Goal: Task Accomplishment & Management: Manage account settings

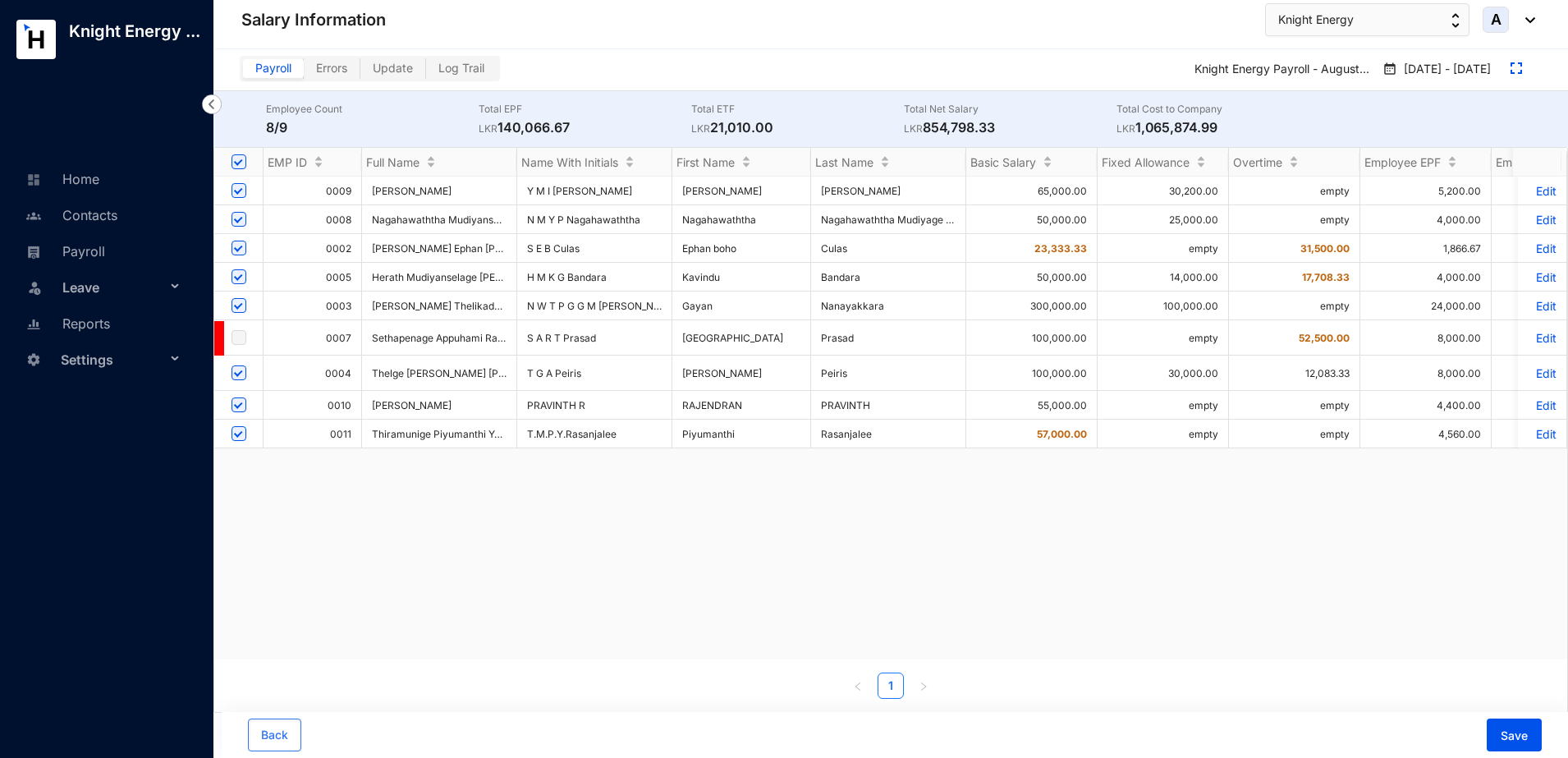
click at [347, 70] on span "Errors" at bounding box center [332, 68] width 31 height 14
click at [304, 72] on input "Errors" at bounding box center [304, 72] width 0 height 0
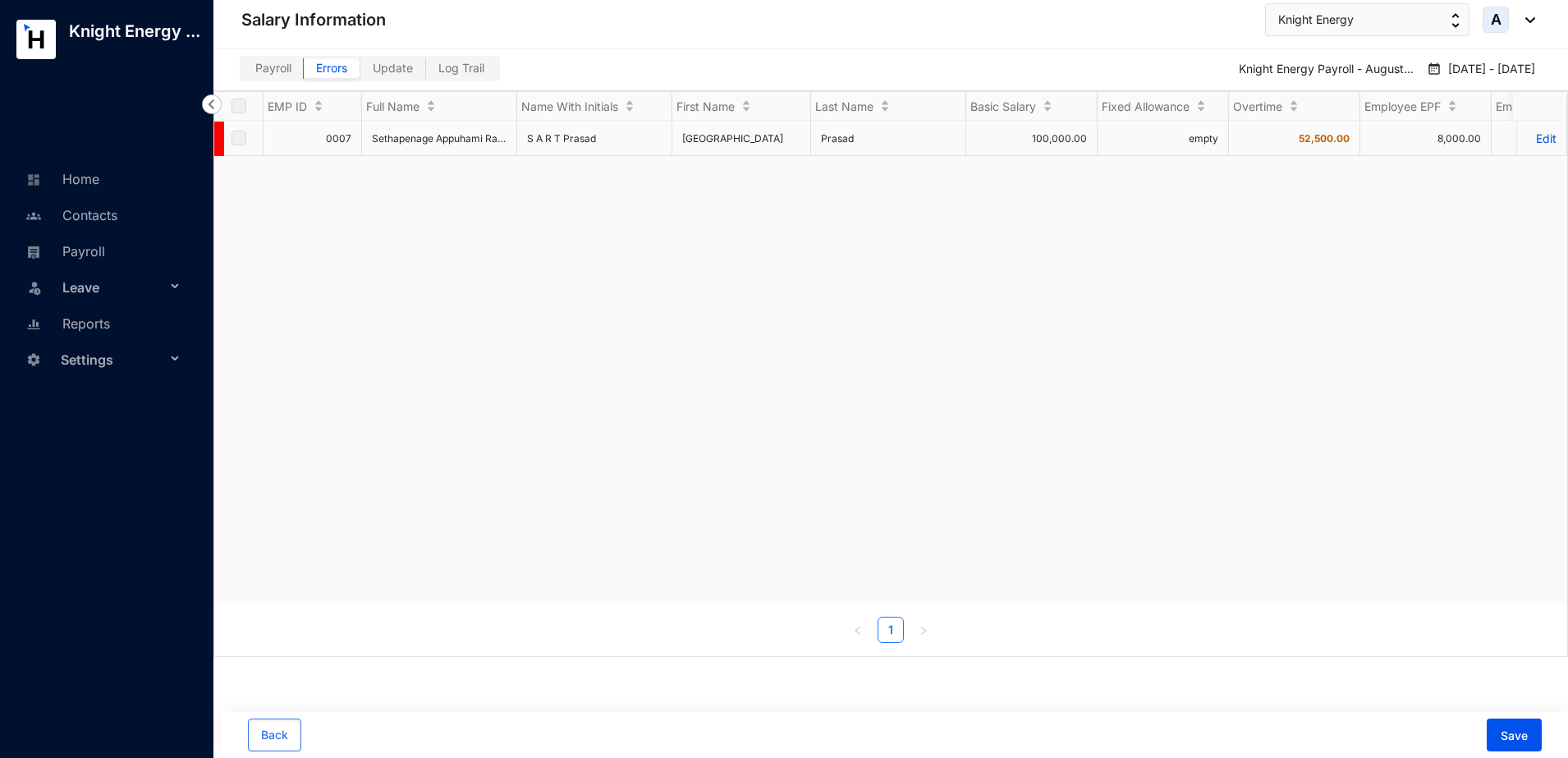
click at [223, 141] on span at bounding box center [219, 139] width 10 height 35
click at [239, 139] on label at bounding box center [239, 138] width 15 height 18
click at [403, 64] on span "Update" at bounding box center [393, 68] width 40 height 14
click at [361, 72] on input "Update" at bounding box center [361, 72] width 0 height 0
checkbox input "true"
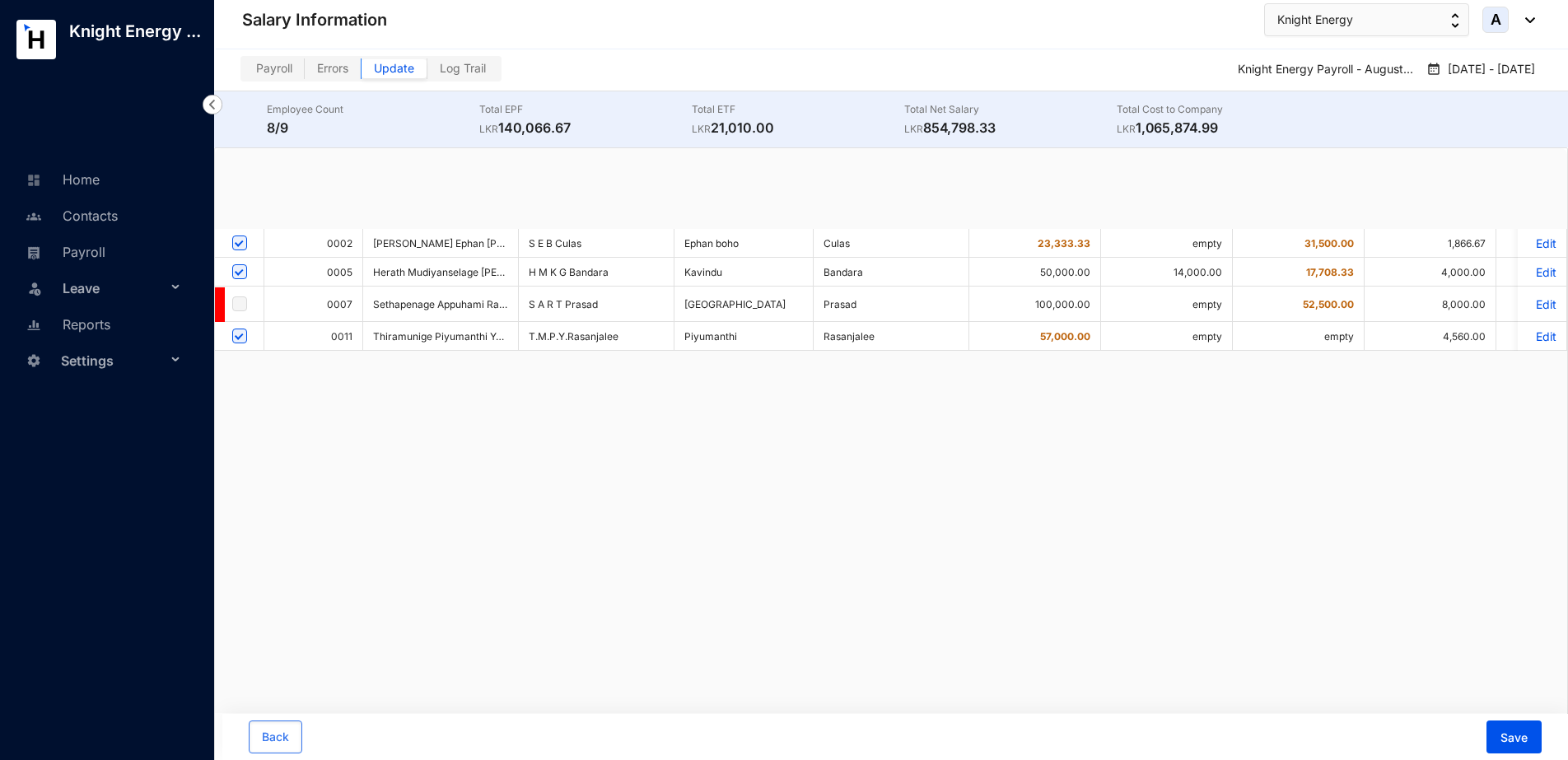
click at [469, 65] on span "Log Trail" at bounding box center [462, 68] width 46 height 14
click at [427, 73] on input "Log Trail" at bounding box center [427, 73] width 0 height 0
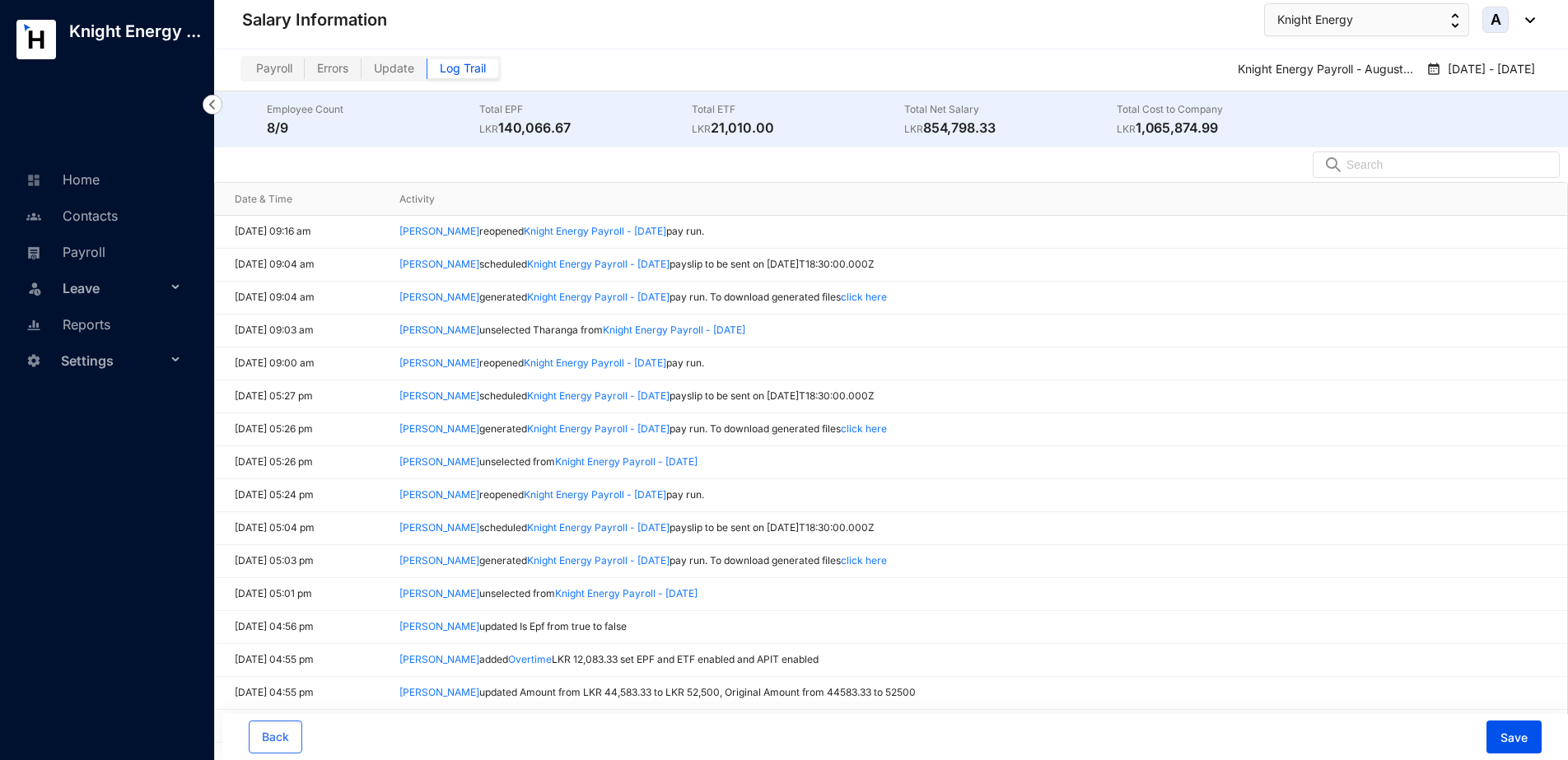
click at [283, 68] on span "Payroll" at bounding box center [273, 68] width 36 height 14
click at [244, 73] on input "Payroll" at bounding box center [244, 73] width 0 height 0
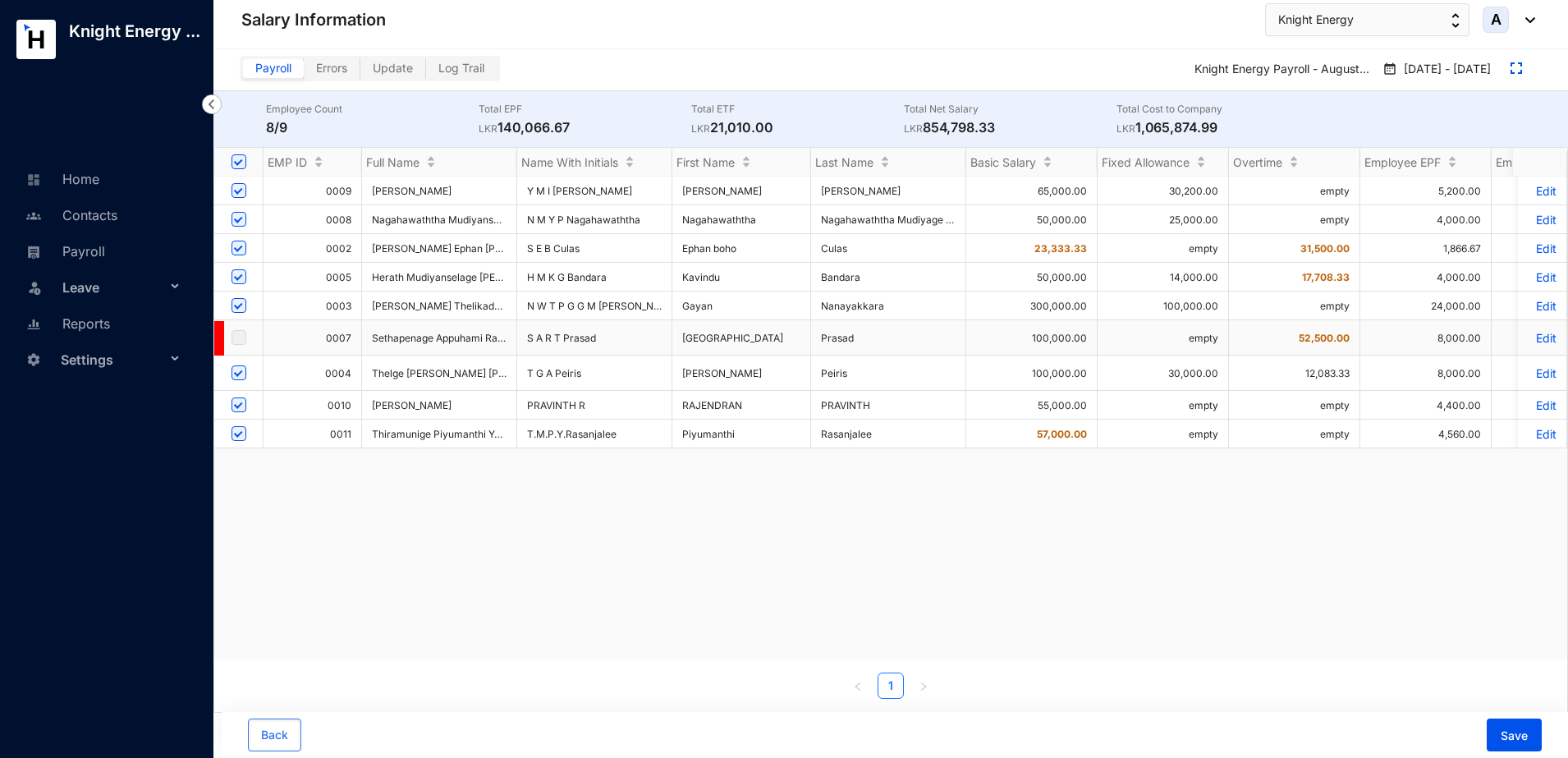
click at [220, 340] on span at bounding box center [219, 339] width 10 height 35
drag, startPoint x: 220, startPoint y: 340, endPoint x: 645, endPoint y: 333, distance: 425.1
click at [645, 333] on td "S A R T Prasad" at bounding box center [595, 338] width 155 height 36
click at [330, 341] on td "0007" at bounding box center [313, 338] width 98 height 36
click at [218, 340] on span at bounding box center [219, 339] width 10 height 35
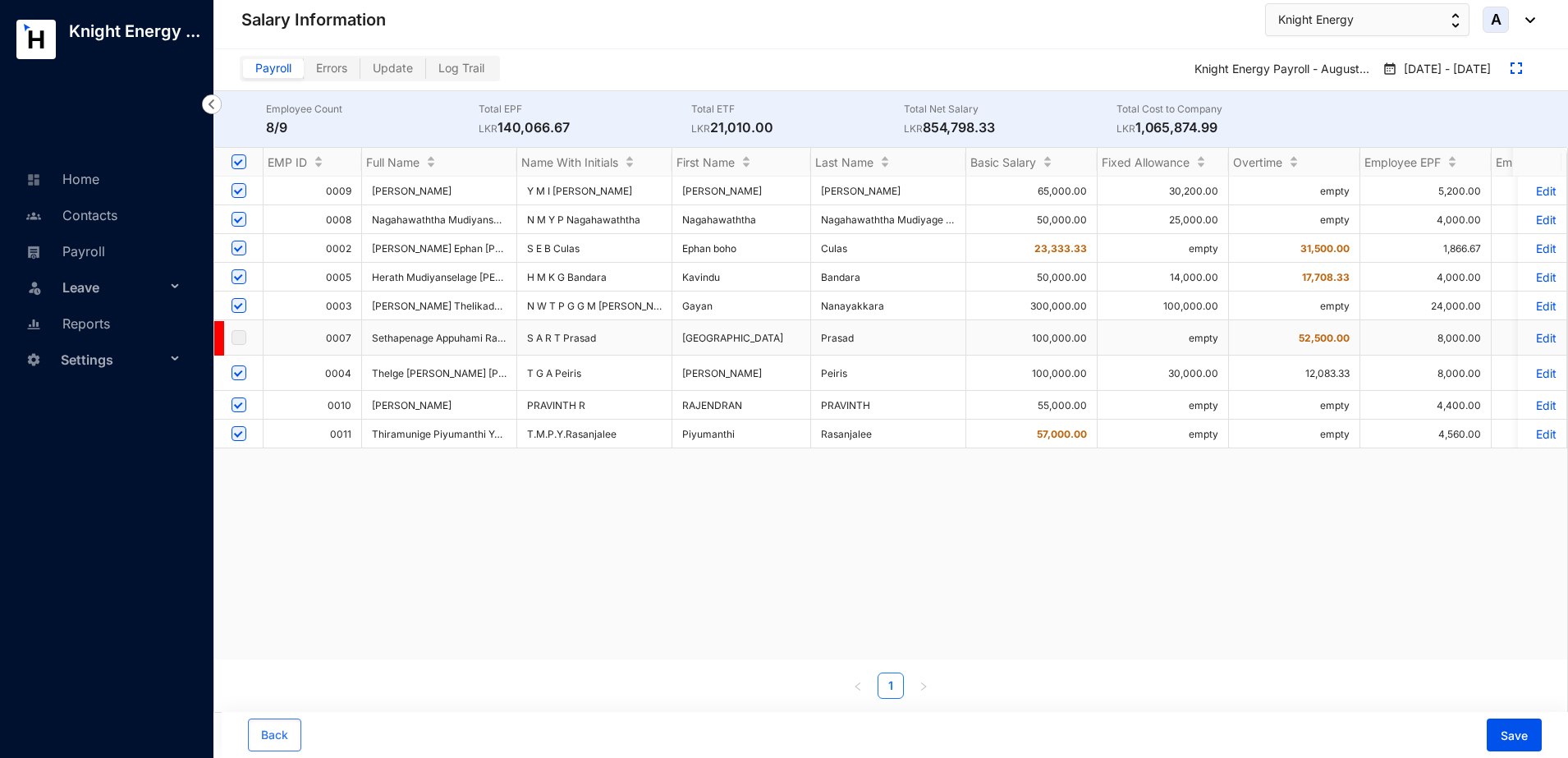
click at [219, 340] on span at bounding box center [219, 339] width 10 height 35
click at [250, 337] on td at bounding box center [239, 338] width 50 height 36
click at [219, 343] on span at bounding box center [219, 339] width 10 height 35
click at [339, 71] on span "Errors" at bounding box center [332, 68] width 31 height 14
click at [304, 72] on input "Errors" at bounding box center [304, 72] width 0 height 0
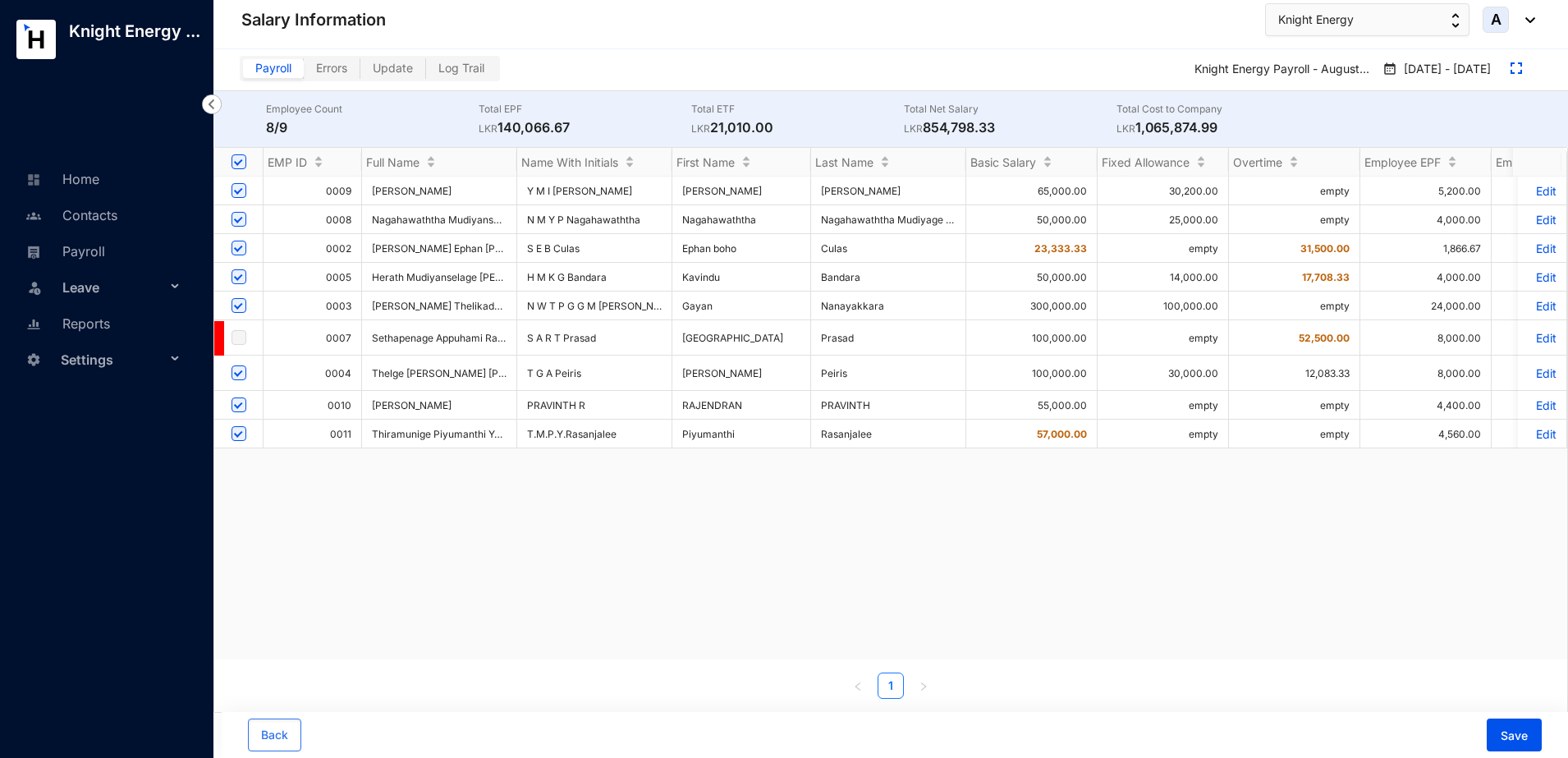
checkbox input "false"
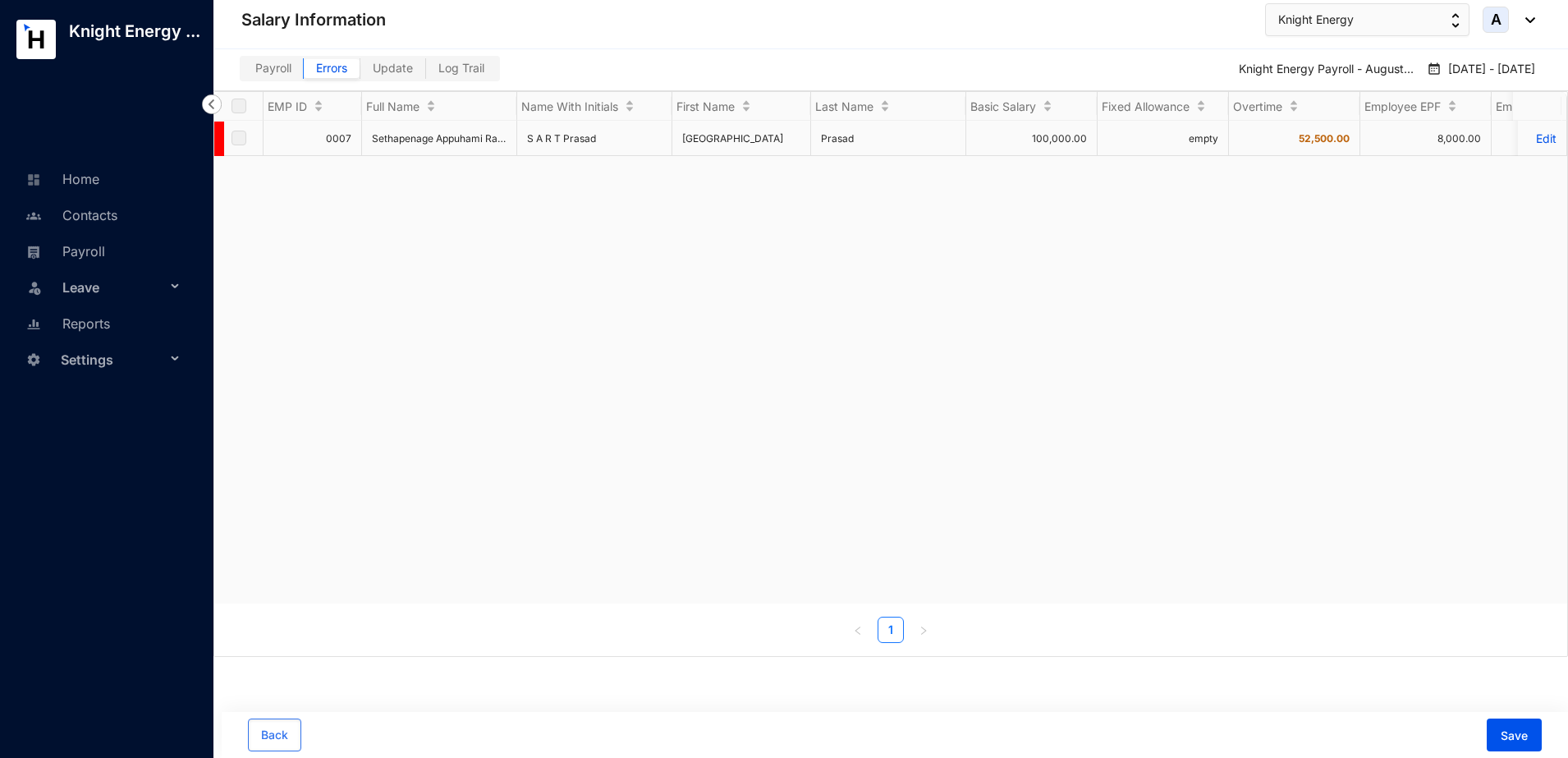
click at [222, 138] on span at bounding box center [219, 139] width 10 height 35
click at [247, 139] on td at bounding box center [239, 139] width 50 height 36
click at [236, 139] on label at bounding box center [239, 138] width 15 height 18
click at [316, 140] on td "0007" at bounding box center [313, 139] width 98 height 36
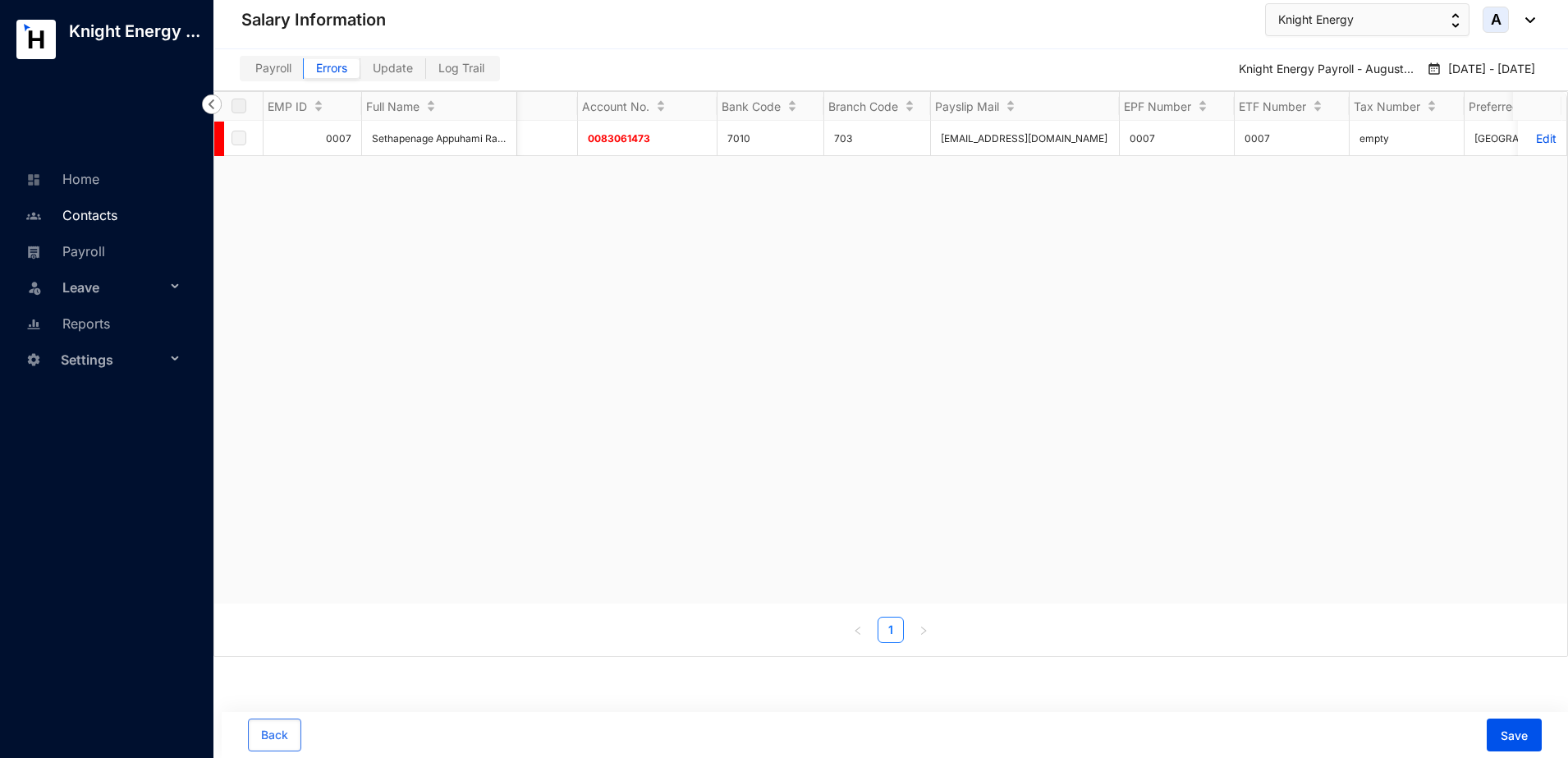
click at [105, 221] on link "Contacts" at bounding box center [70, 215] width 96 height 17
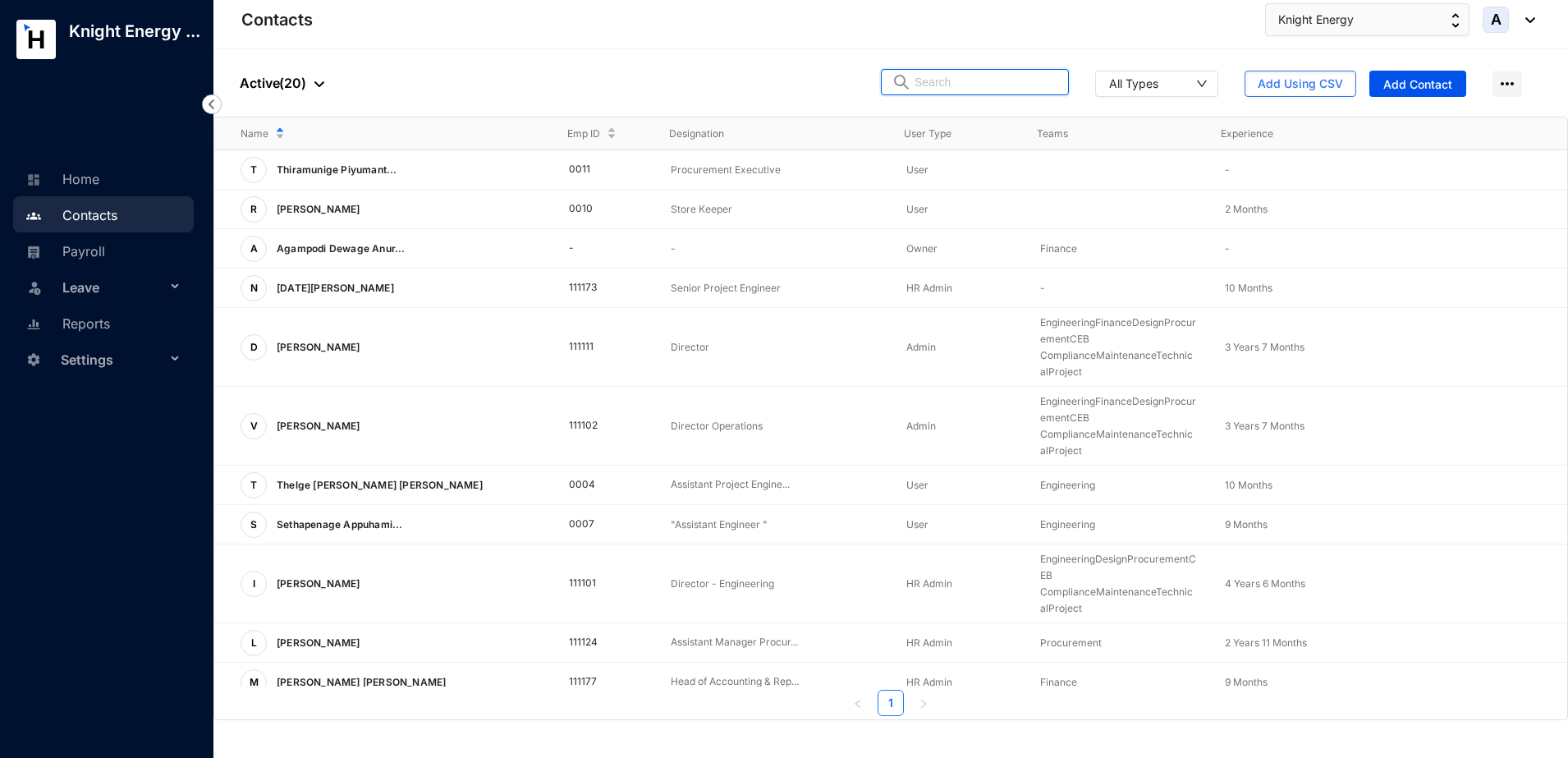
click at [987, 84] on input "text" at bounding box center [986, 82] width 144 height 24
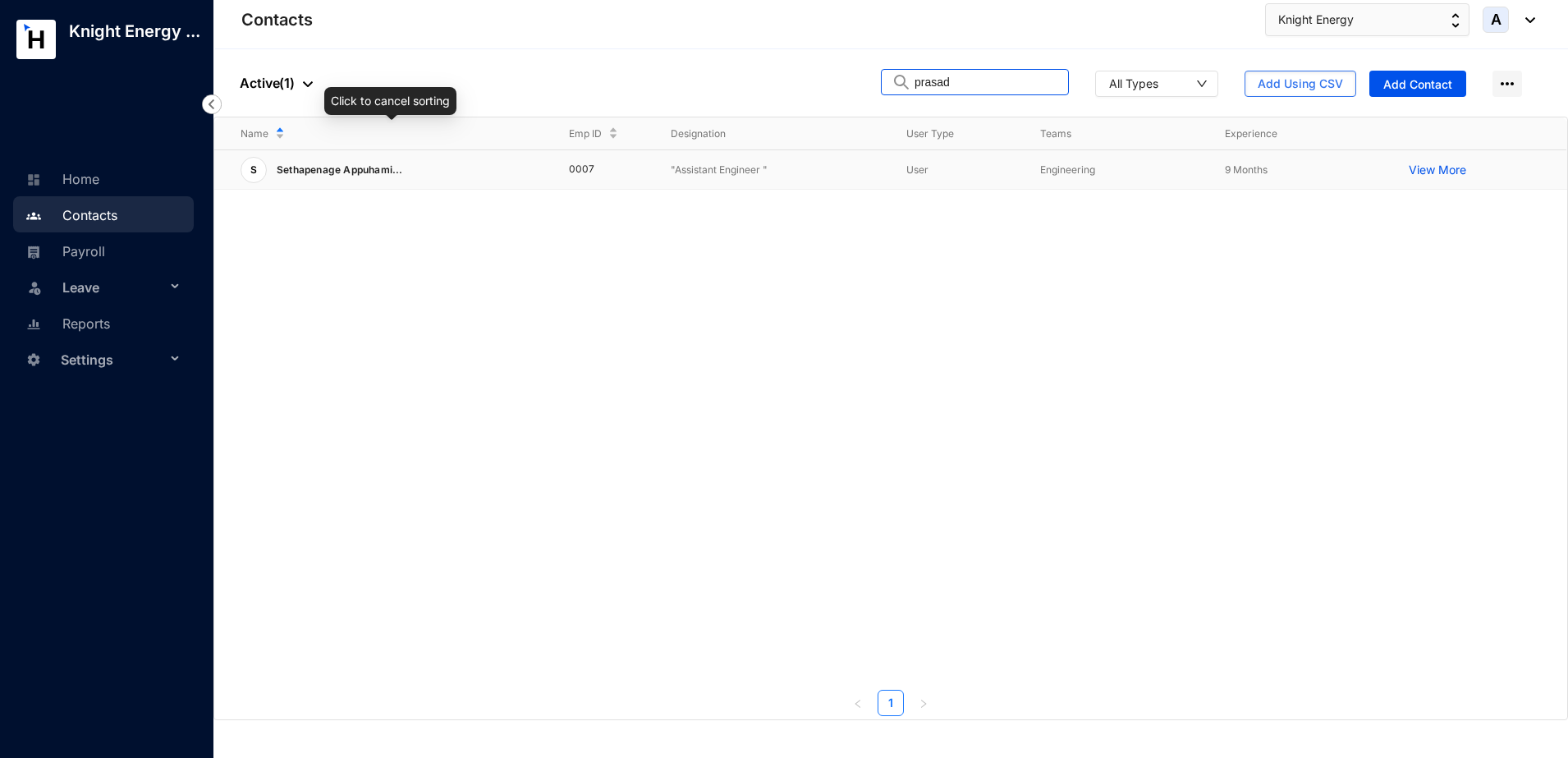
type input "prasad"
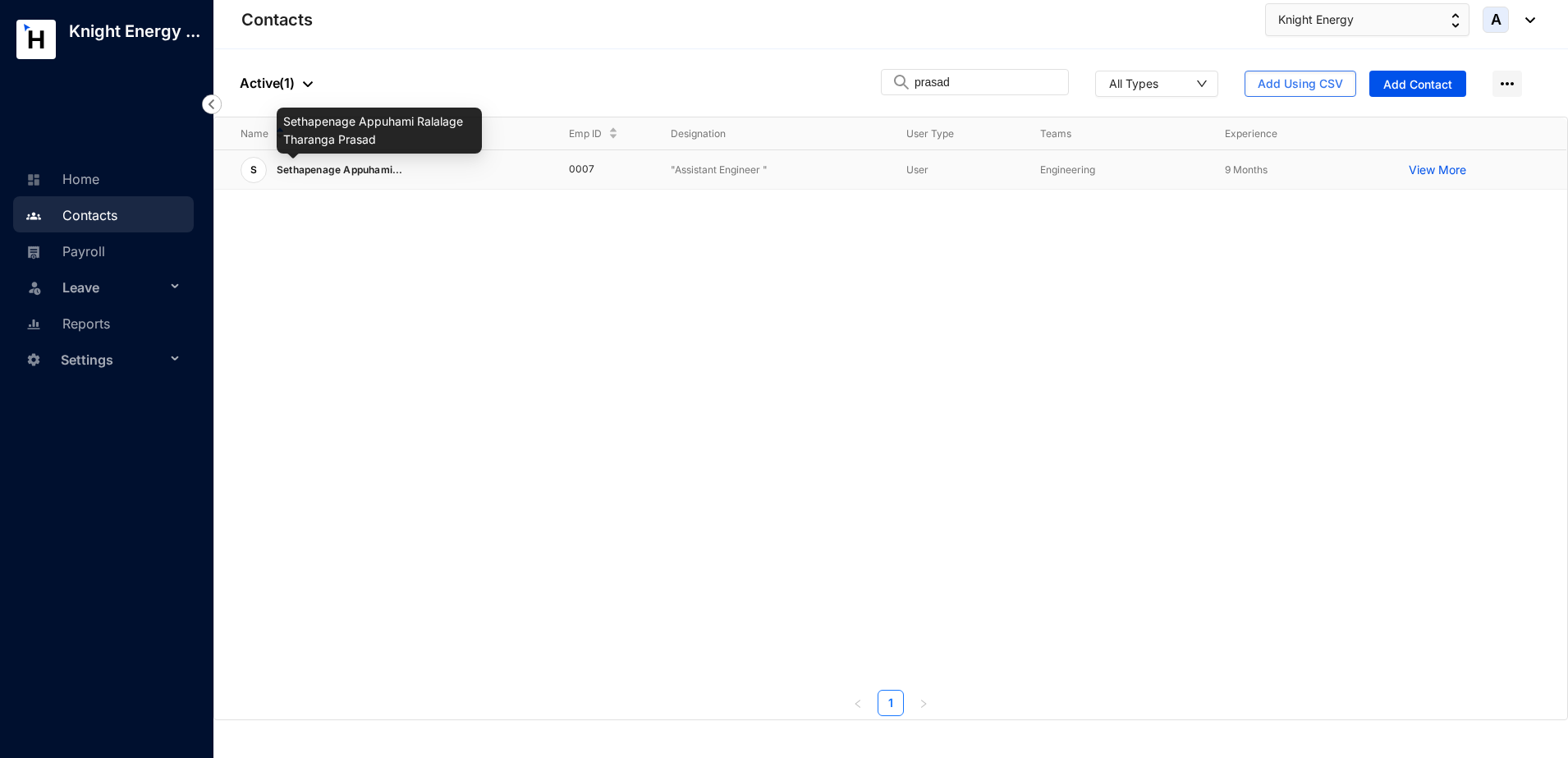
click at [380, 166] on span "Sethapenage Appuhami..." at bounding box center [340, 170] width 126 height 12
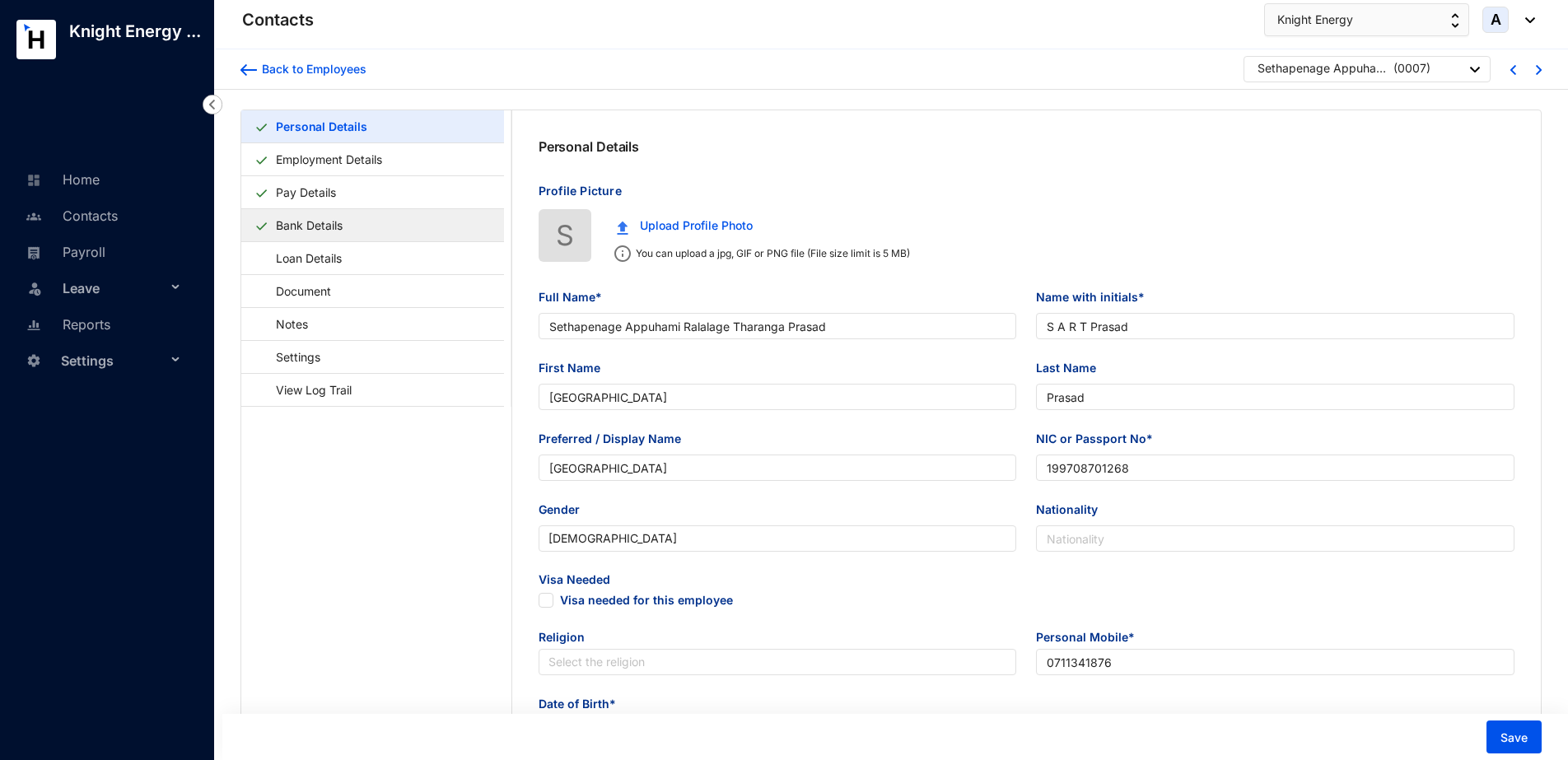
click at [292, 221] on link "Bank Details" at bounding box center [308, 225] width 79 height 34
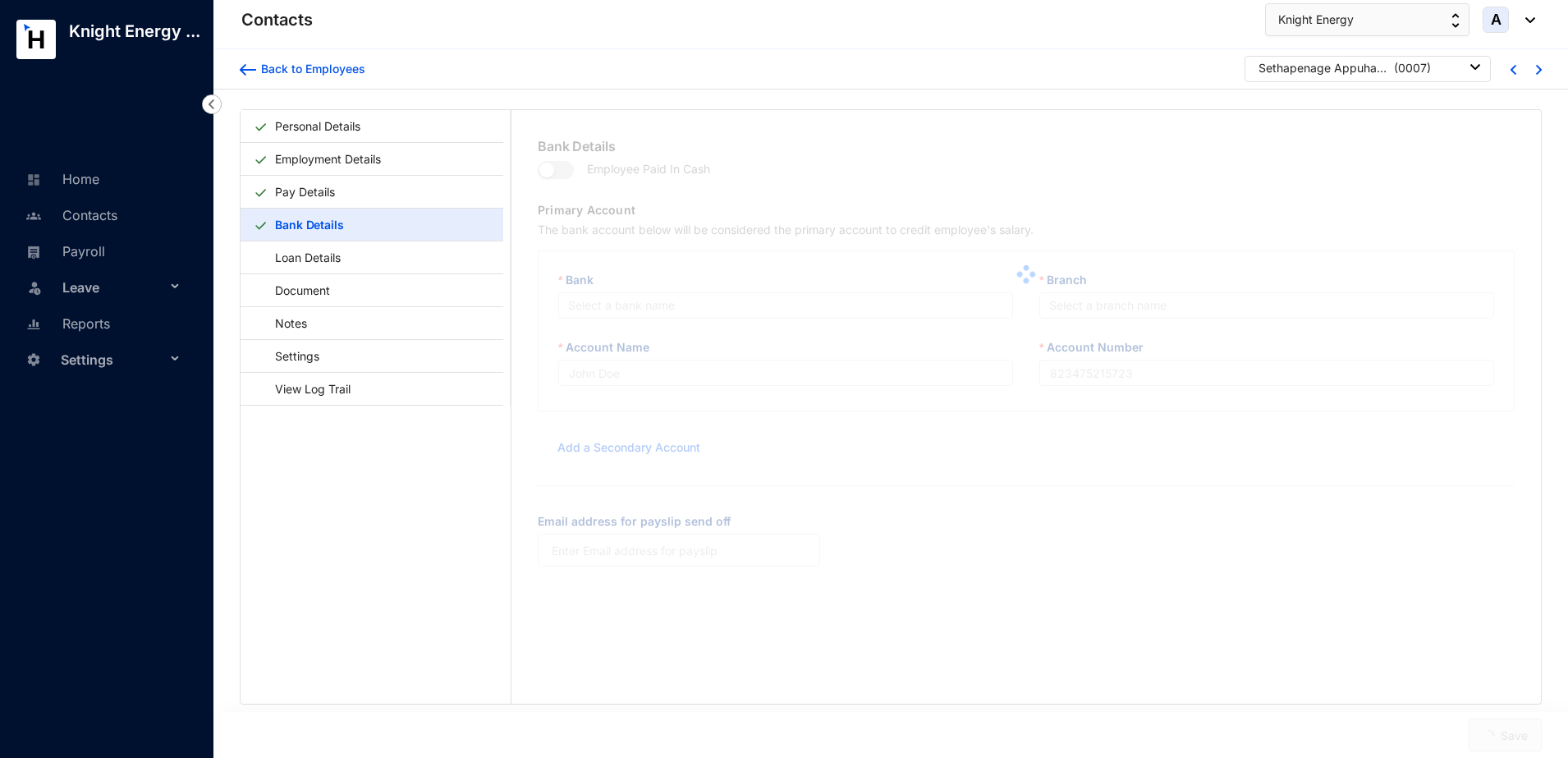
type input "Bank of Ceylon"
type input "83061473"
type input "[EMAIL_ADDRESS][DOMAIN_NAME]"
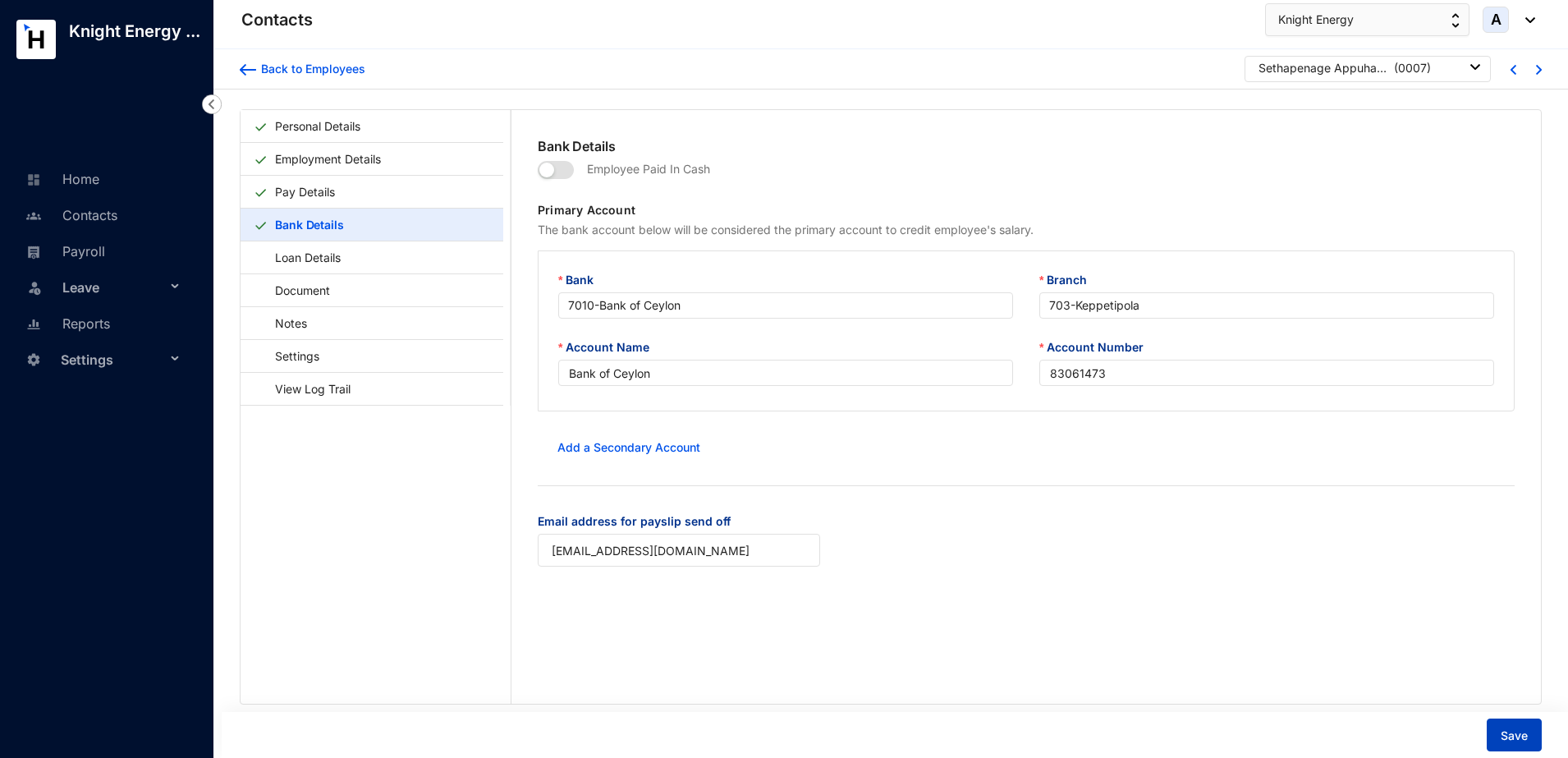
click at [1516, 728] on span "Save" at bounding box center [1514, 735] width 27 height 17
click at [99, 253] on link "Payroll" at bounding box center [64, 251] width 84 height 17
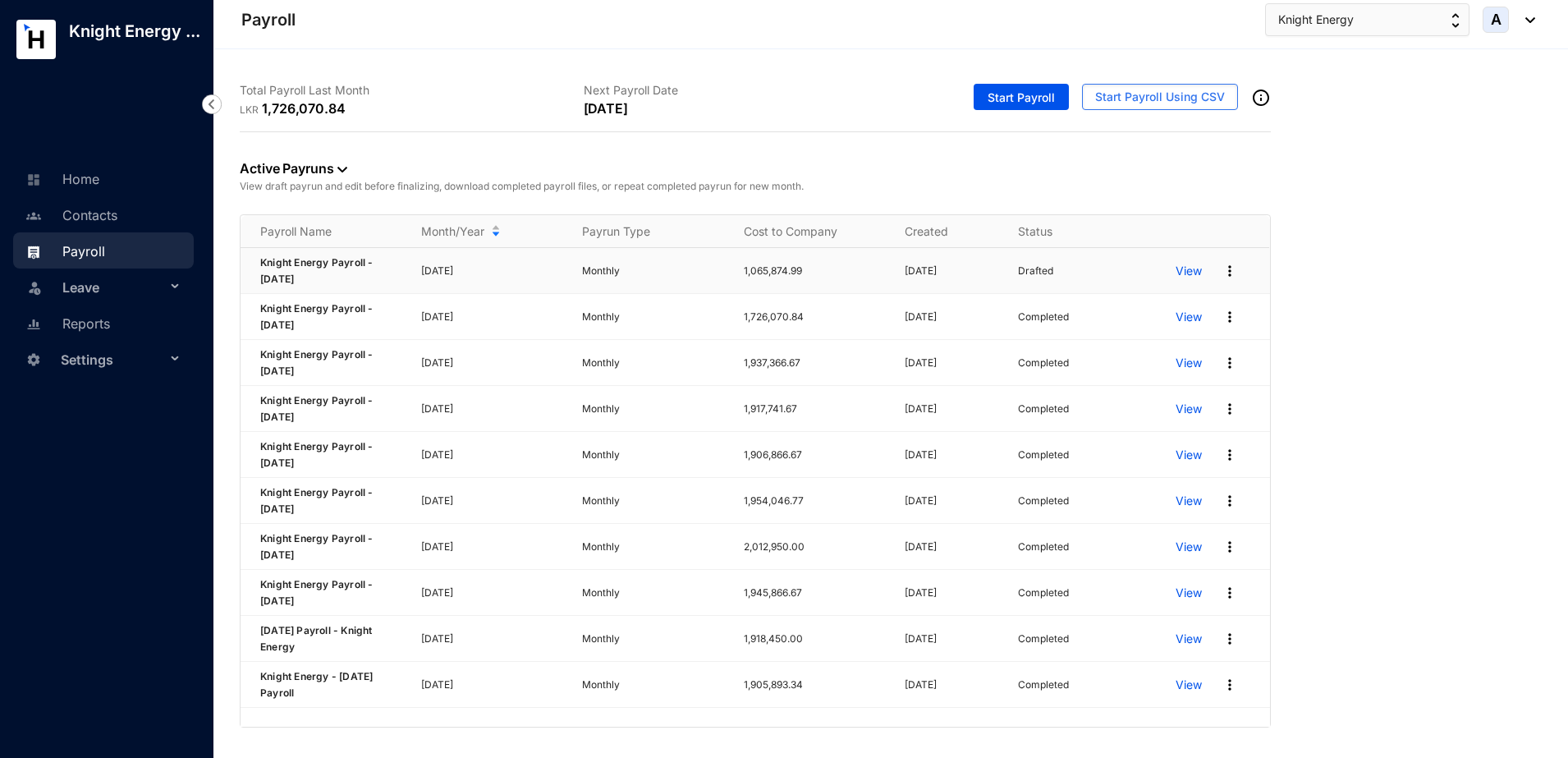
click at [1229, 268] on img at bounding box center [1230, 271] width 17 height 17
click at [1199, 273] on p "View" at bounding box center [1189, 271] width 26 height 17
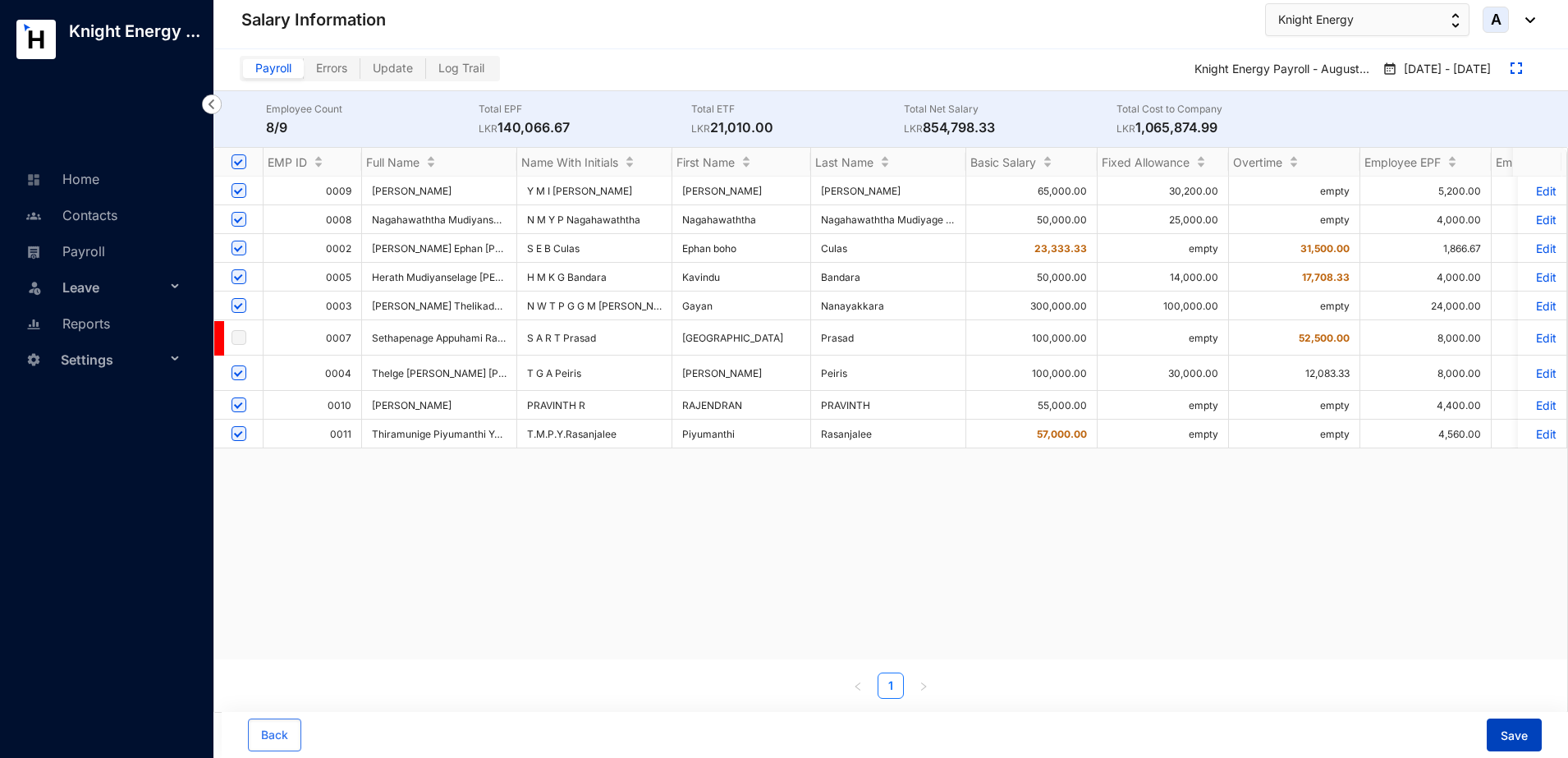
click at [1512, 728] on span "Save" at bounding box center [1514, 735] width 27 height 17
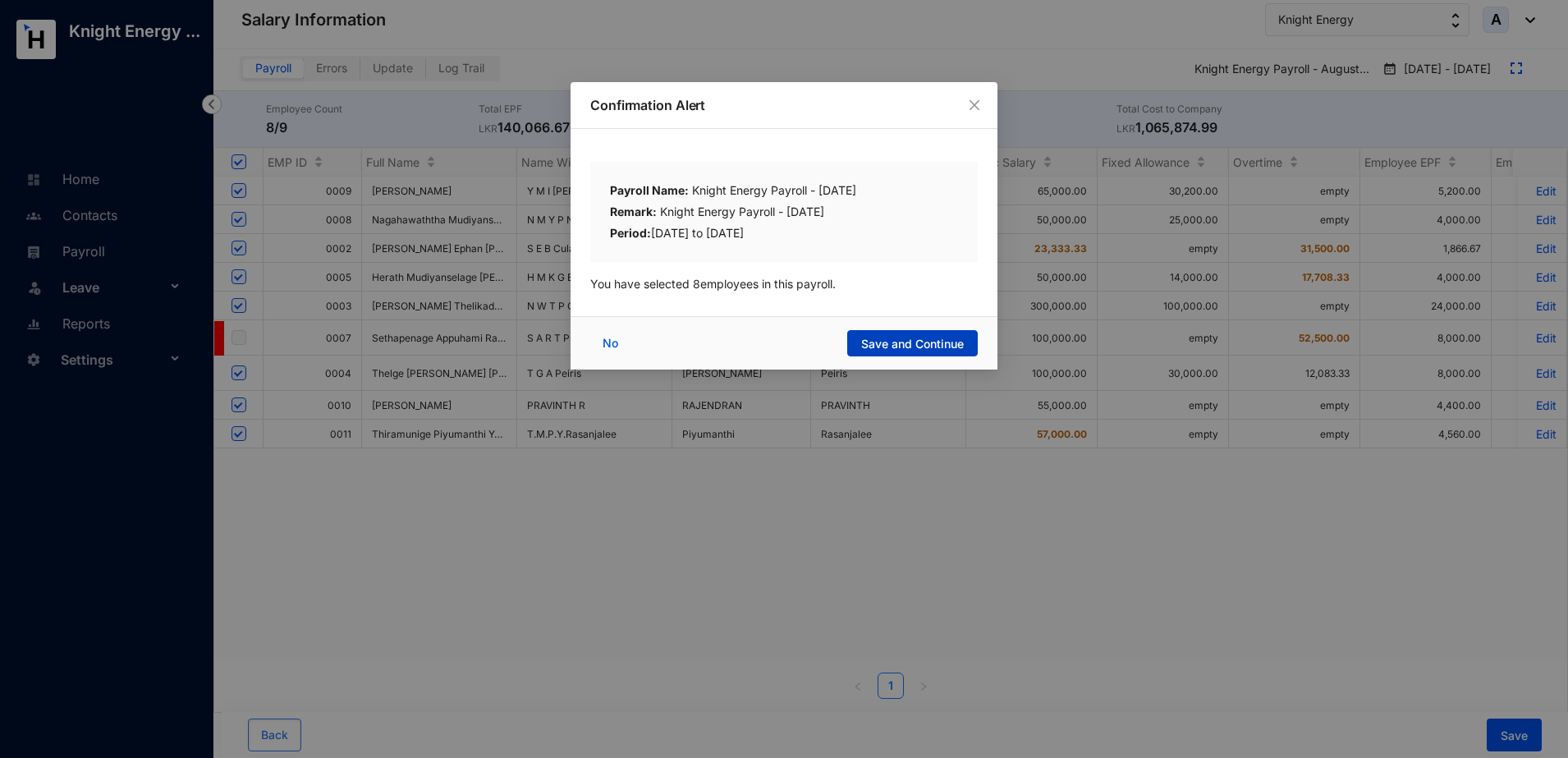
click at [901, 342] on span "Save and Continue" at bounding box center [913, 344] width 103 height 17
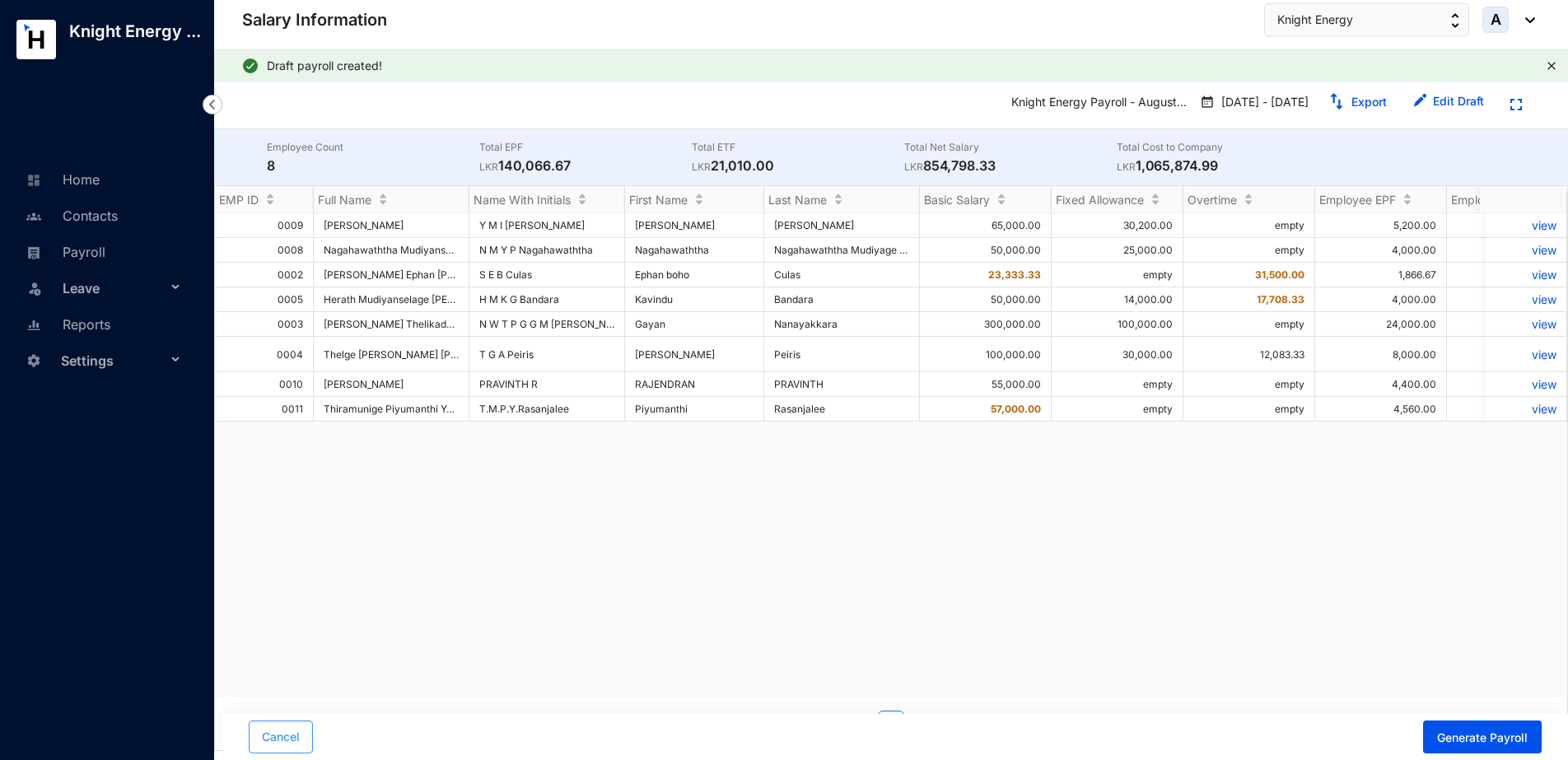
click at [261, 743] on button "Cancel" at bounding box center [281, 737] width 65 height 33
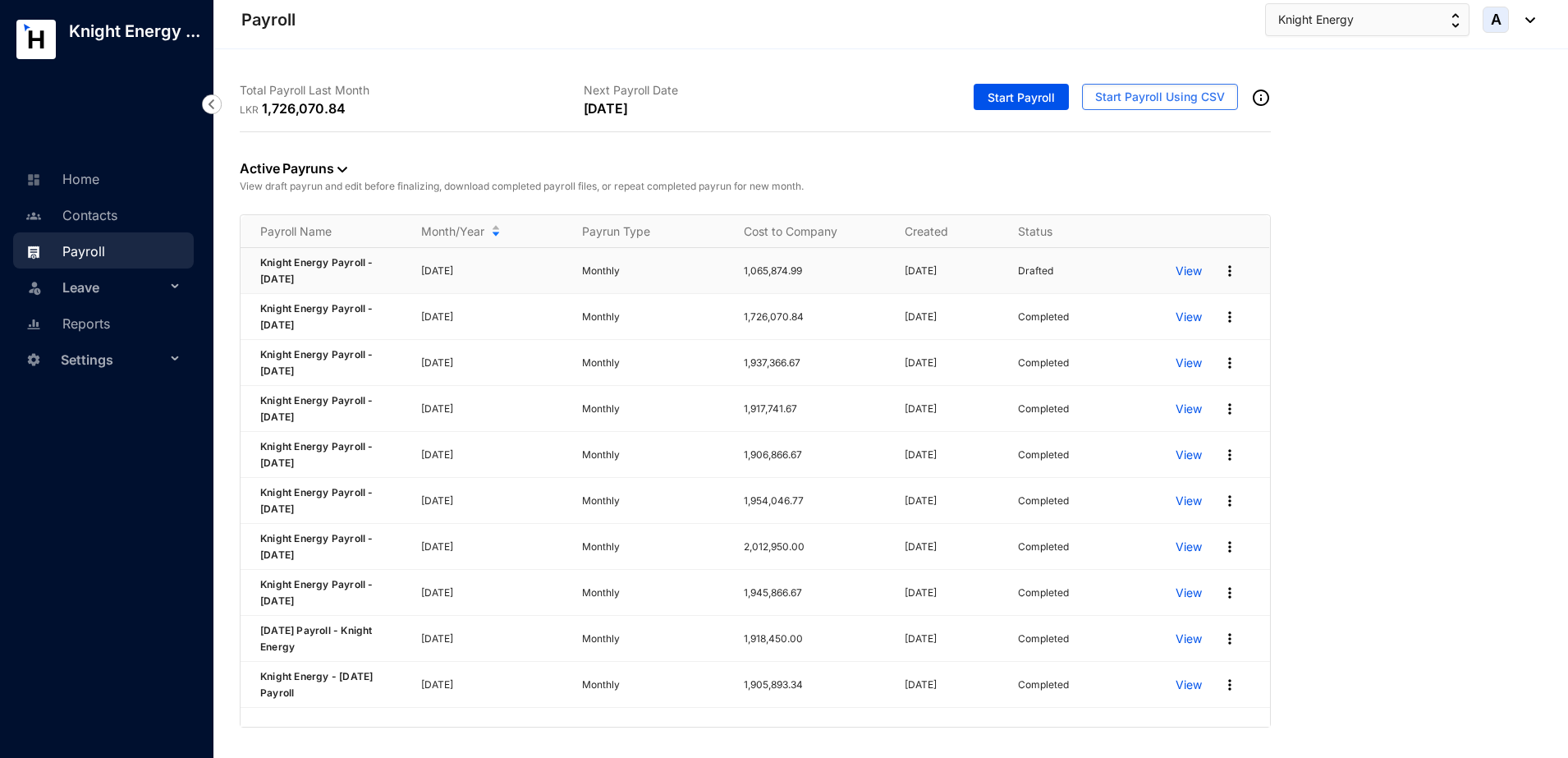
click at [1229, 273] on img at bounding box center [1230, 271] width 17 height 17
click at [1230, 271] on img at bounding box center [1230, 271] width 17 height 17
click at [1194, 273] on p "View" at bounding box center [1189, 271] width 26 height 17
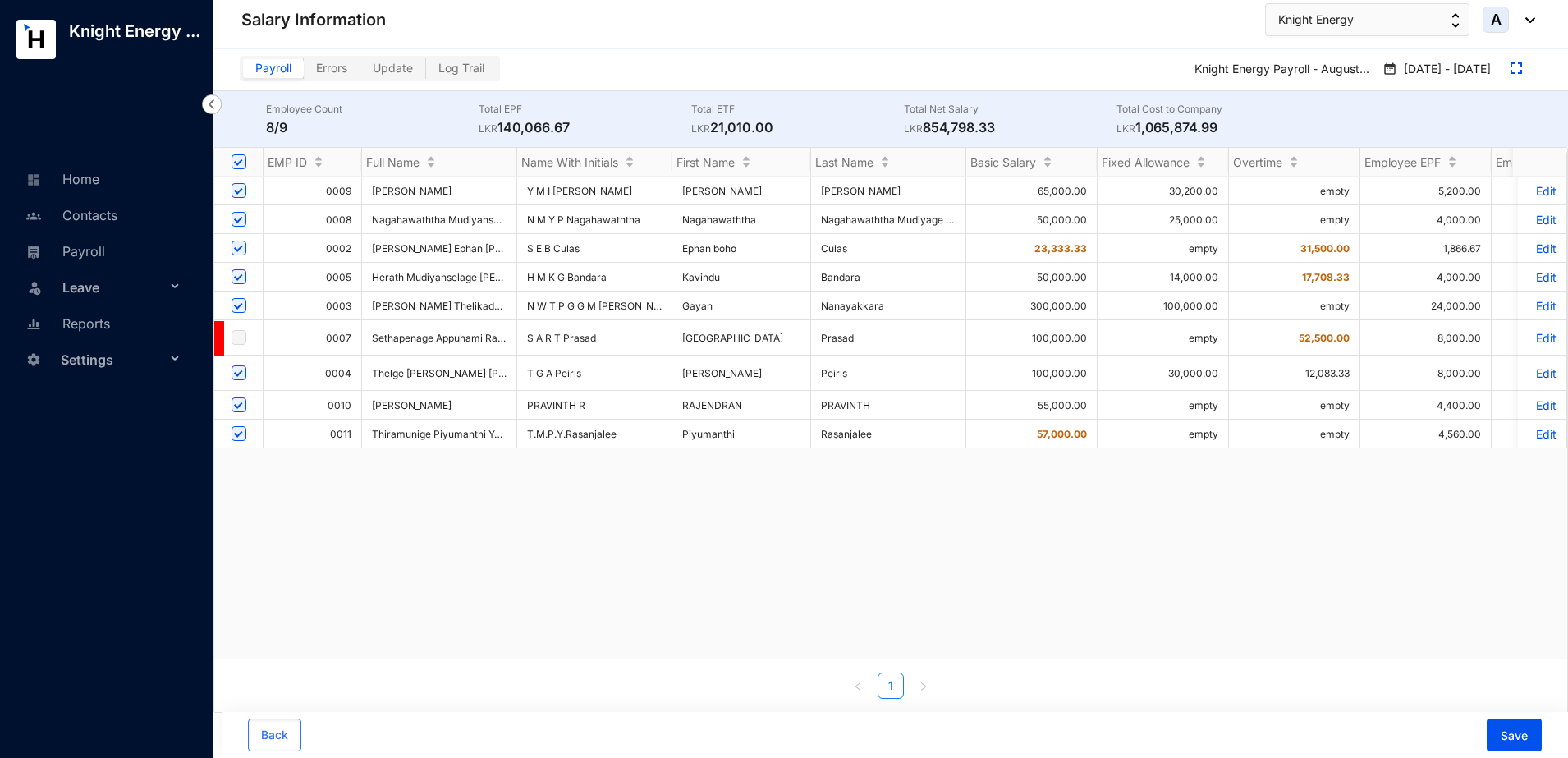
click at [325, 69] on span "Errors" at bounding box center [332, 68] width 31 height 14
click at [304, 72] on input "Errors" at bounding box center [304, 72] width 0 height 0
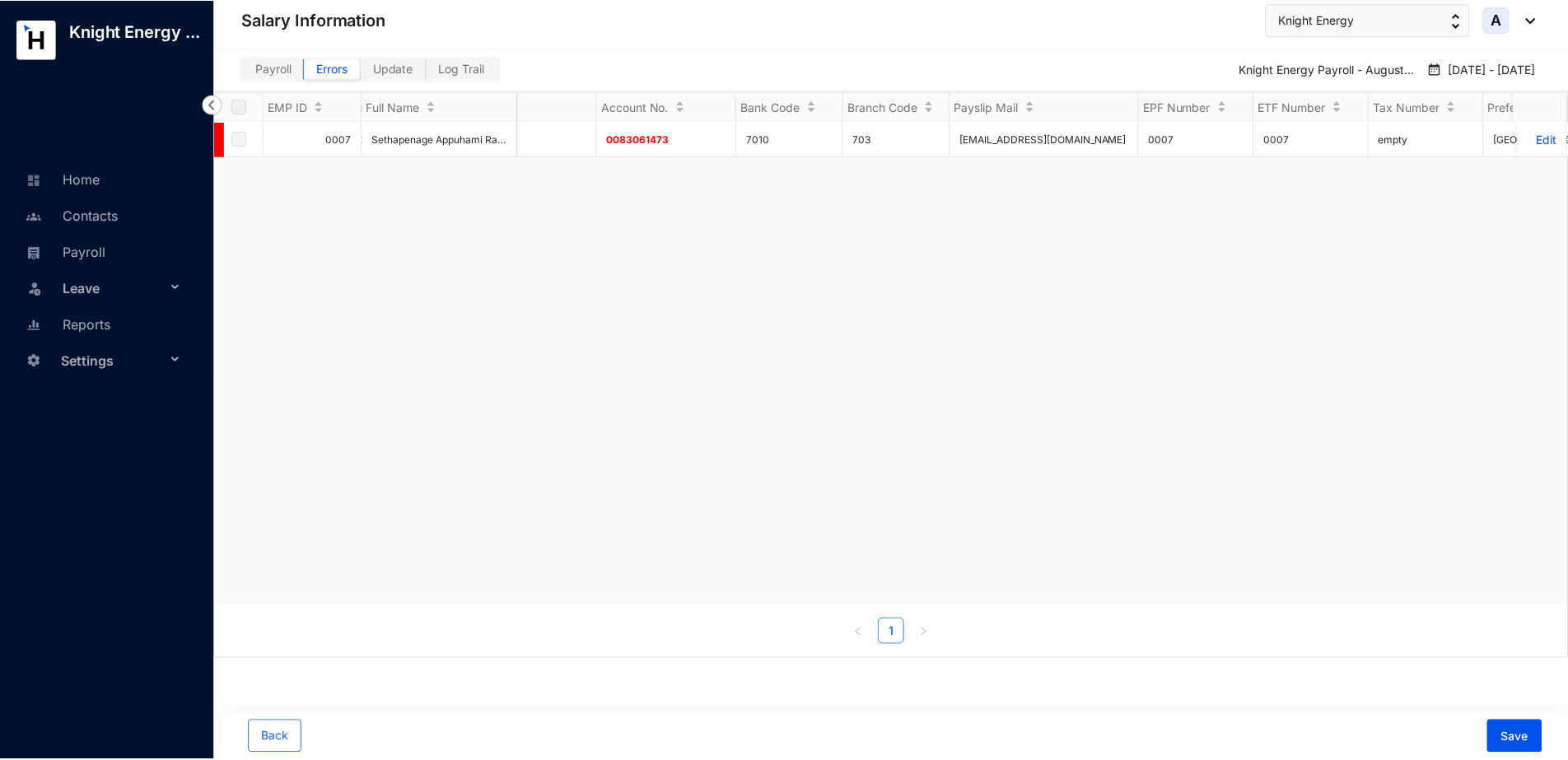
scroll to position [0, 1835]
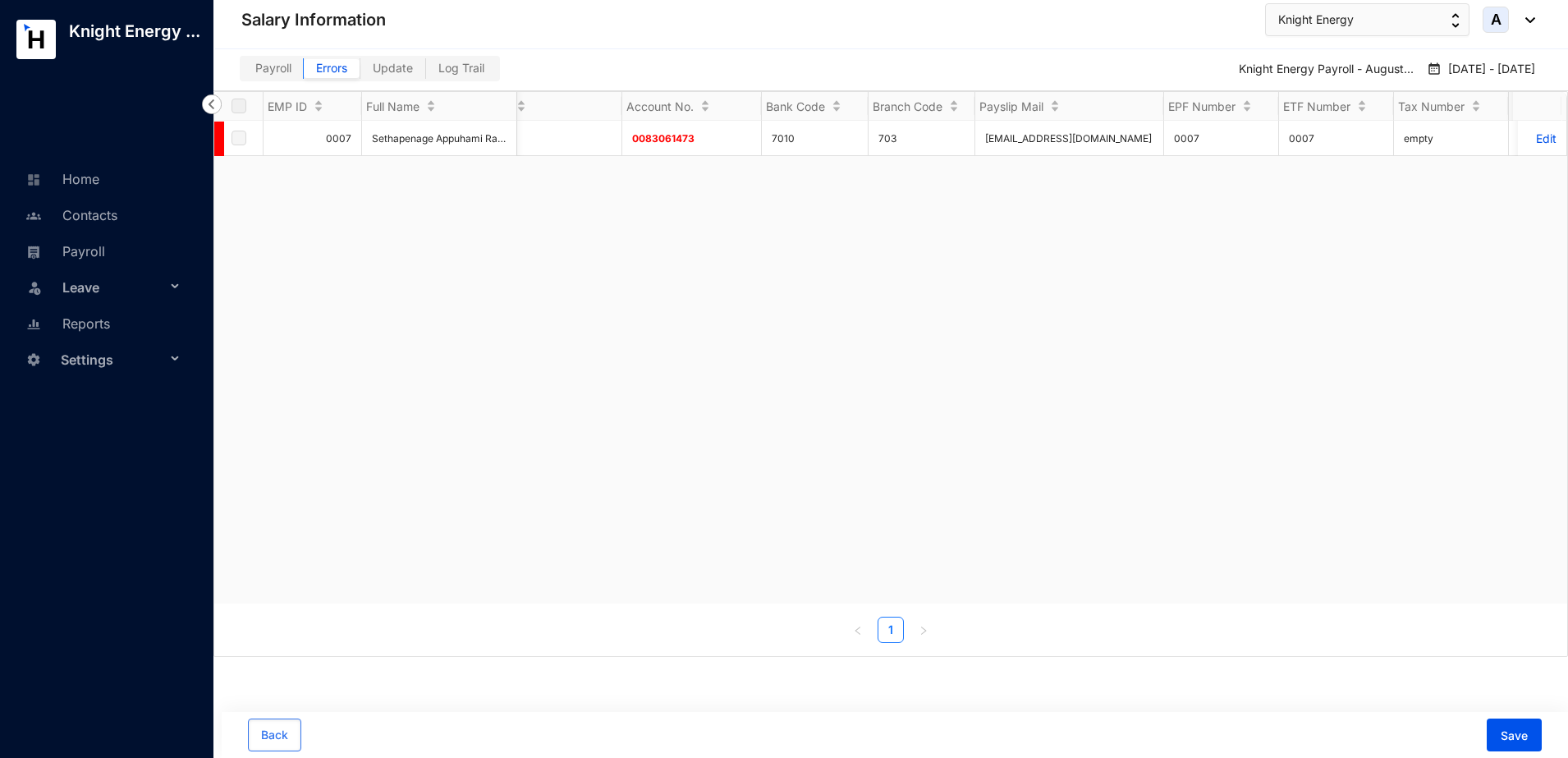
click at [385, 65] on span "Update" at bounding box center [393, 68] width 40 height 14
click at [361, 72] on input "Update" at bounding box center [361, 72] width 0 height 0
checkbox input "true"
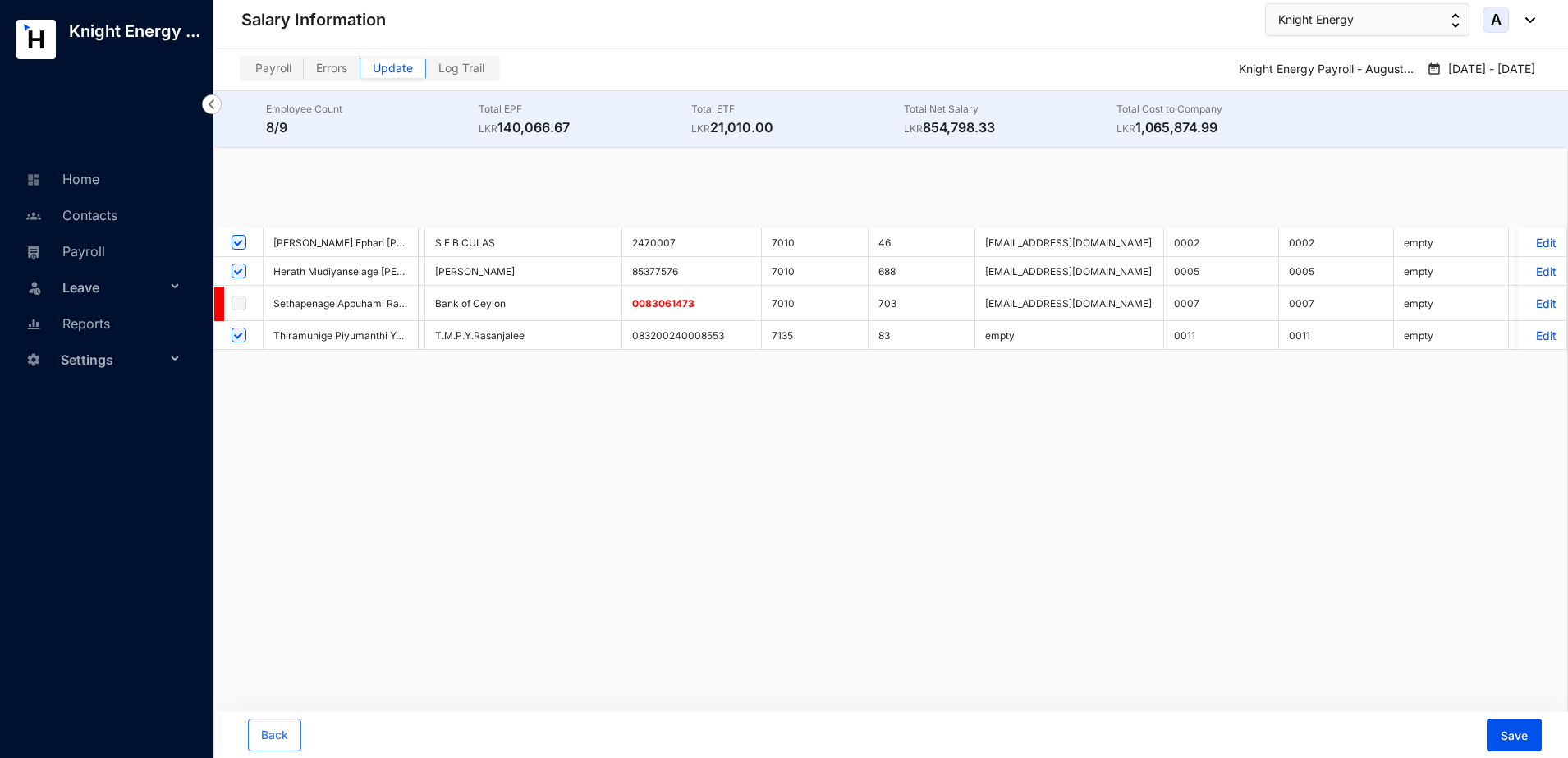
scroll to position [0, 0]
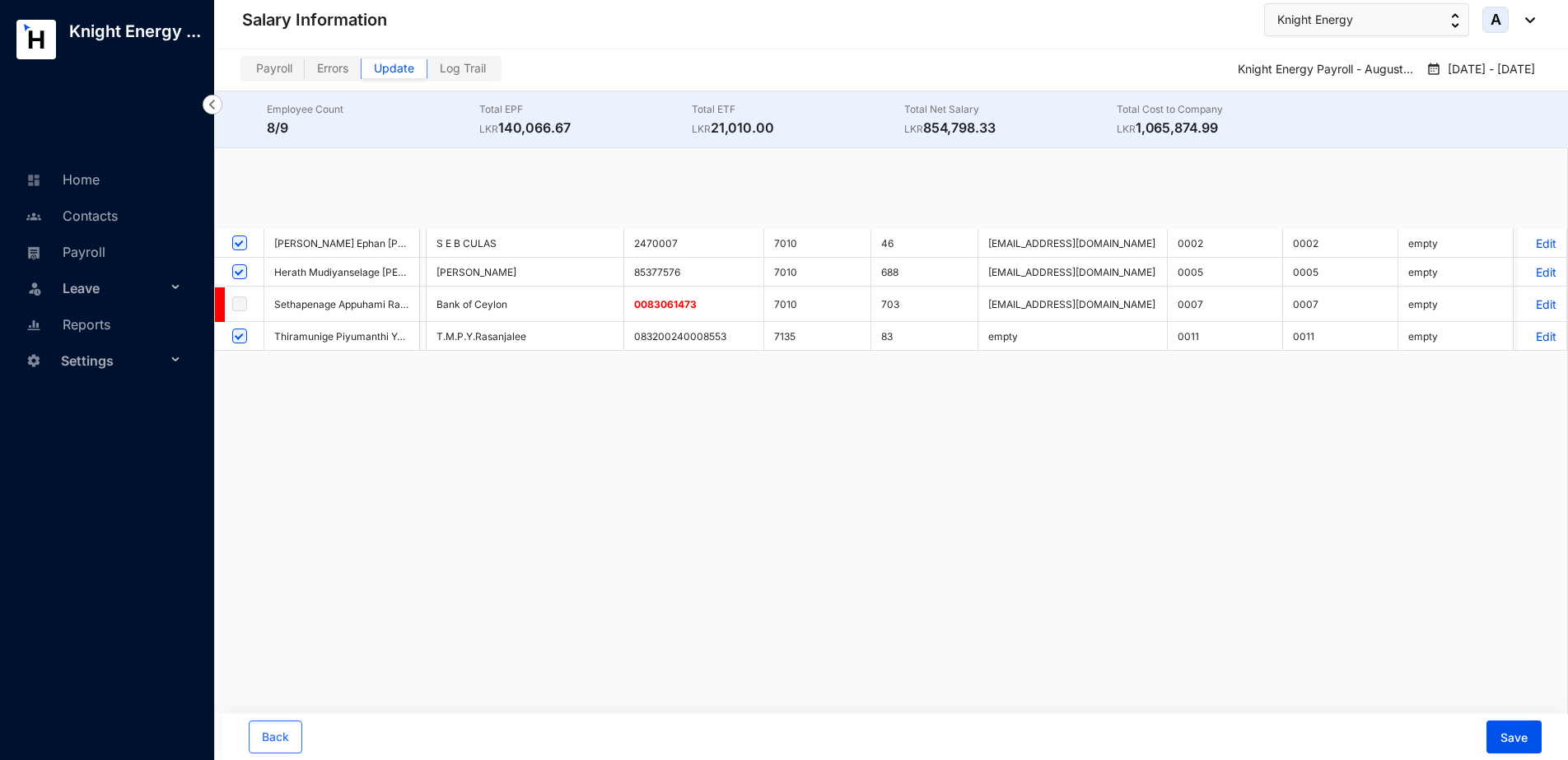
click at [407, 69] on span "Update" at bounding box center [394, 68] width 40 height 14
click at [362, 73] on input "Update" at bounding box center [362, 73] width 0 height 0
click at [81, 259] on link "Payroll" at bounding box center [64, 252] width 84 height 17
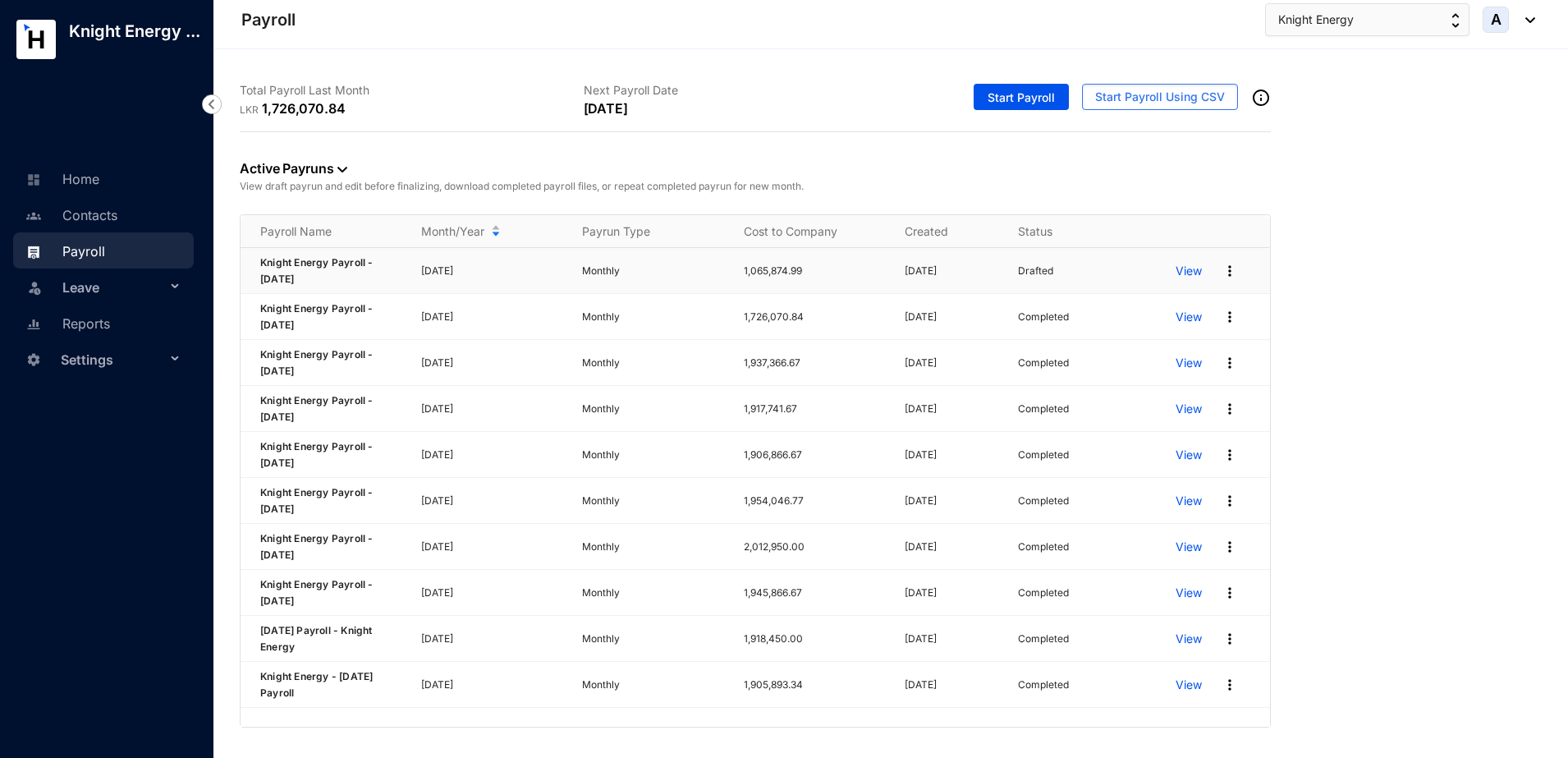
click at [1227, 267] on img at bounding box center [1230, 271] width 17 height 17
click at [1228, 266] on img at bounding box center [1230, 271] width 17 height 17
click at [1227, 272] on img at bounding box center [1230, 271] width 17 height 17
click at [1225, 267] on img at bounding box center [1230, 271] width 17 height 17
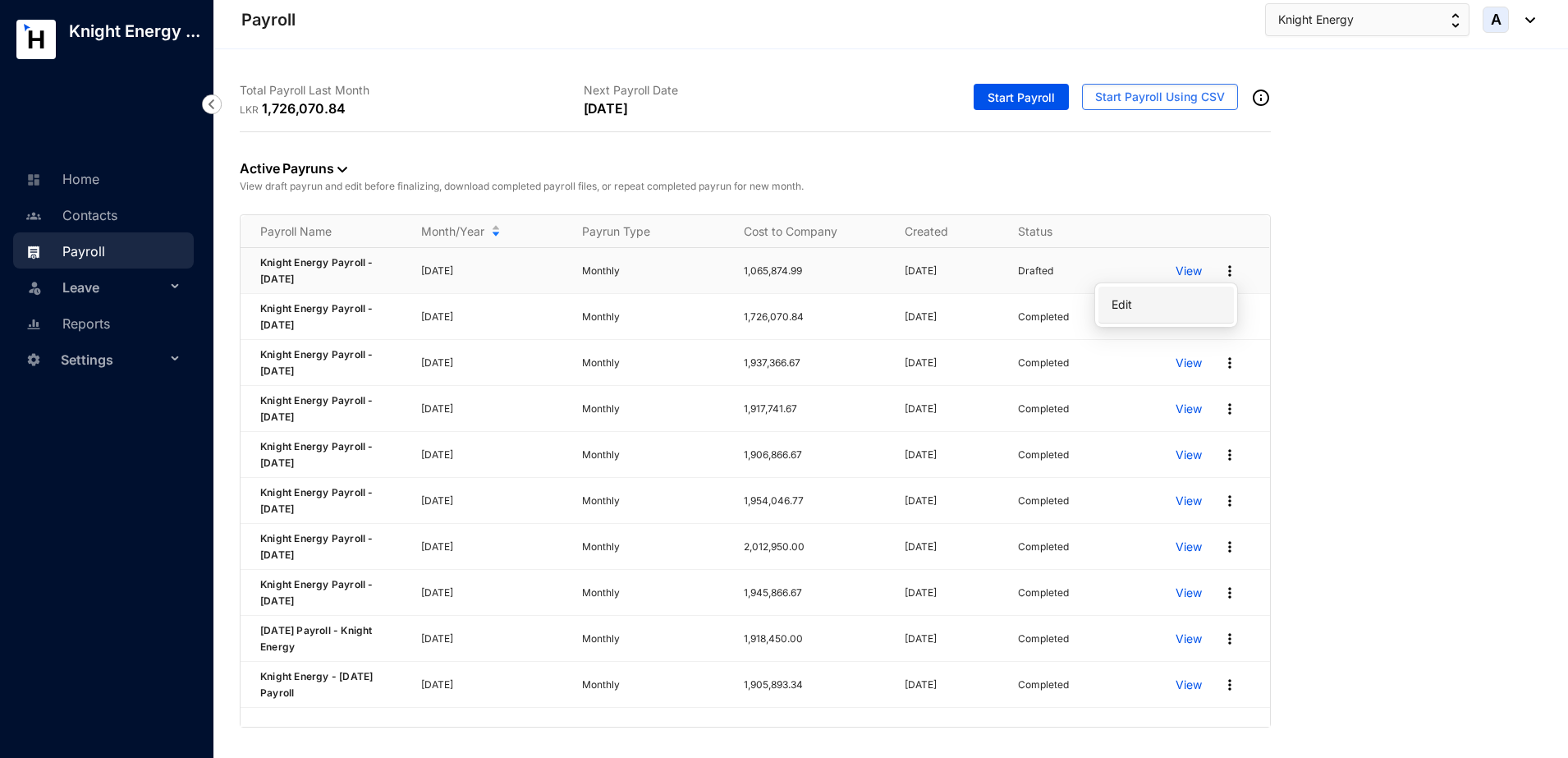
click at [1126, 301] on p "Edit" at bounding box center [1166, 305] width 116 height 28
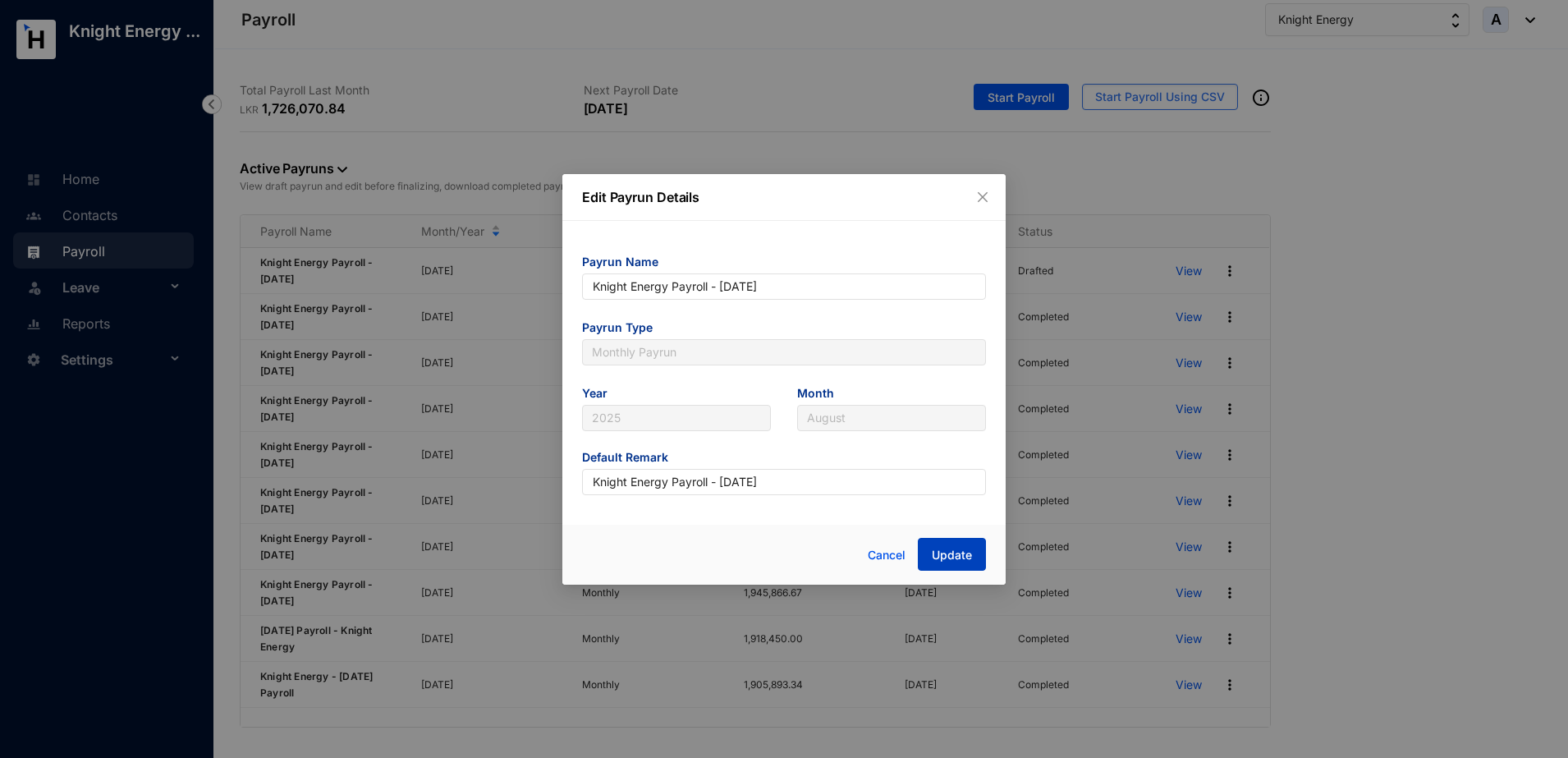
click at [950, 557] on span "Update" at bounding box center [952, 555] width 40 height 17
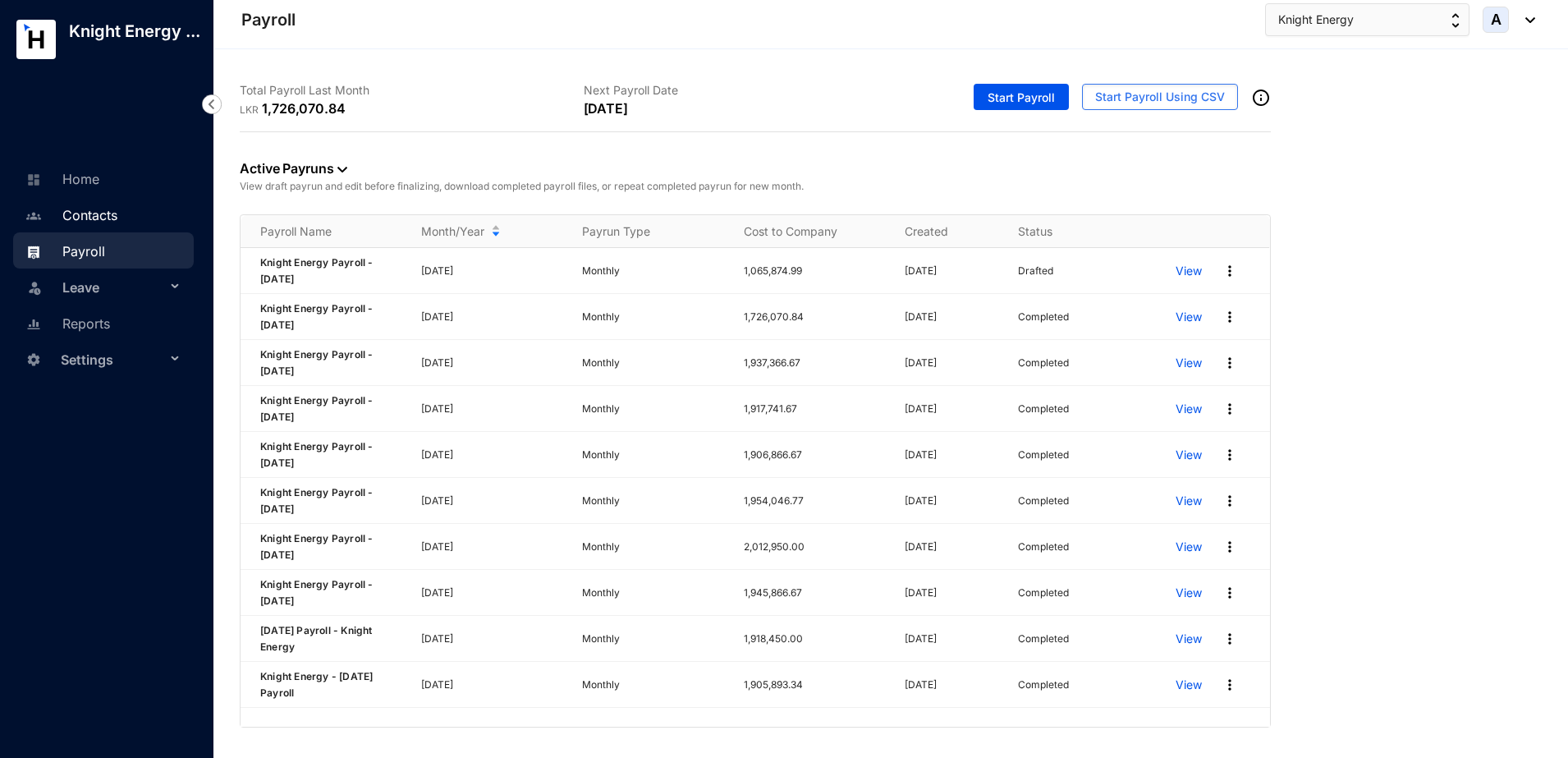
click at [112, 220] on link "Contacts" at bounding box center [70, 215] width 96 height 17
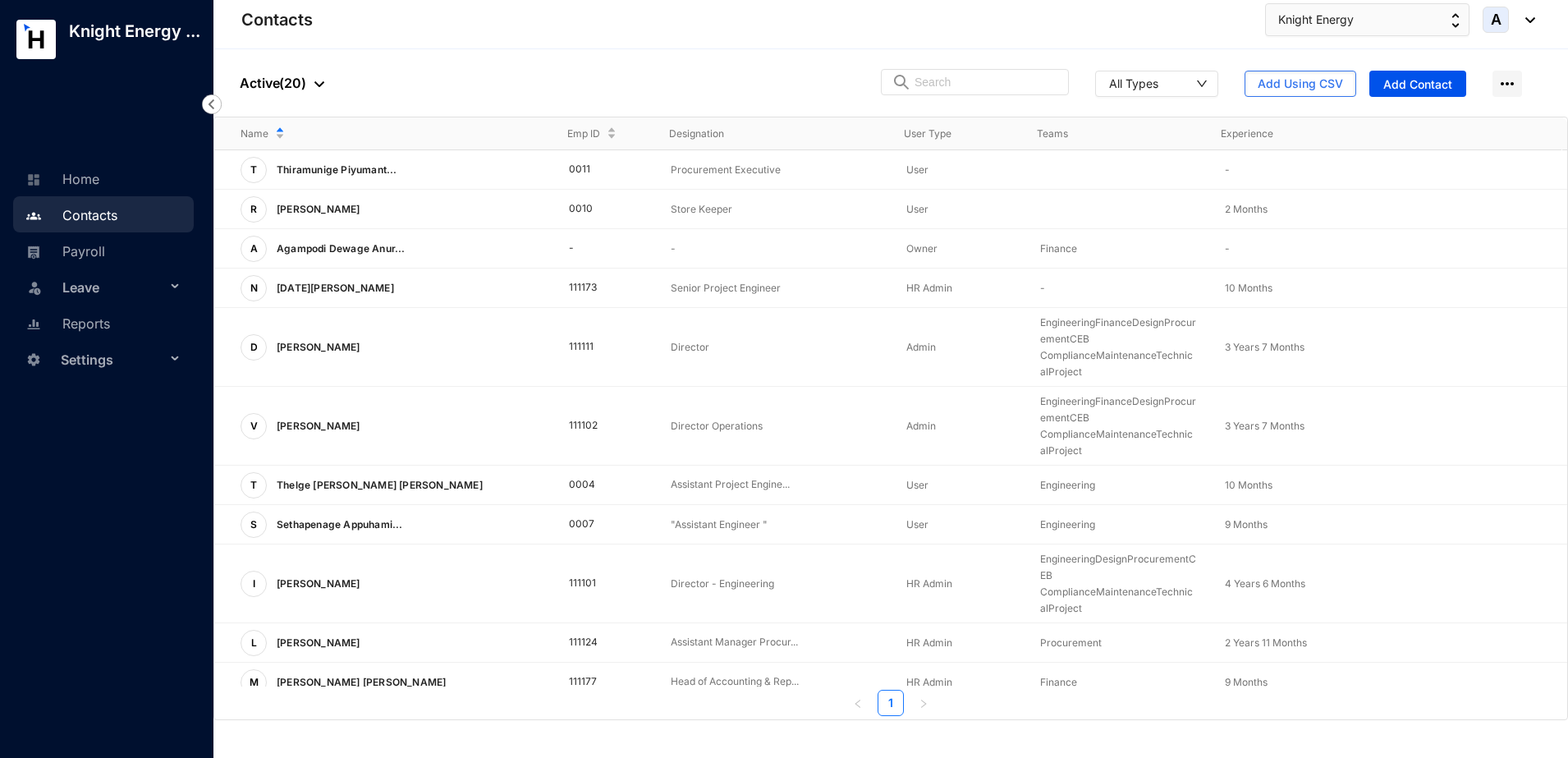
click at [107, 220] on link "Contacts" at bounding box center [70, 215] width 96 height 17
click at [98, 250] on link "Payroll" at bounding box center [64, 251] width 84 height 17
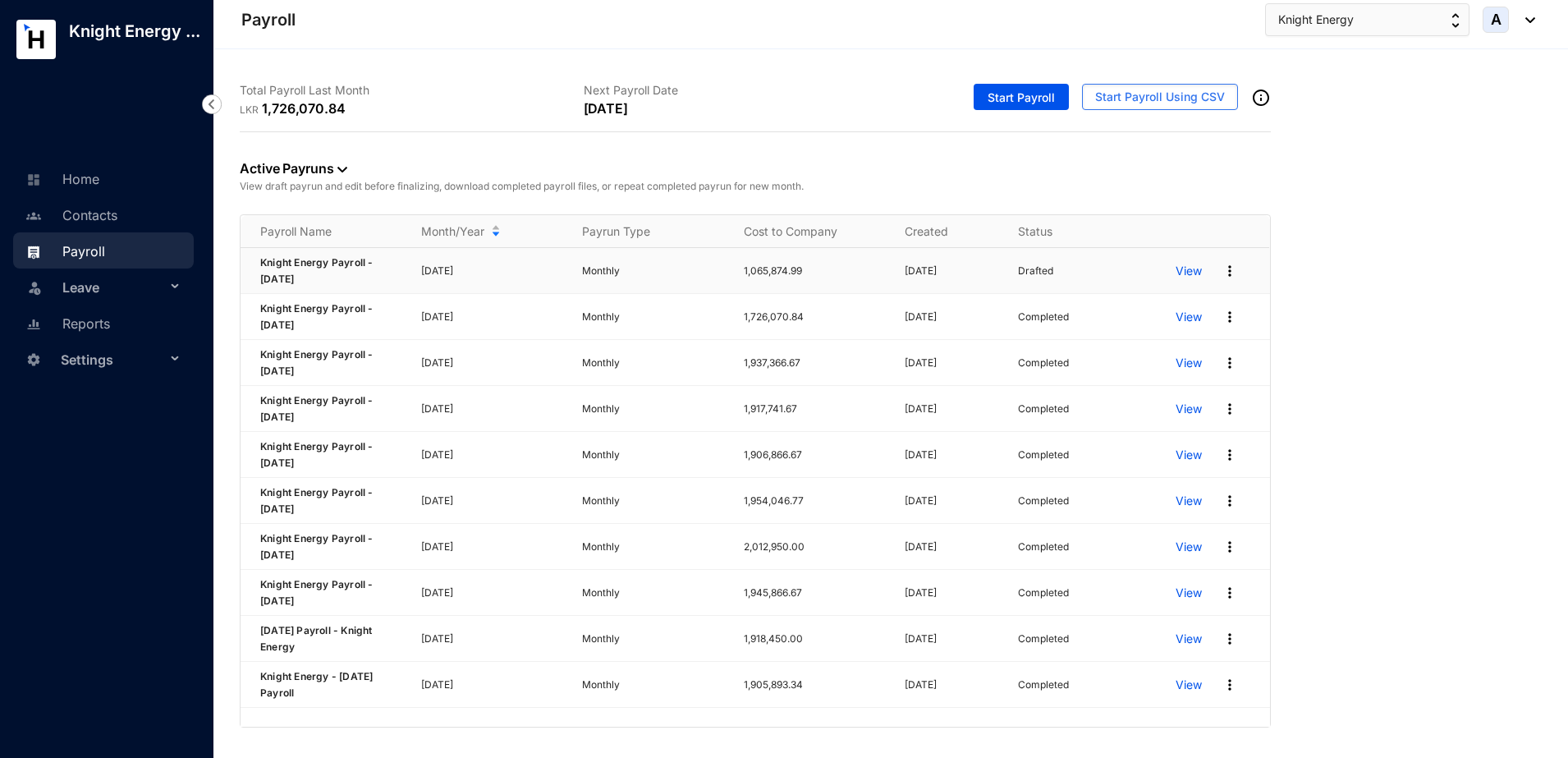
click at [1187, 267] on p "View" at bounding box center [1189, 271] width 26 height 17
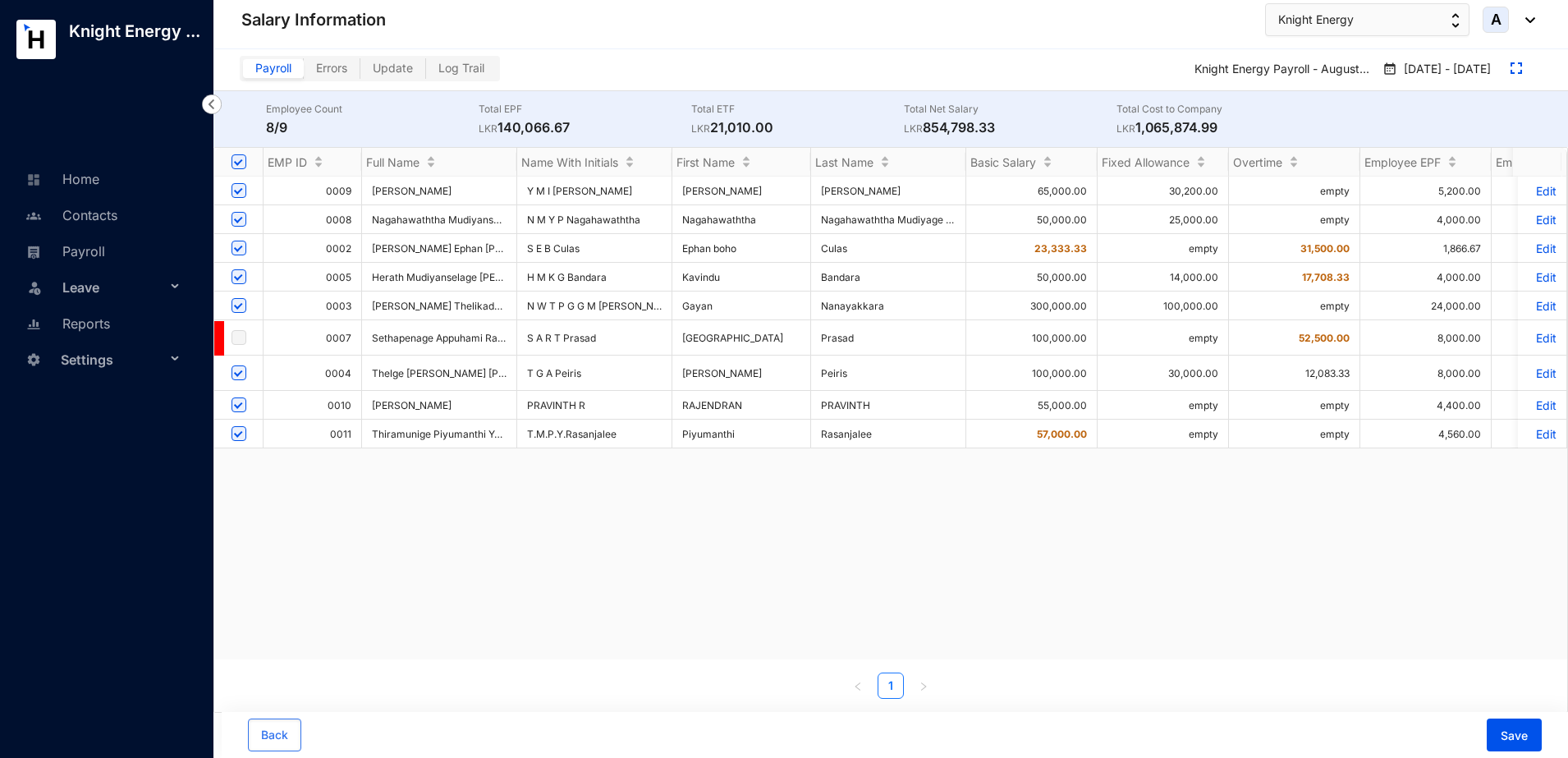
click at [395, 65] on span "Update" at bounding box center [393, 68] width 40 height 14
click at [361, 72] on input "Update" at bounding box center [361, 72] width 0 height 0
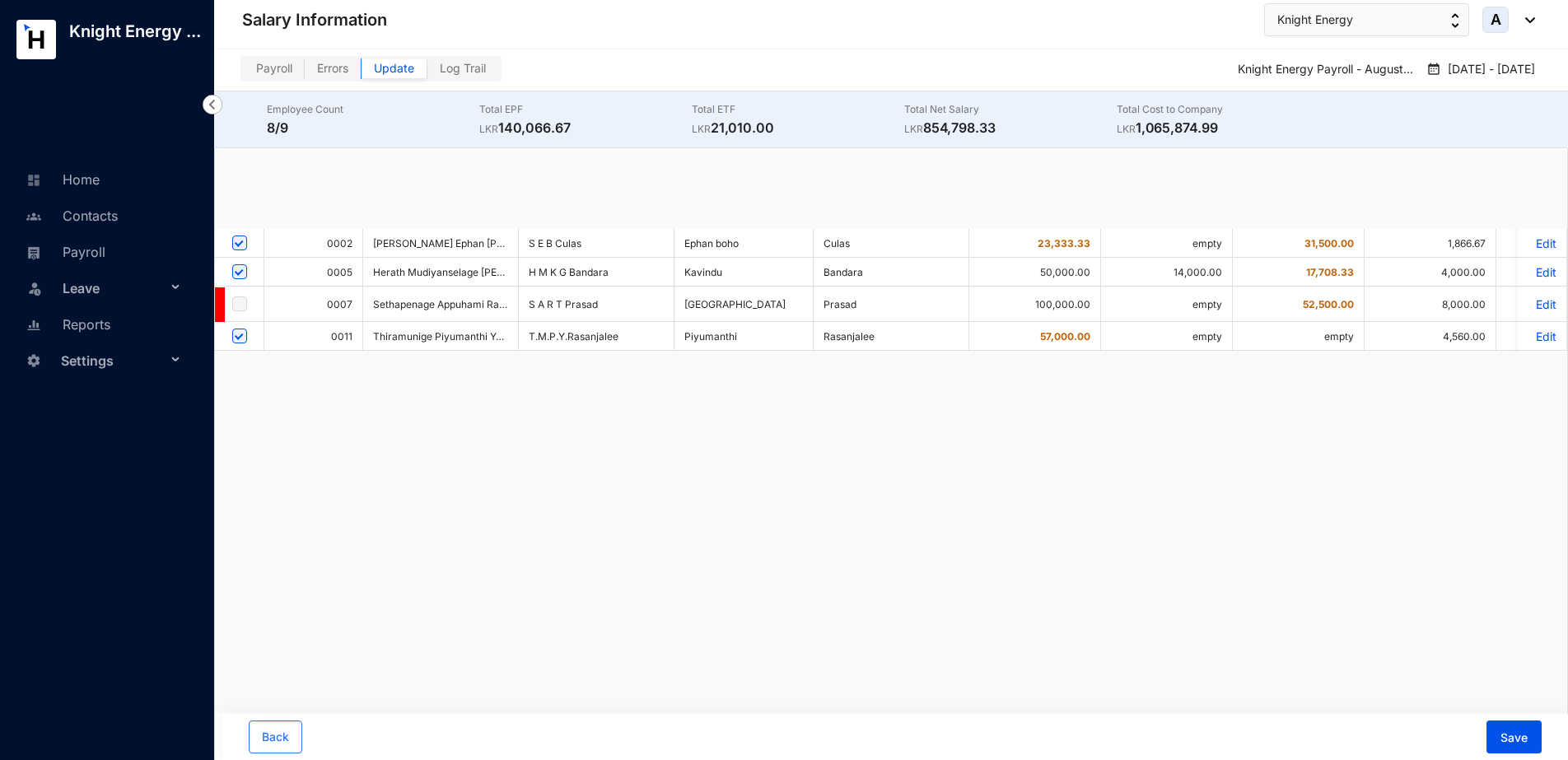
click at [335, 76] on label "Errors" at bounding box center [333, 69] width 57 height 19
click at [305, 73] on input "Errors" at bounding box center [305, 73] width 0 height 0
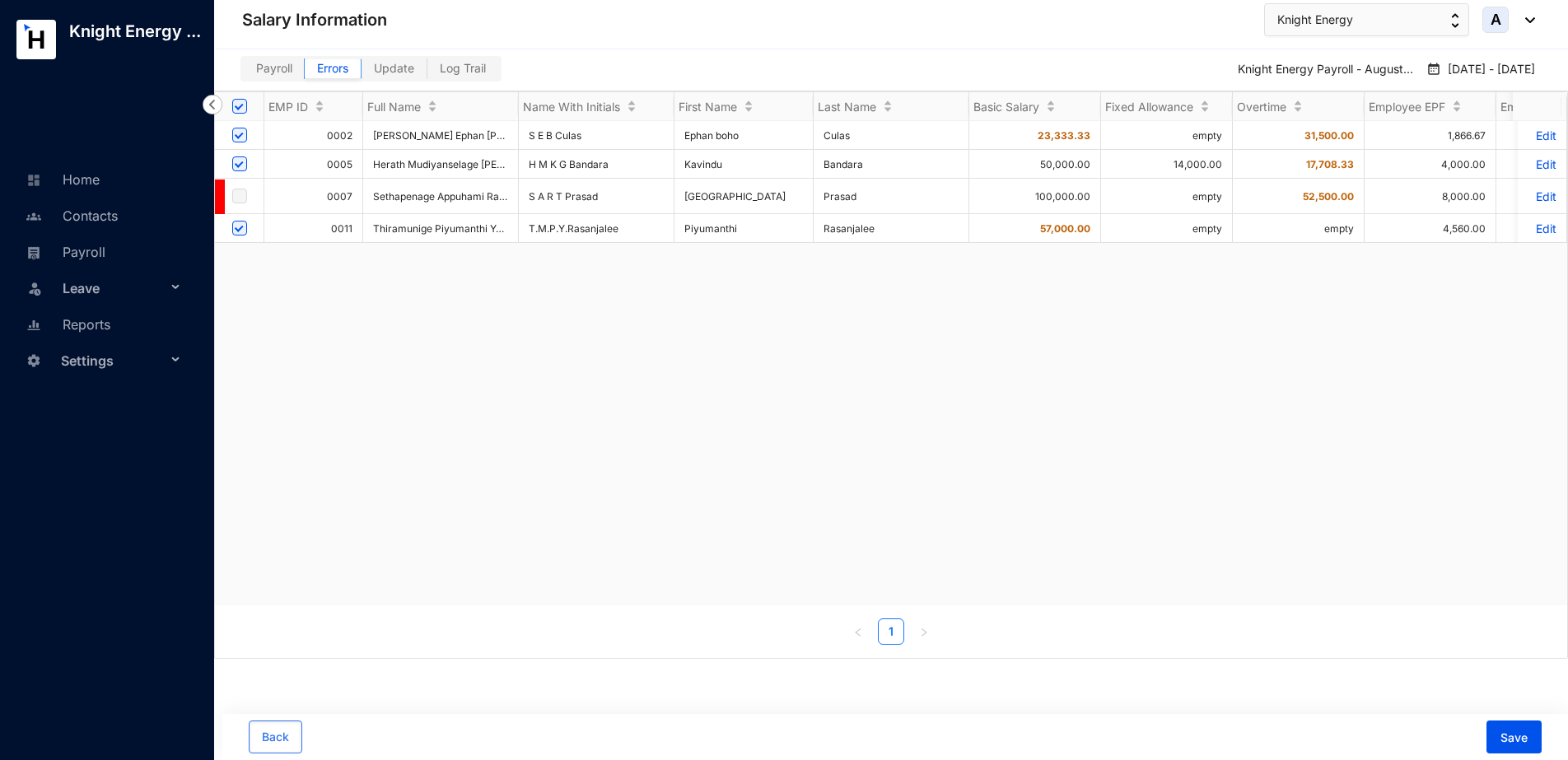
checkbox input "false"
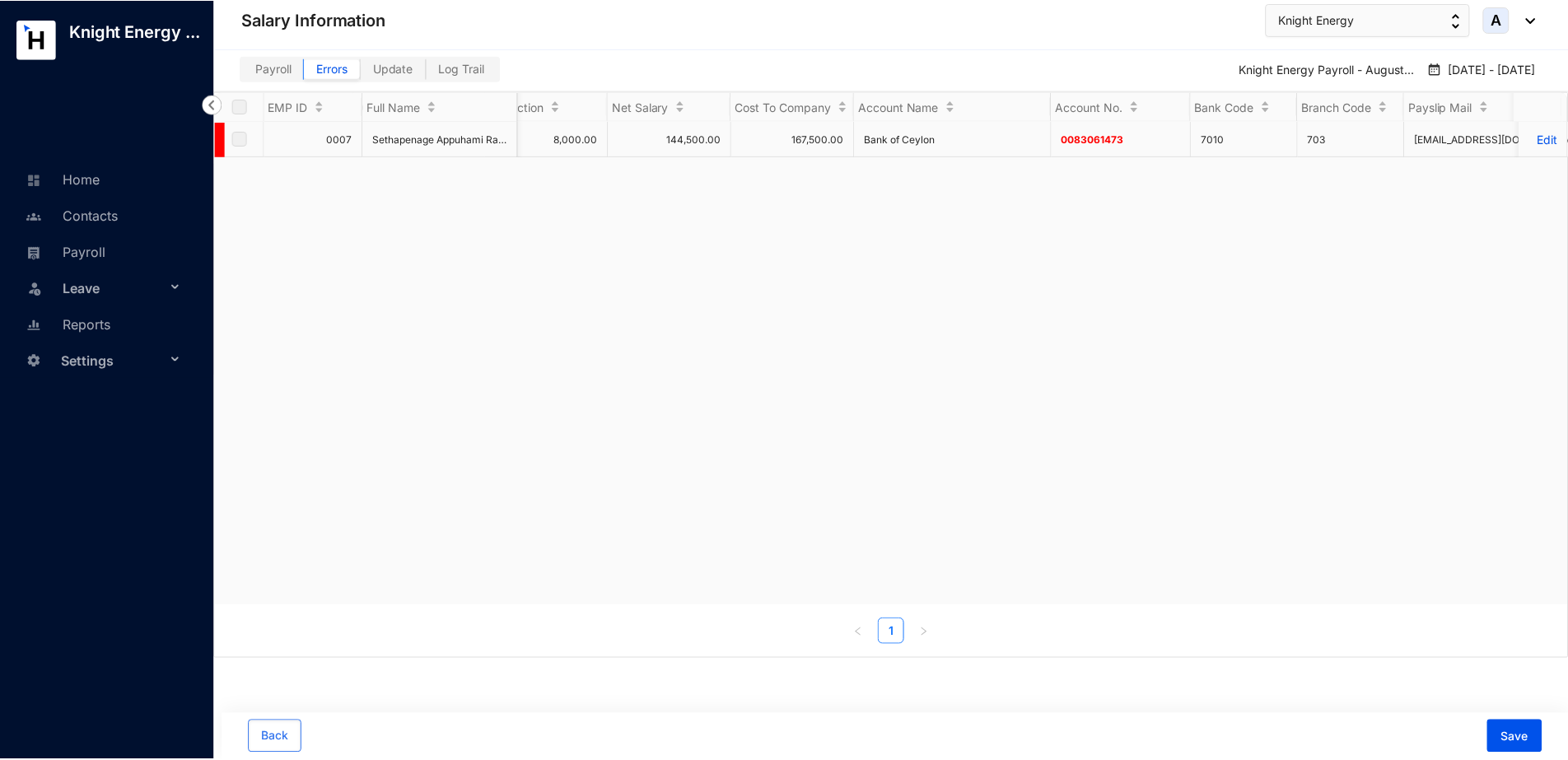
scroll to position [0, 1663]
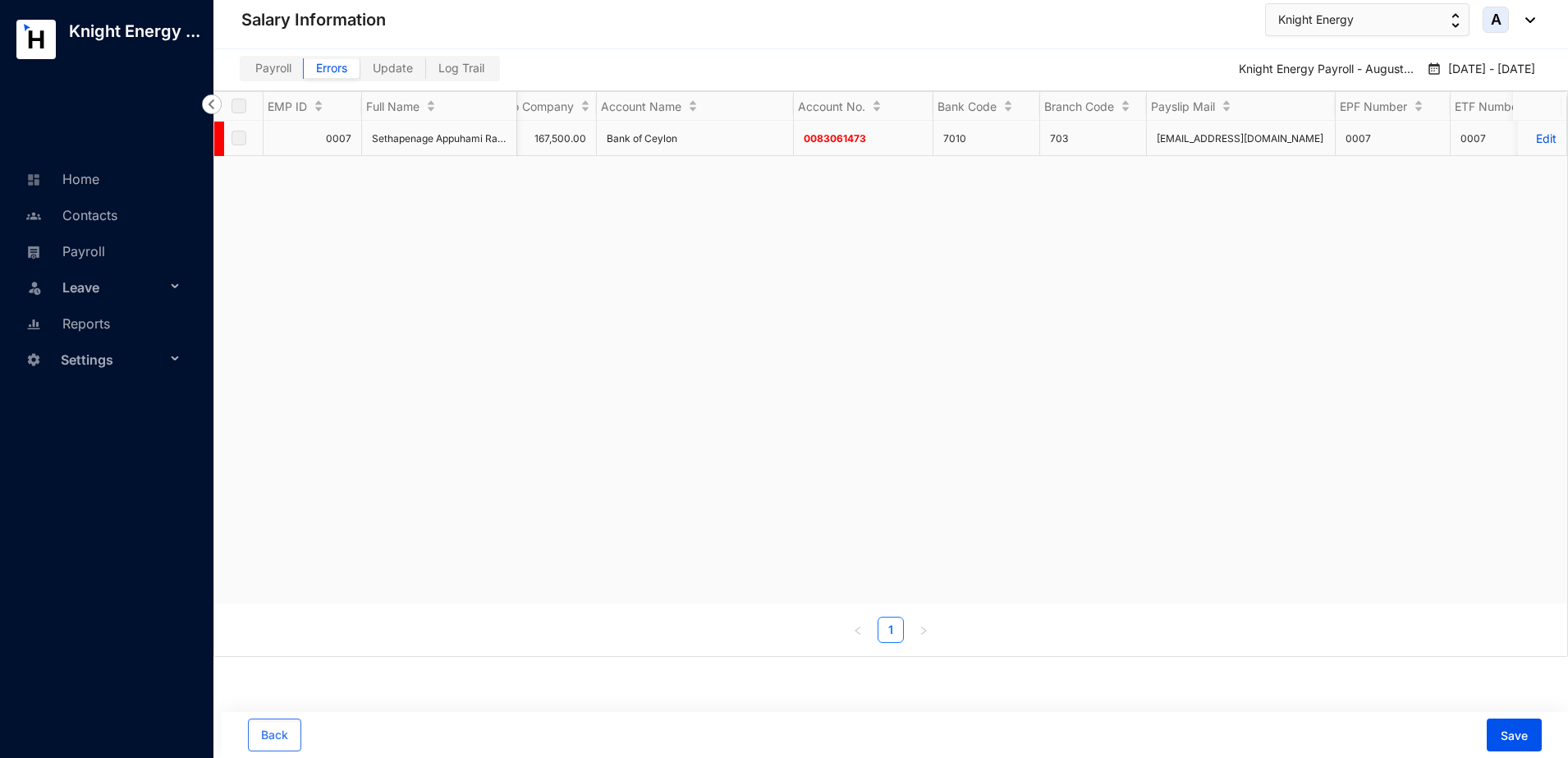
click at [1528, 133] on p "Edit" at bounding box center [1542, 139] width 29 height 14
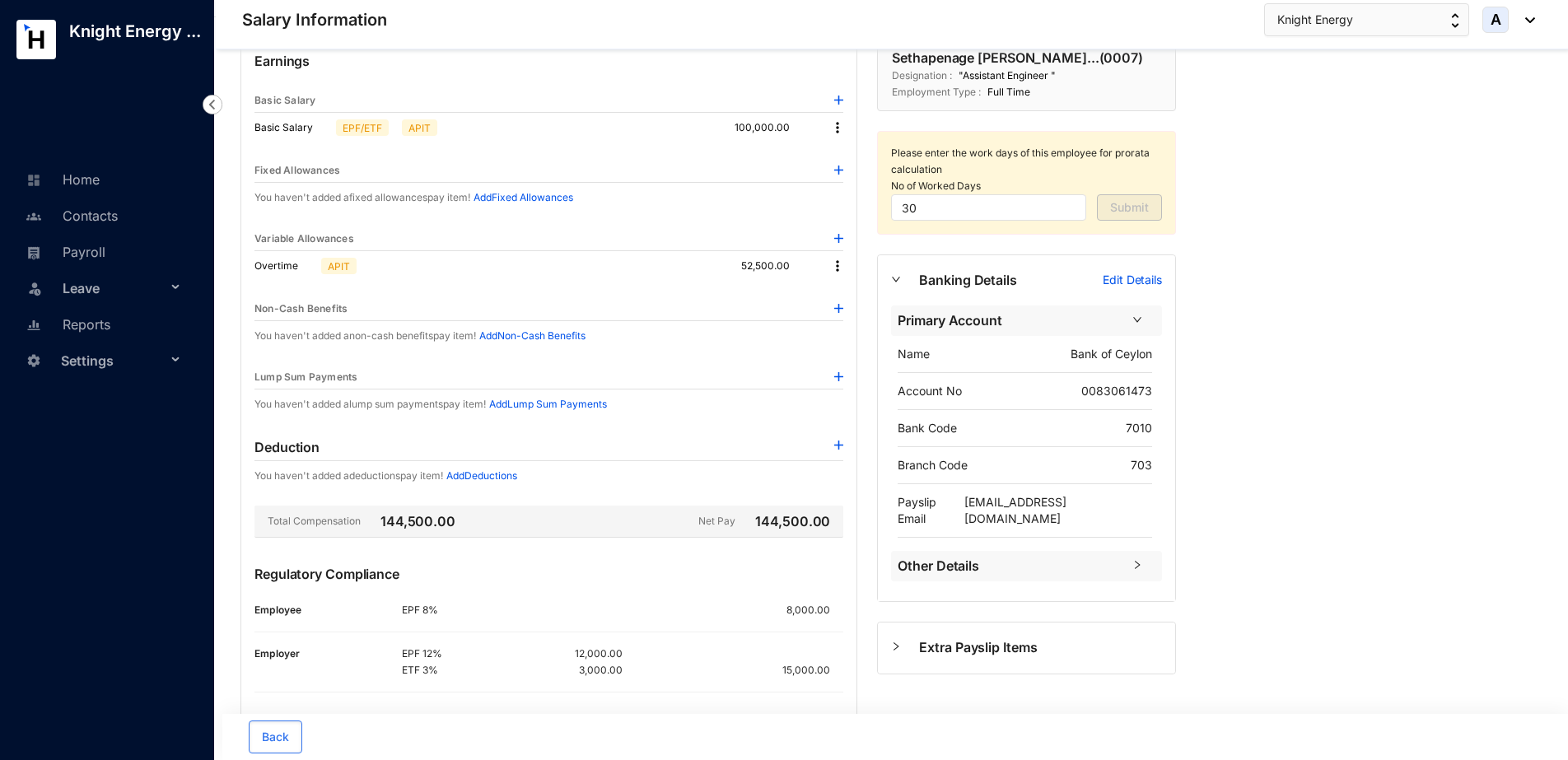
scroll to position [103, 0]
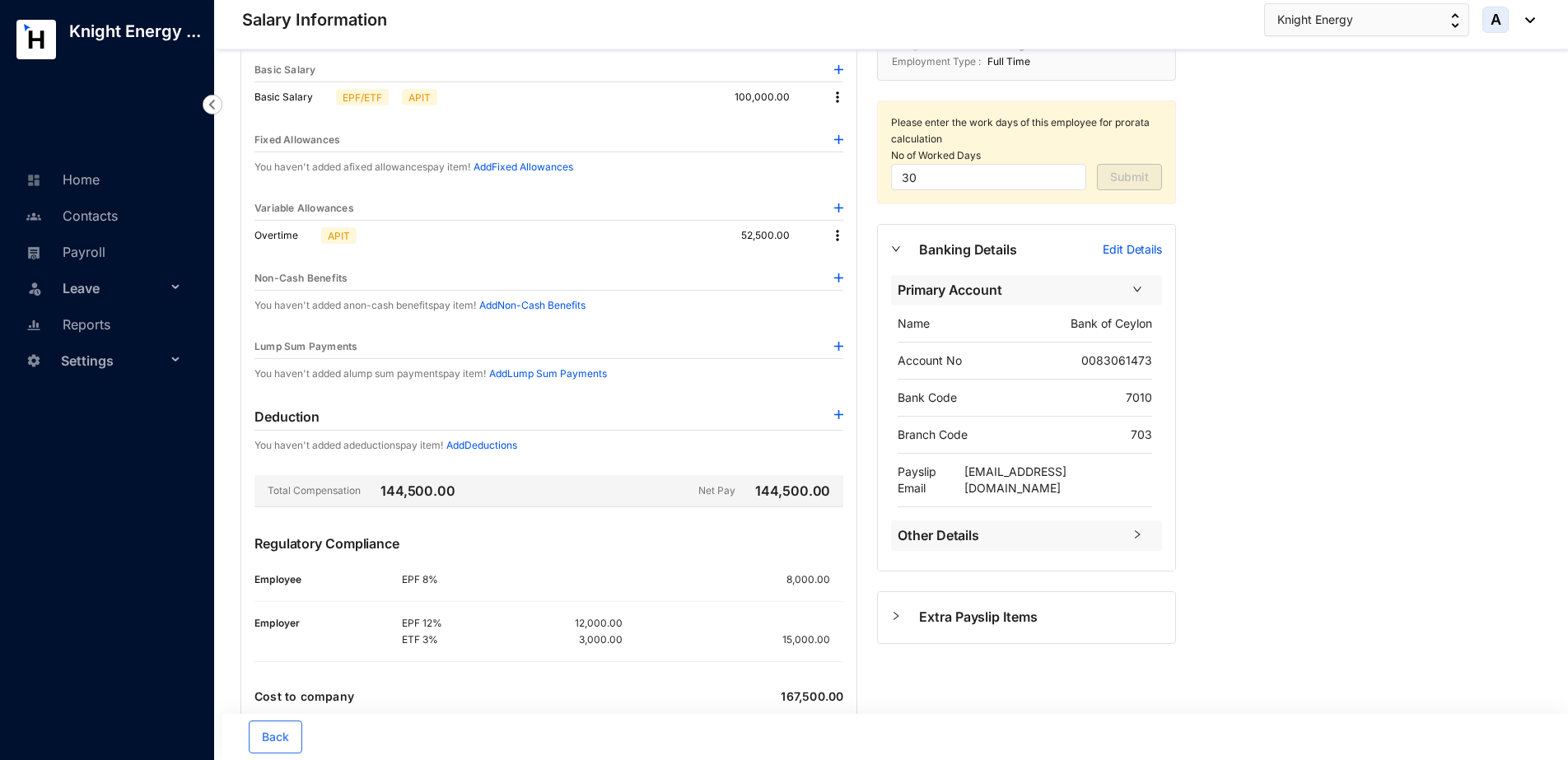
click at [1146, 247] on p "Edit Details" at bounding box center [1132, 249] width 59 height 17
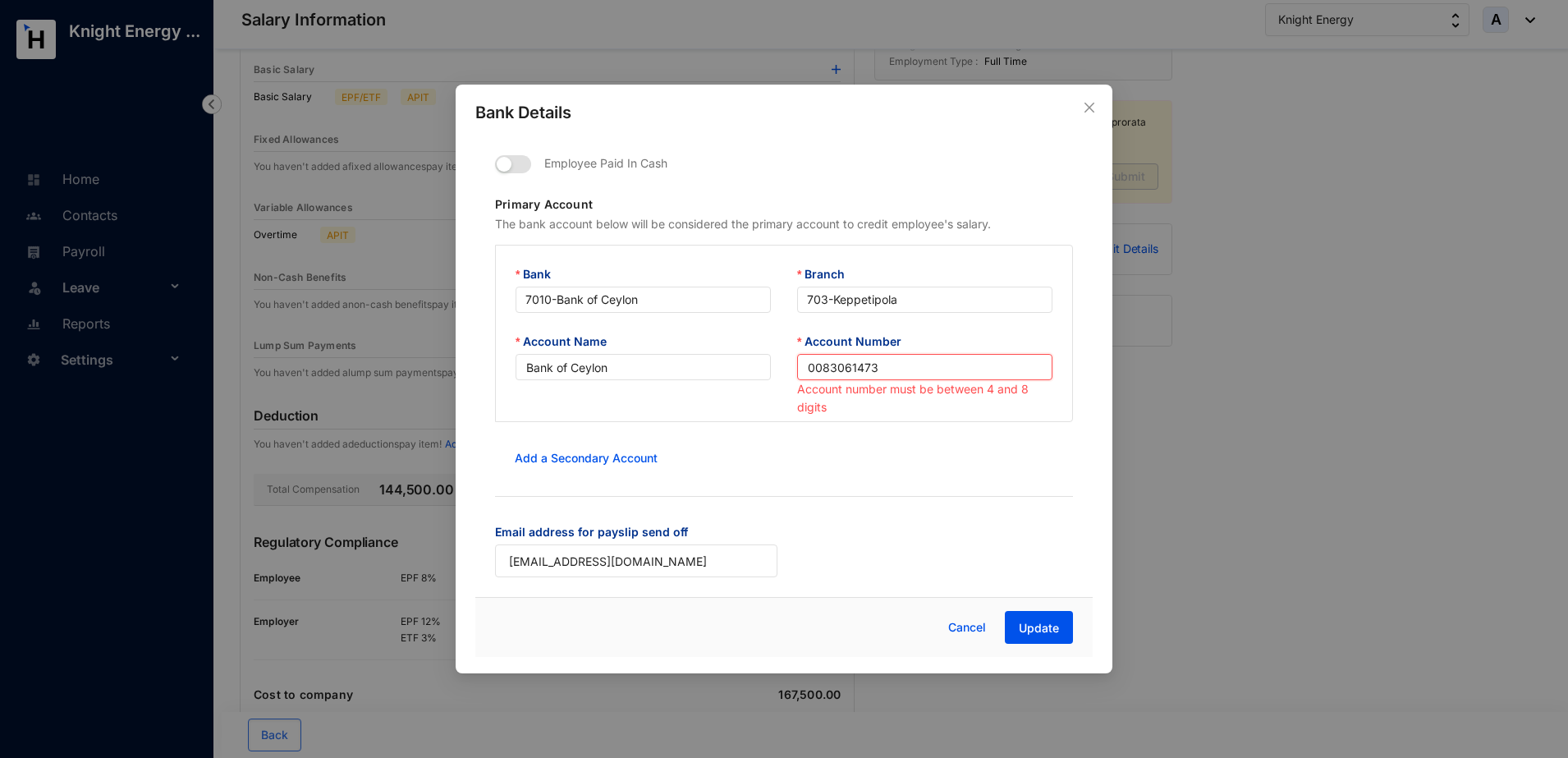
click at [823, 368] on input "0083061473" at bounding box center [924, 367] width 255 height 26
type input "83061473"
click at [1052, 633] on span "Update" at bounding box center [1039, 628] width 40 height 17
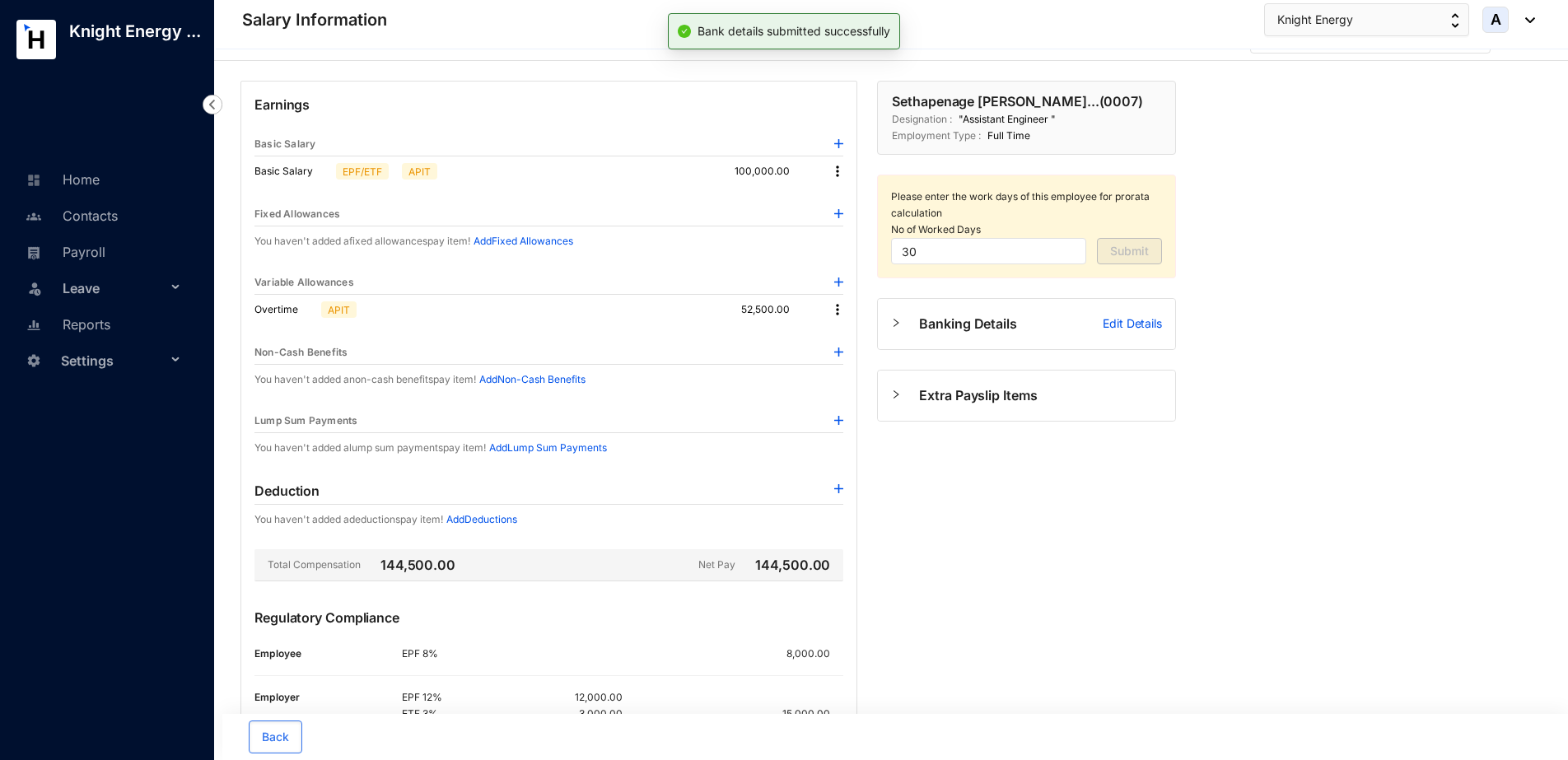
scroll to position [0, 0]
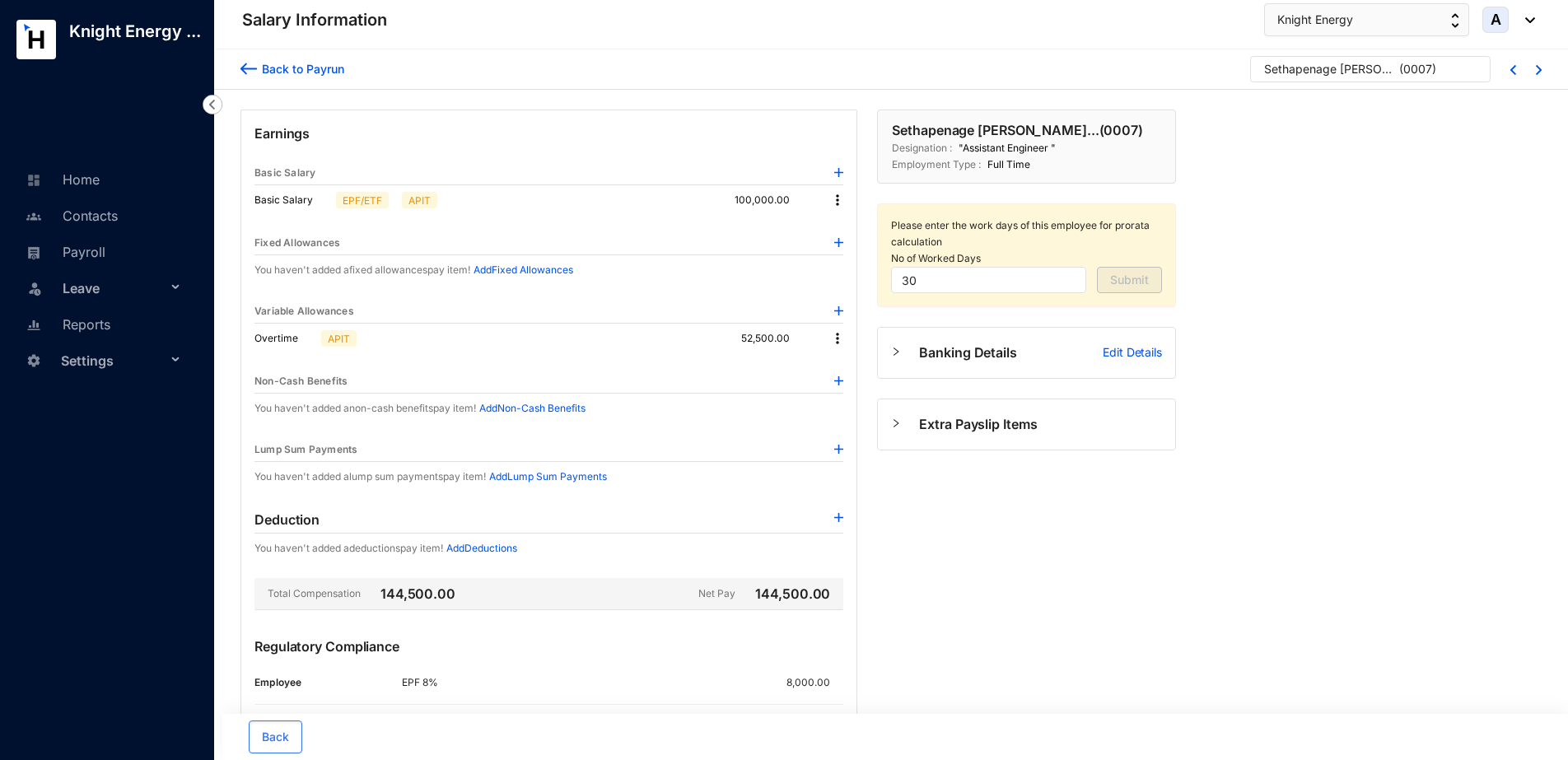
click at [335, 74] on div "Back to Payrun" at bounding box center [300, 69] width 87 height 17
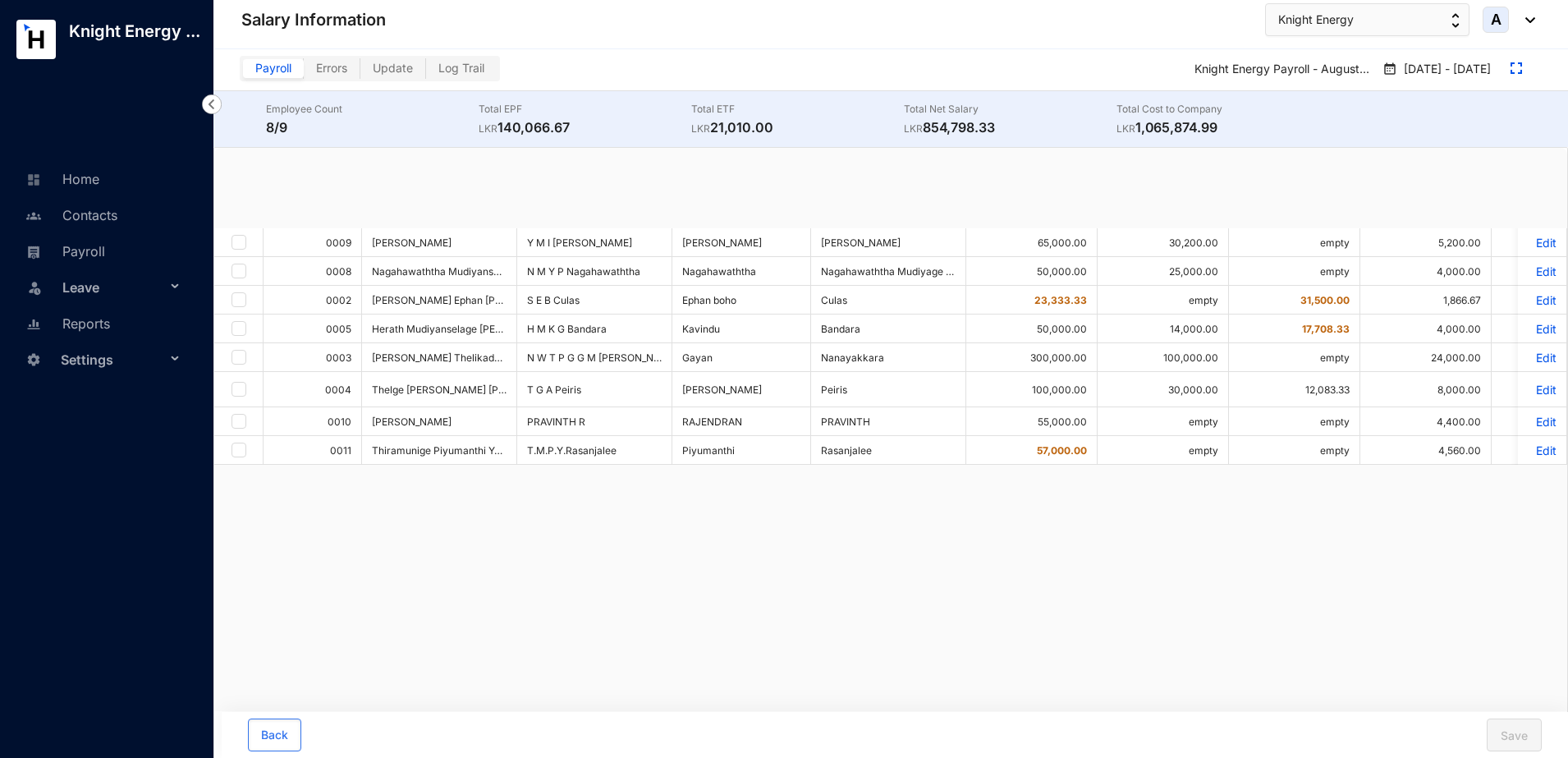
checkbox input "true"
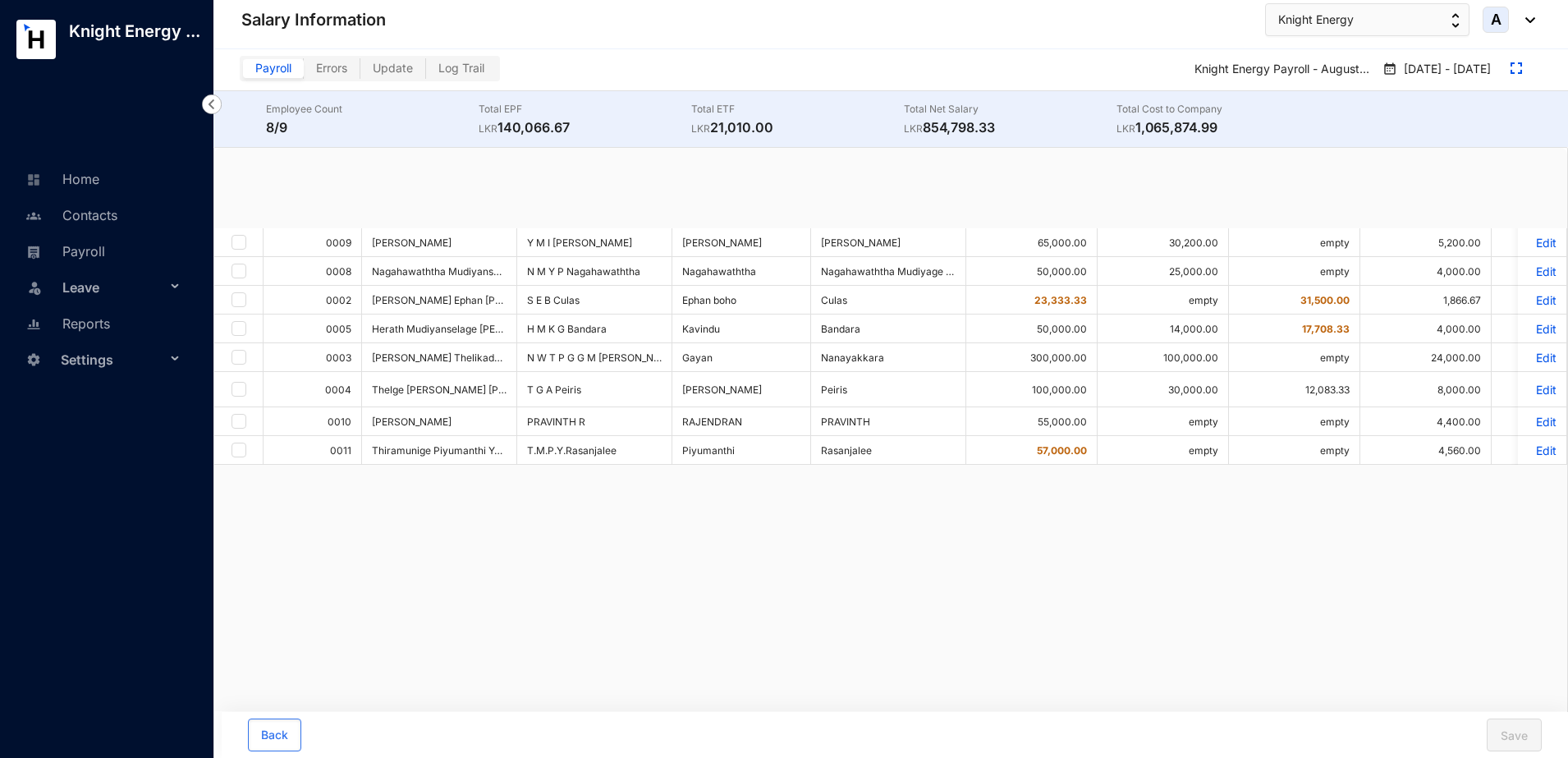
checkbox input "true"
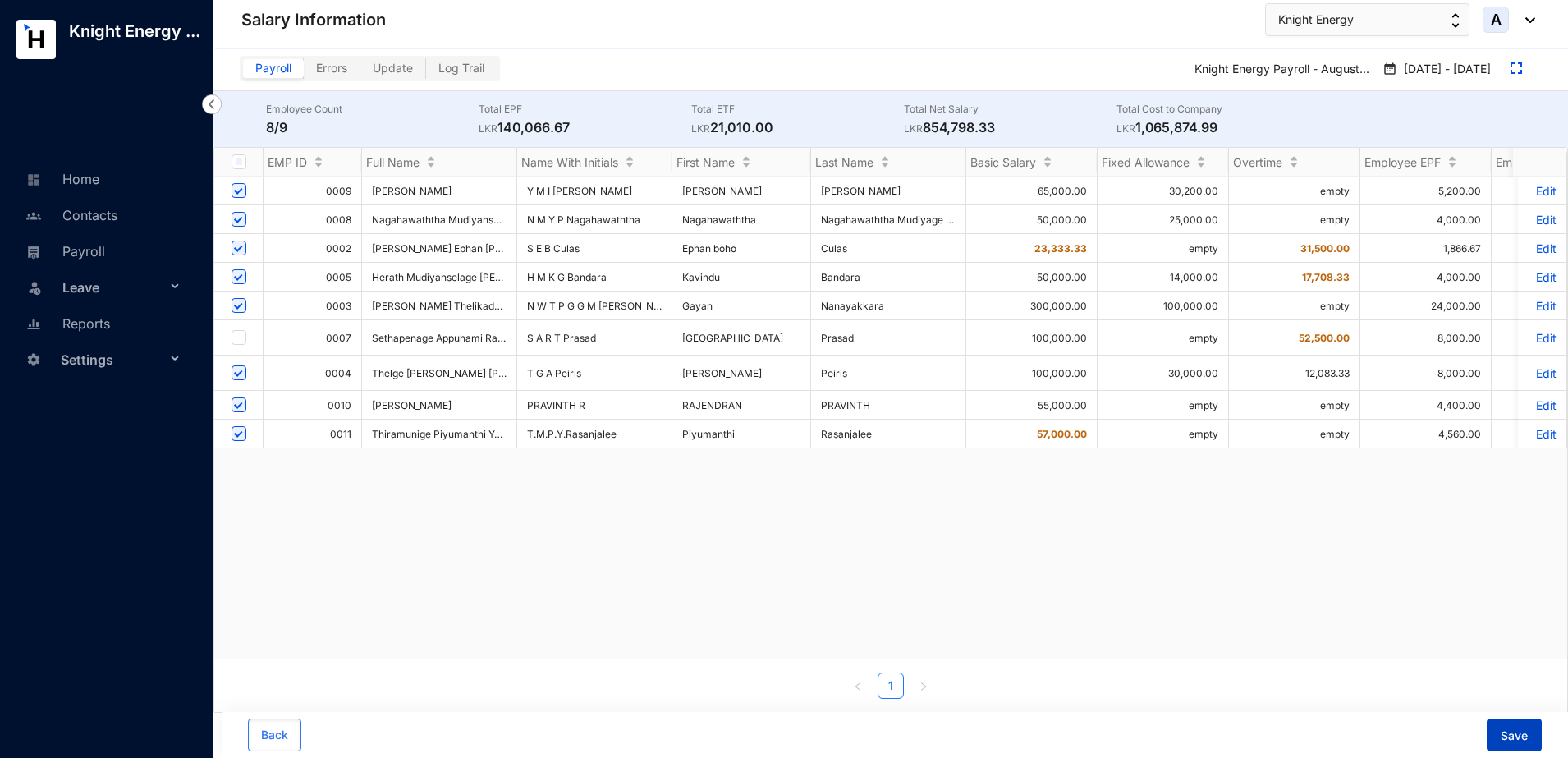
click at [1530, 733] on button "Save" at bounding box center [1514, 735] width 55 height 33
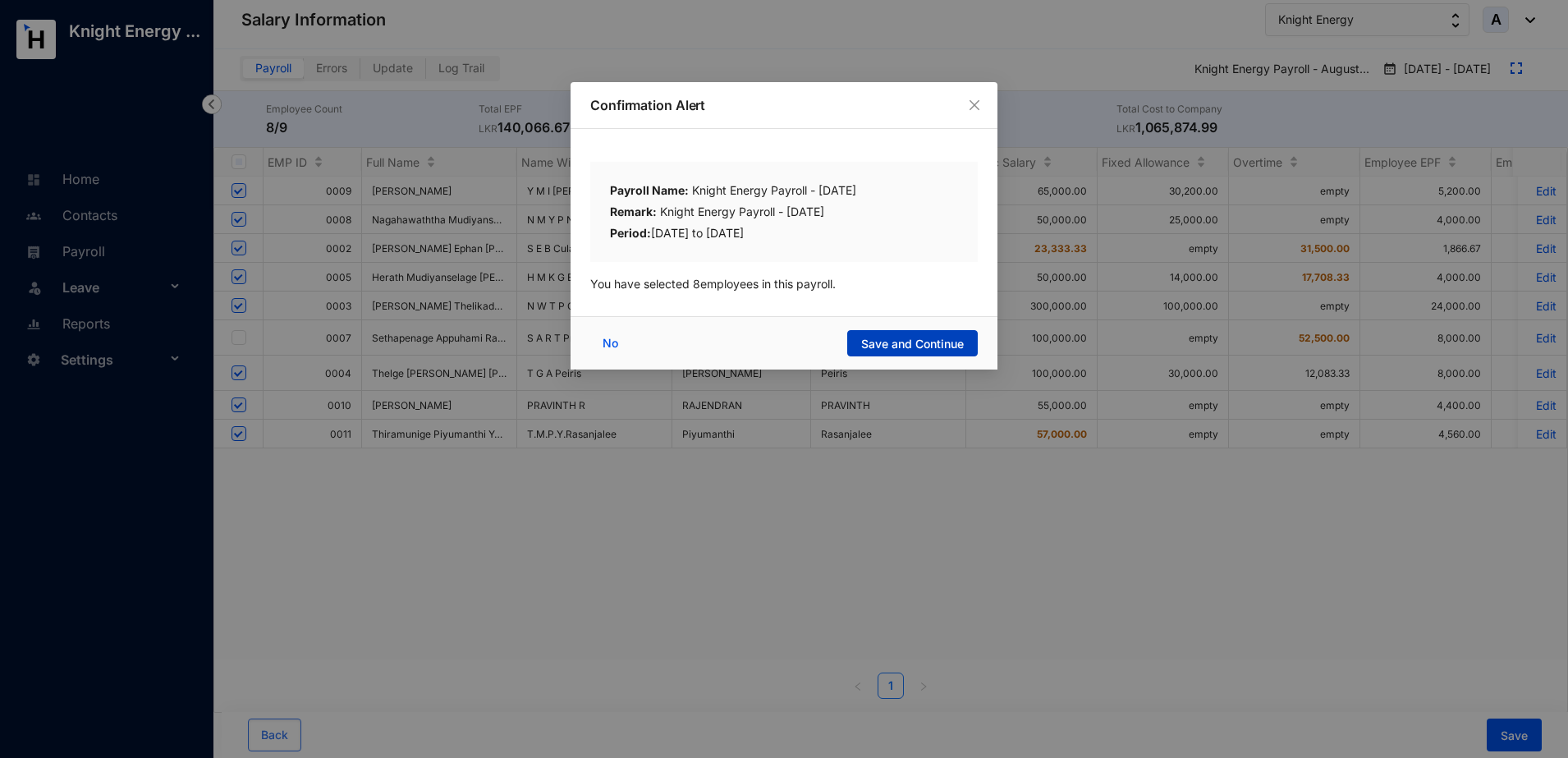
click at [956, 341] on span "Save and Continue" at bounding box center [913, 344] width 103 height 17
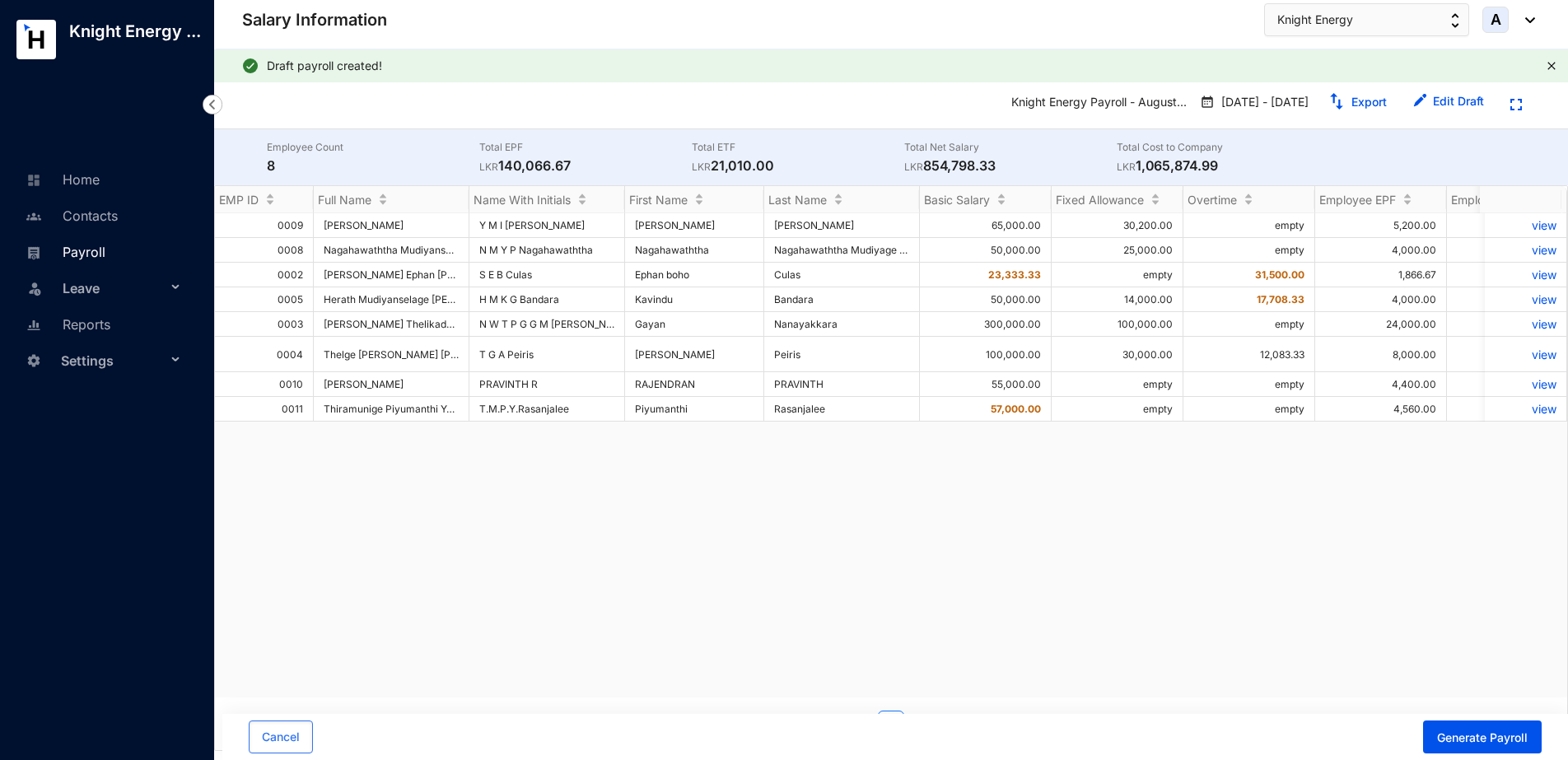
click at [83, 259] on link "Payroll" at bounding box center [64, 252] width 84 height 17
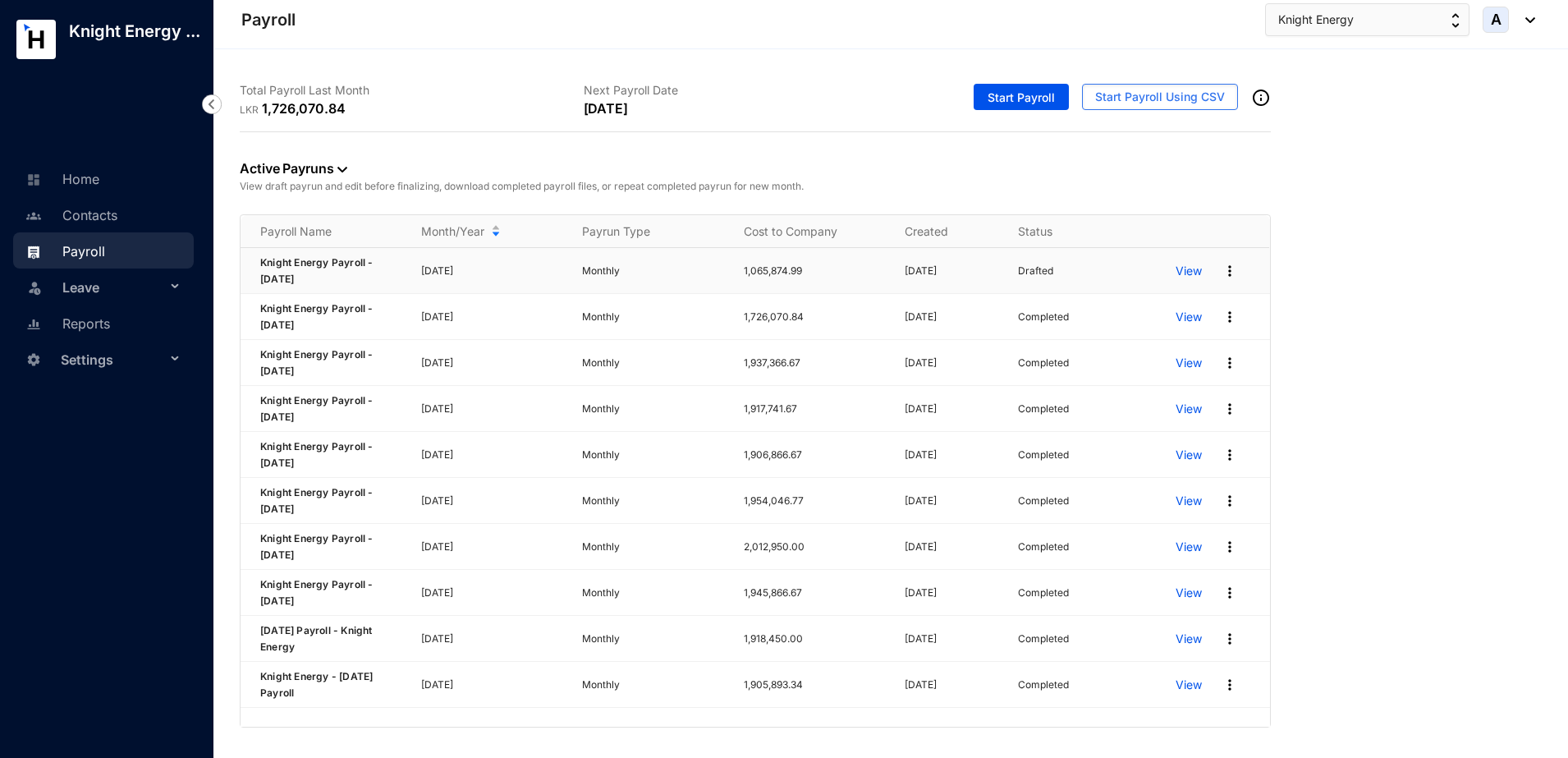
click at [1224, 274] on img at bounding box center [1230, 271] width 17 height 17
click at [1141, 305] on p "Edit" at bounding box center [1166, 305] width 116 height 28
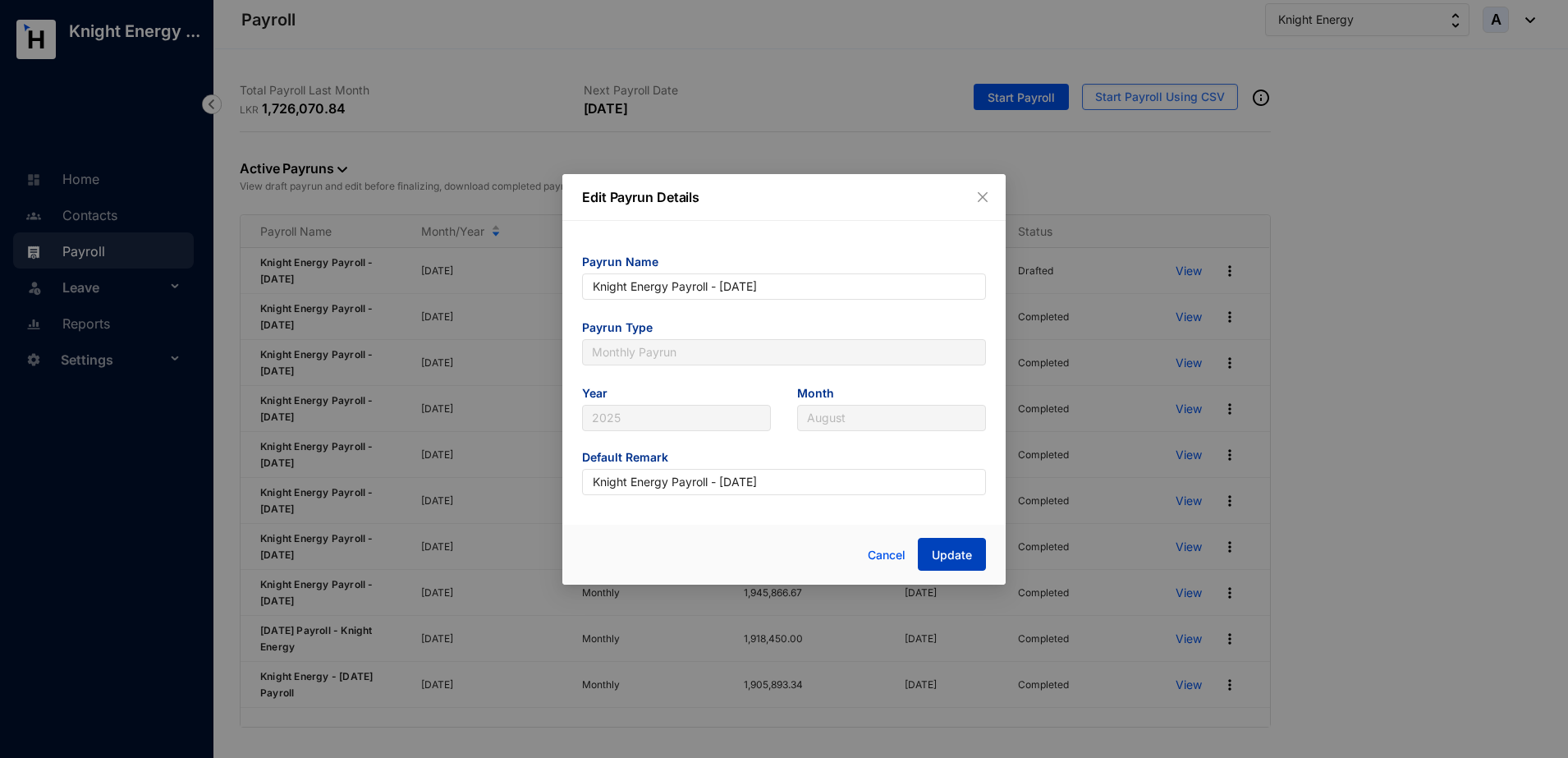
click at [951, 549] on span "Update" at bounding box center [952, 555] width 40 height 17
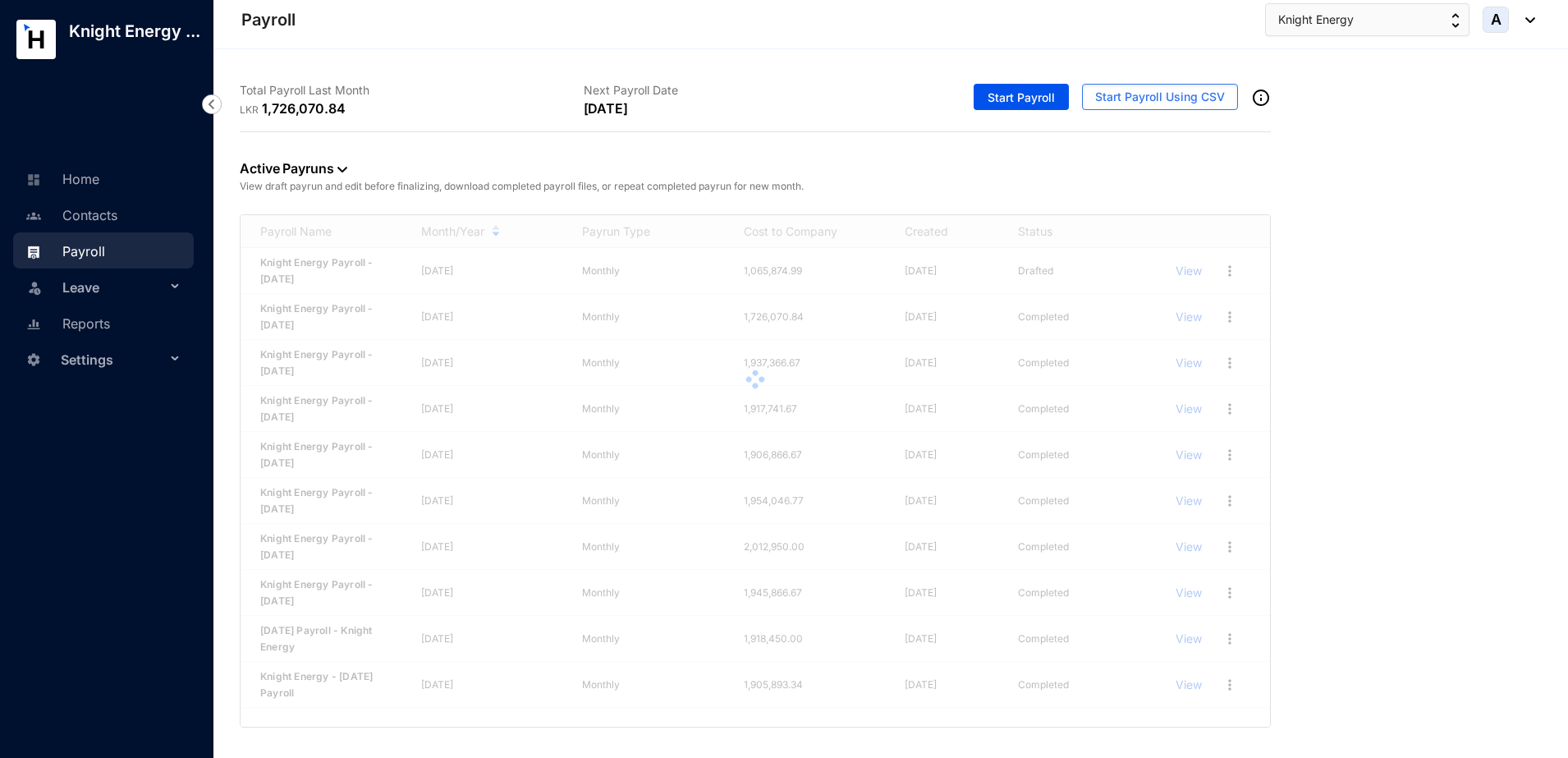
click at [951, 549] on div "Payroll Name Month/Year Payrun Type Cost to Company Created Status Knight Energ…" at bounding box center [755, 470] width 1030 height 511
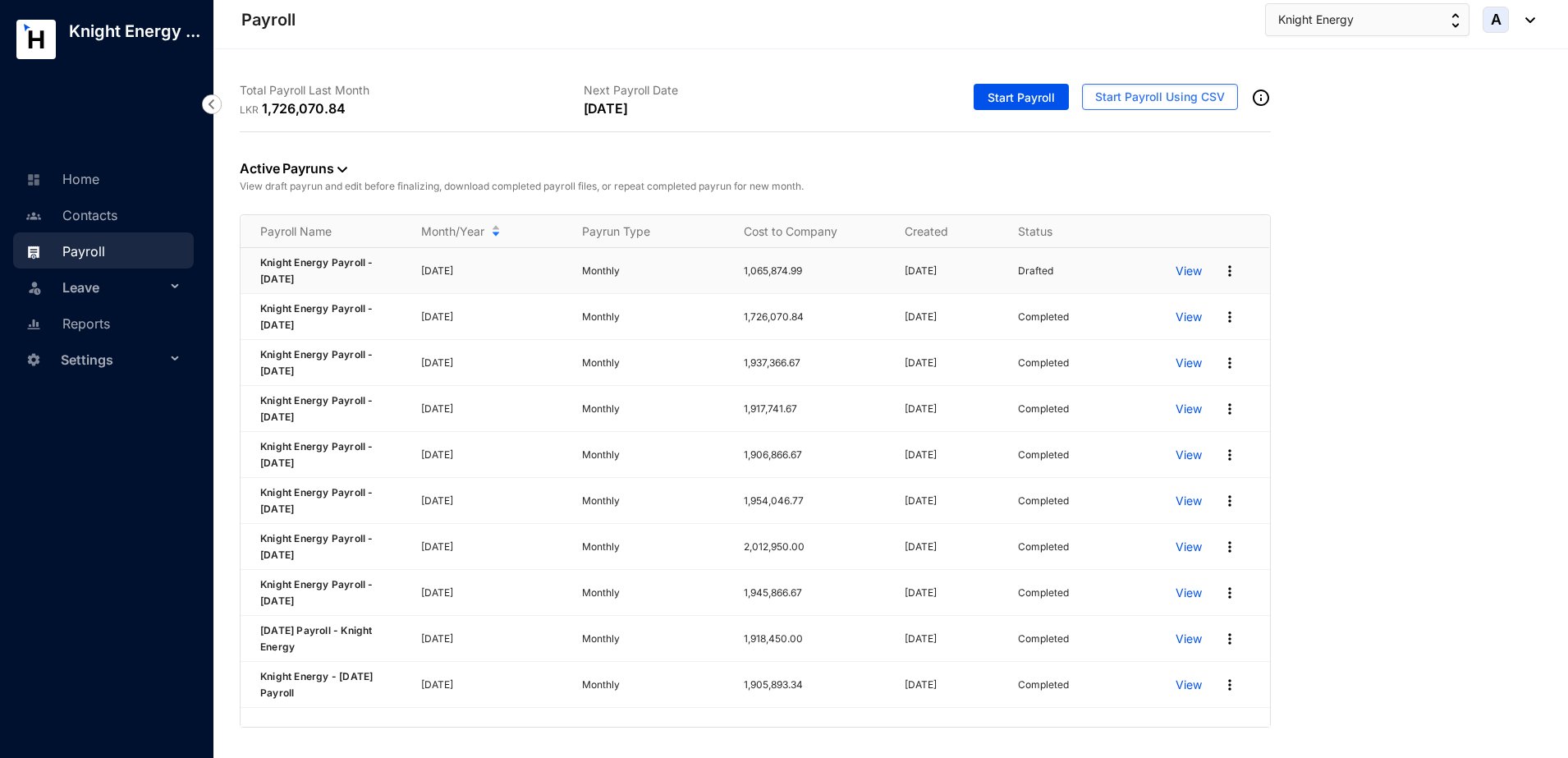
click at [1200, 272] on p "View" at bounding box center [1189, 271] width 26 height 17
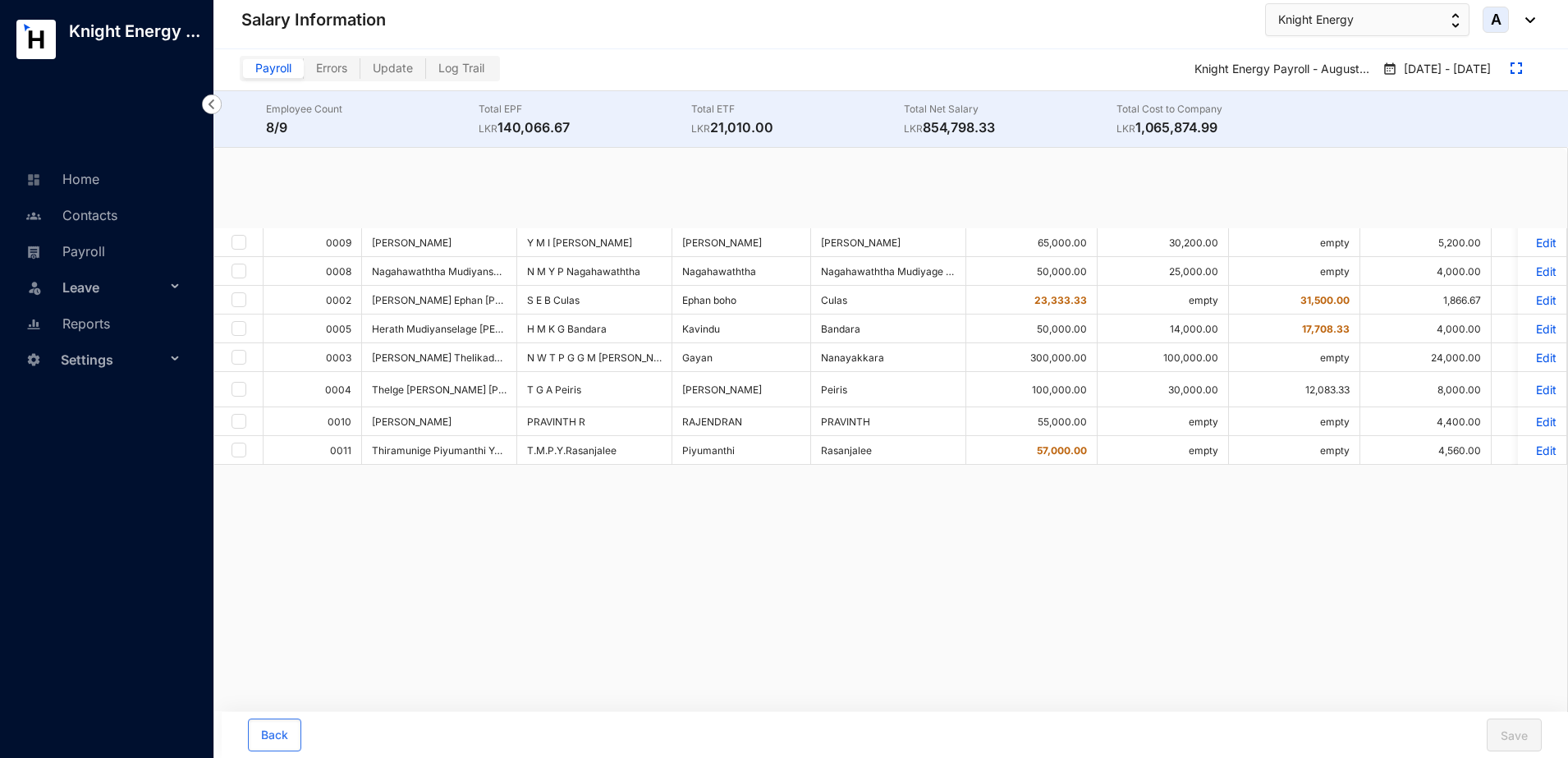
checkbox input "true"
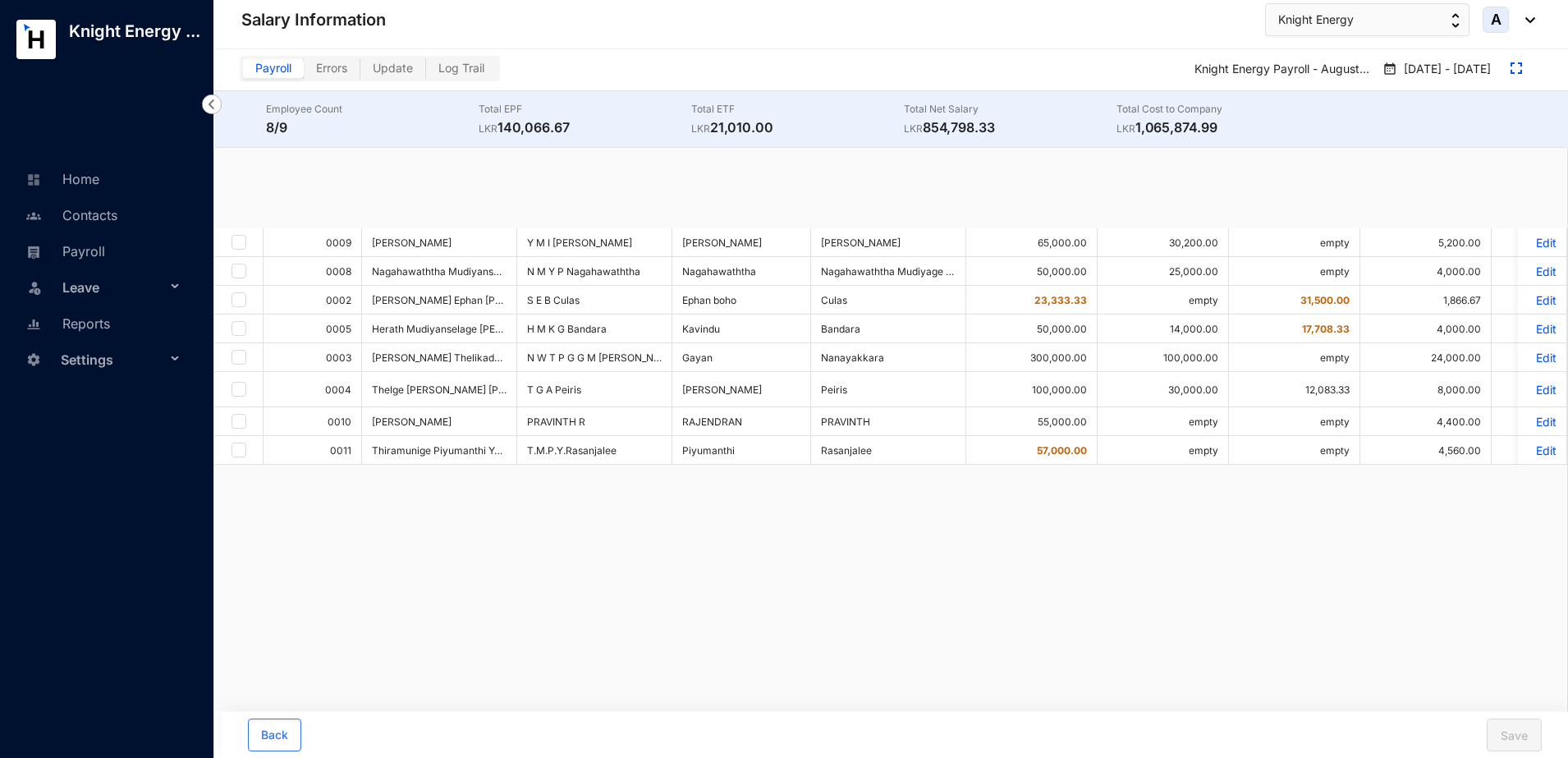
checkbox input "true"
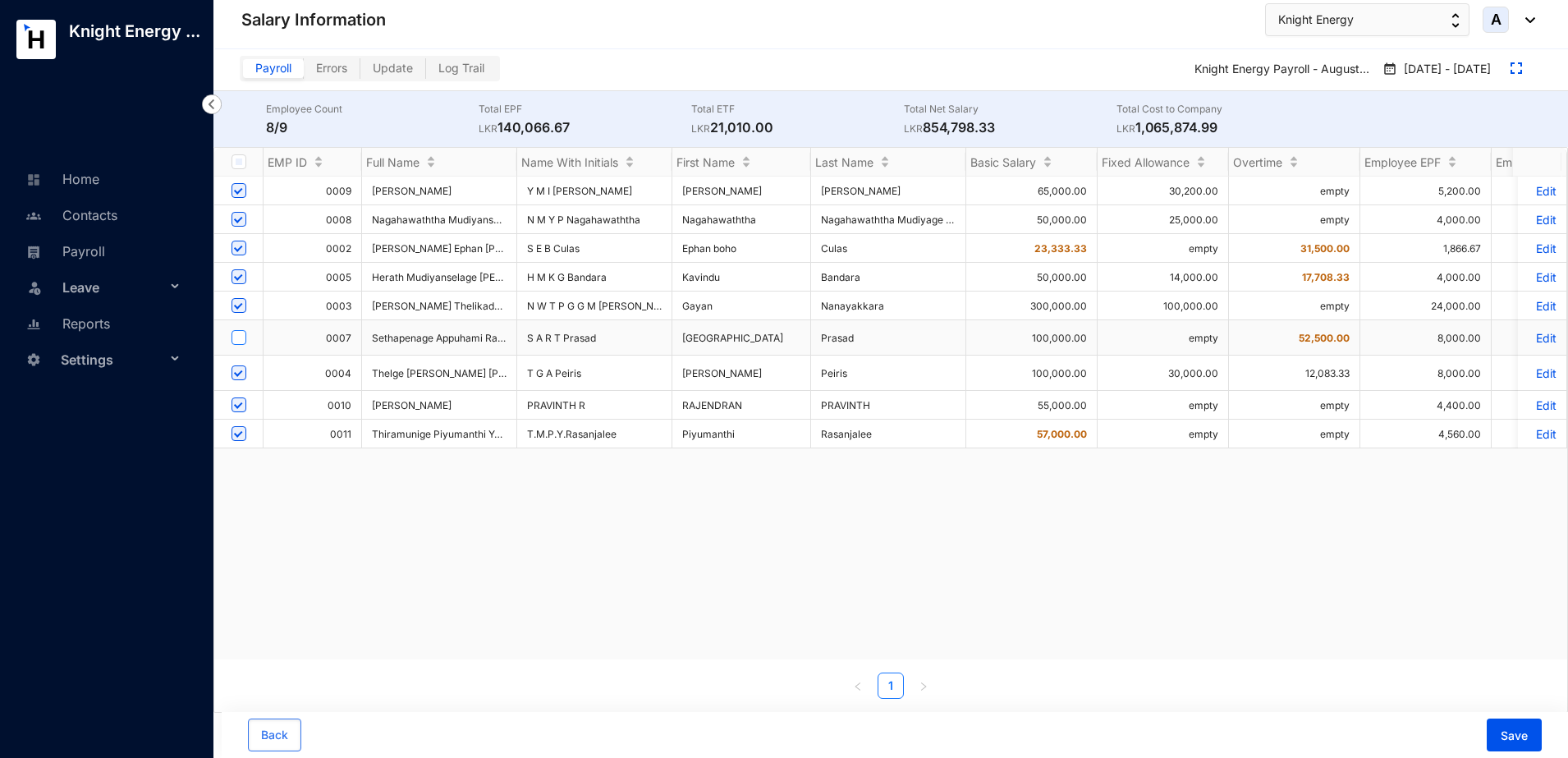
click at [240, 335] on input "checkbox" at bounding box center [239, 337] width 15 height 15
checkbox input "true"
click at [1528, 737] on button "Save" at bounding box center [1514, 735] width 55 height 33
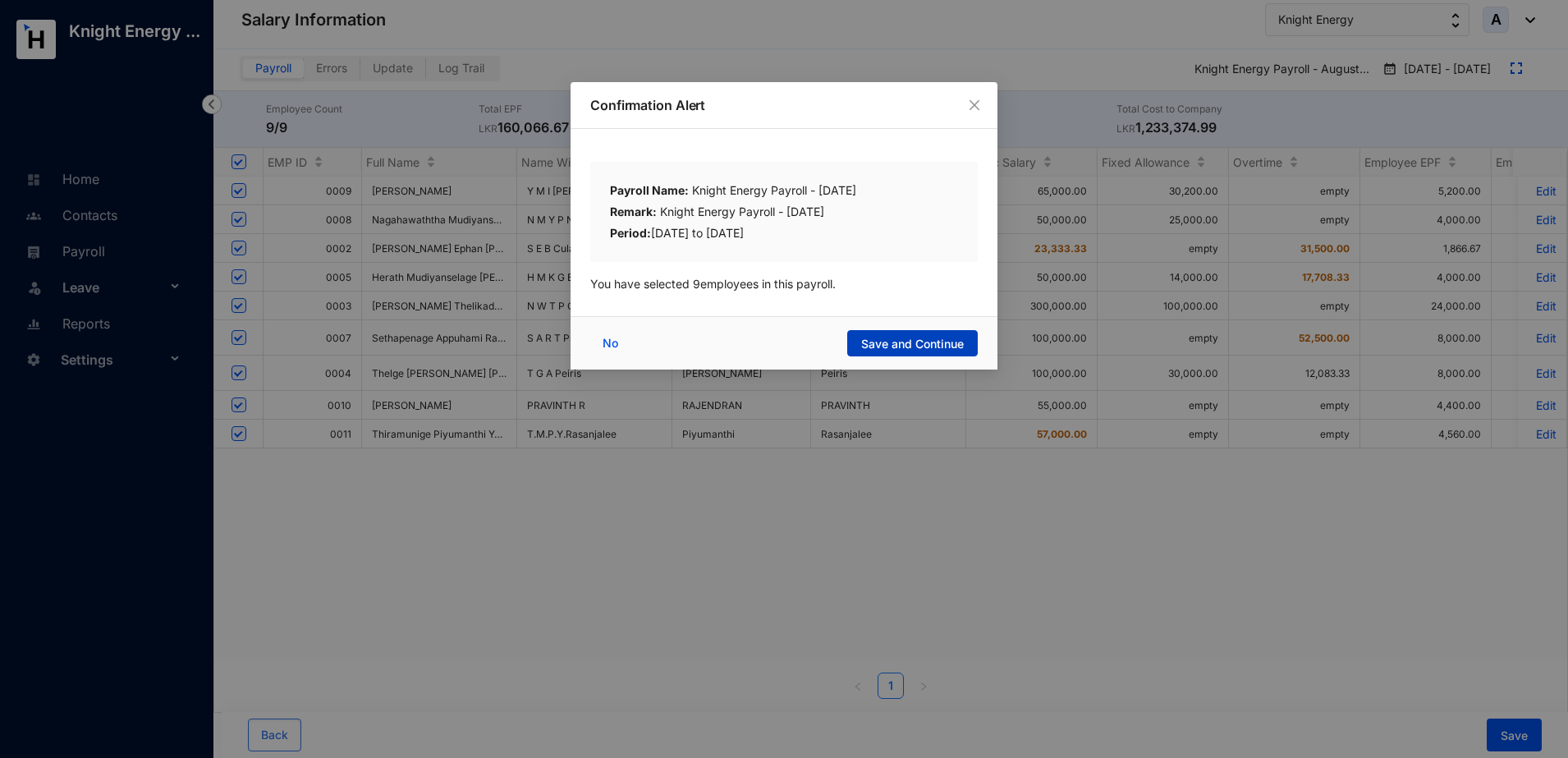
click at [896, 332] on button "Save and Continue" at bounding box center [913, 343] width 131 height 26
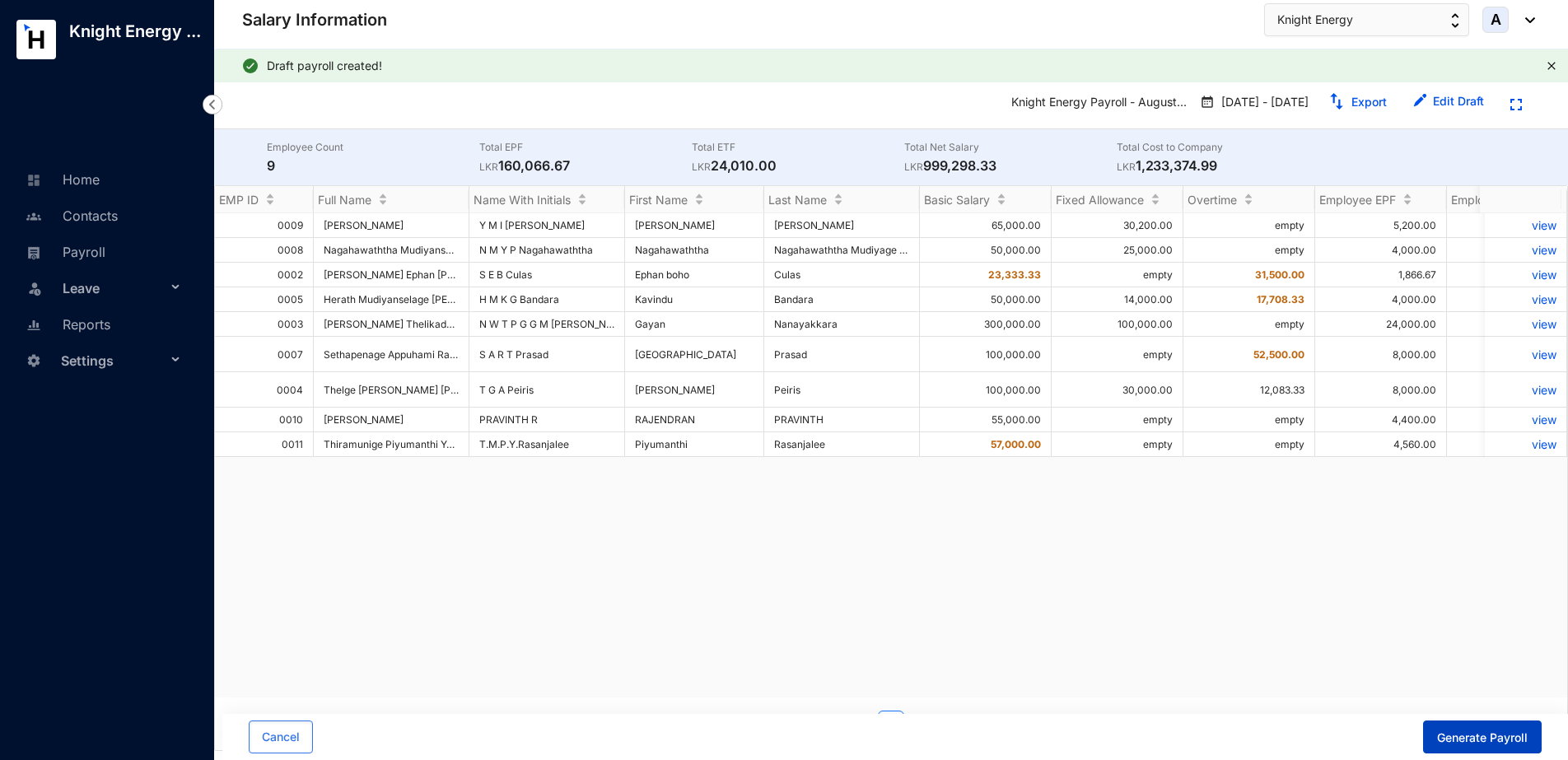
click at [1504, 742] on span "Generate Payroll" at bounding box center [1482, 737] width 91 height 17
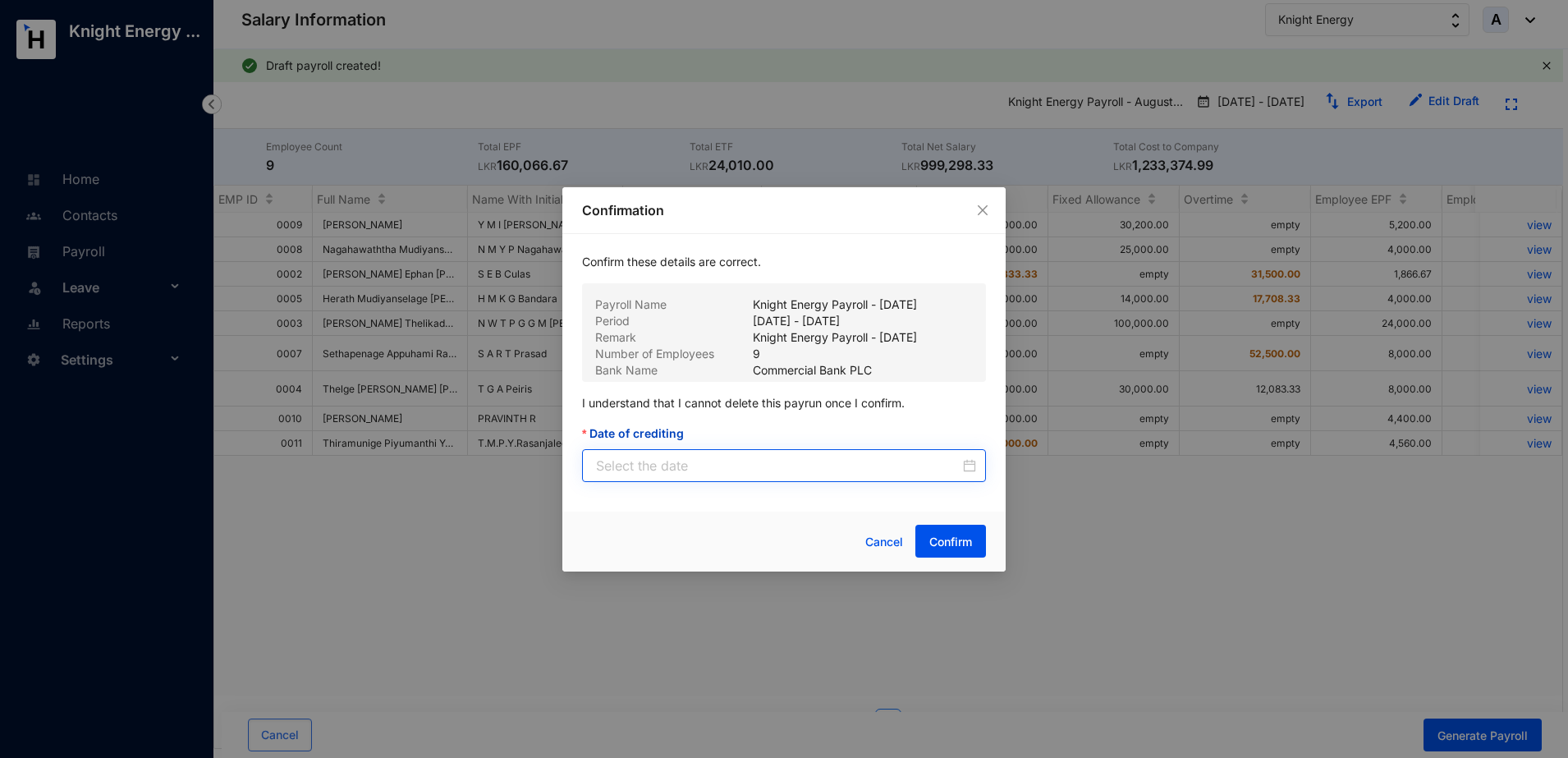
click at [975, 462] on div at bounding box center [786, 465] width 380 height 20
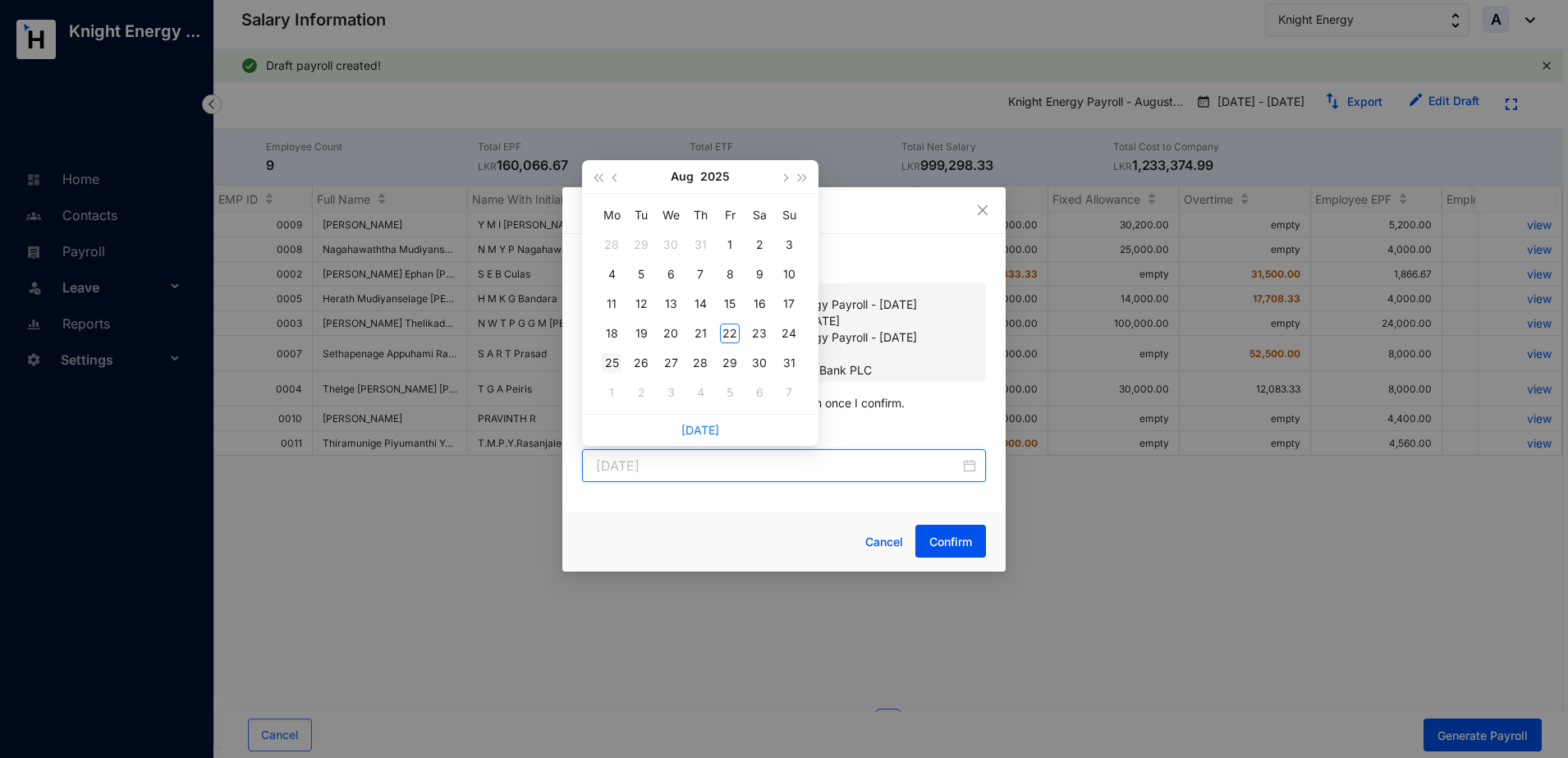
type input "[DATE]"
click at [617, 363] on div "25" at bounding box center [612, 362] width 20 height 20
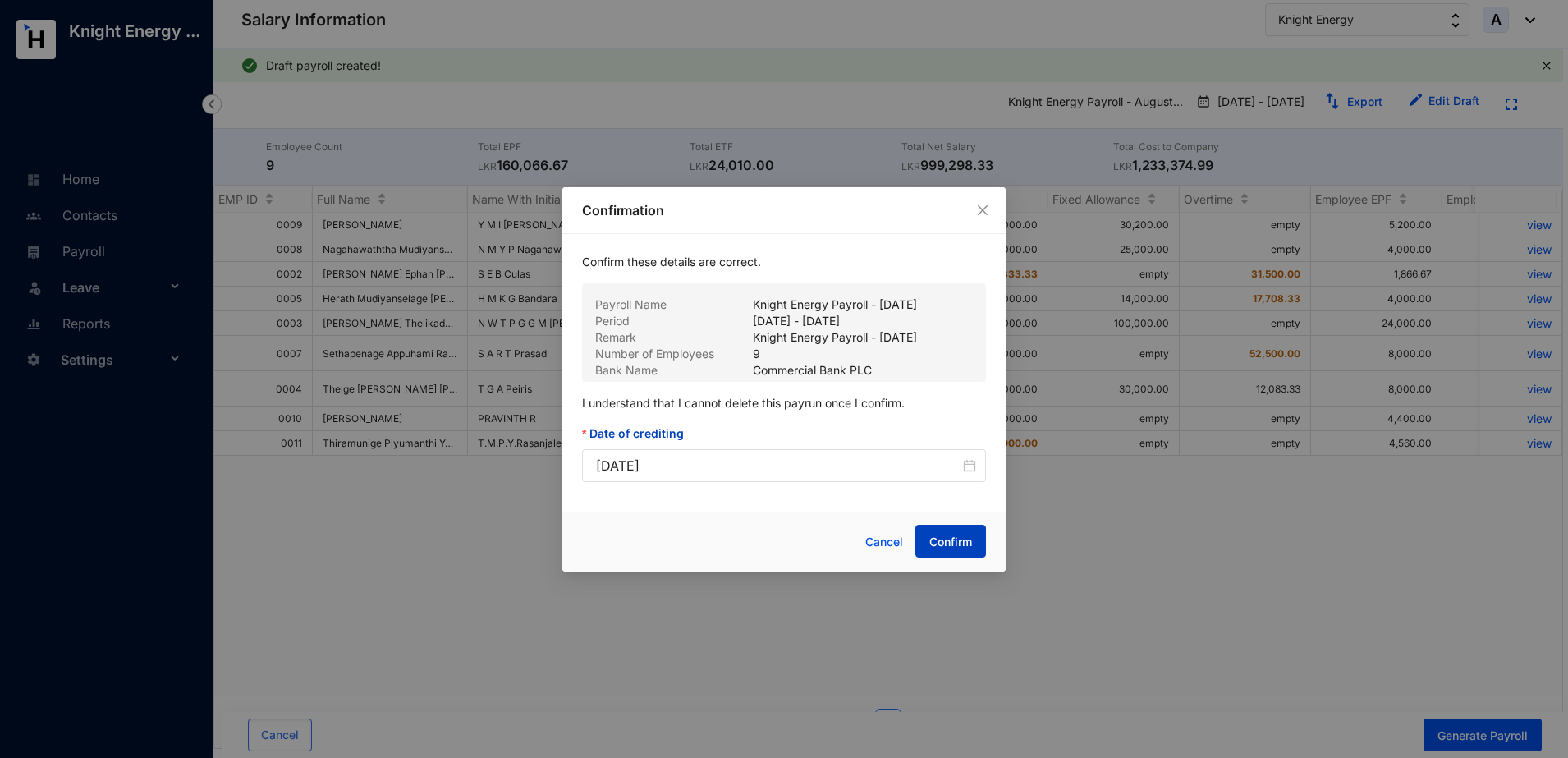
click at [962, 542] on span "Confirm" at bounding box center [950, 542] width 43 height 17
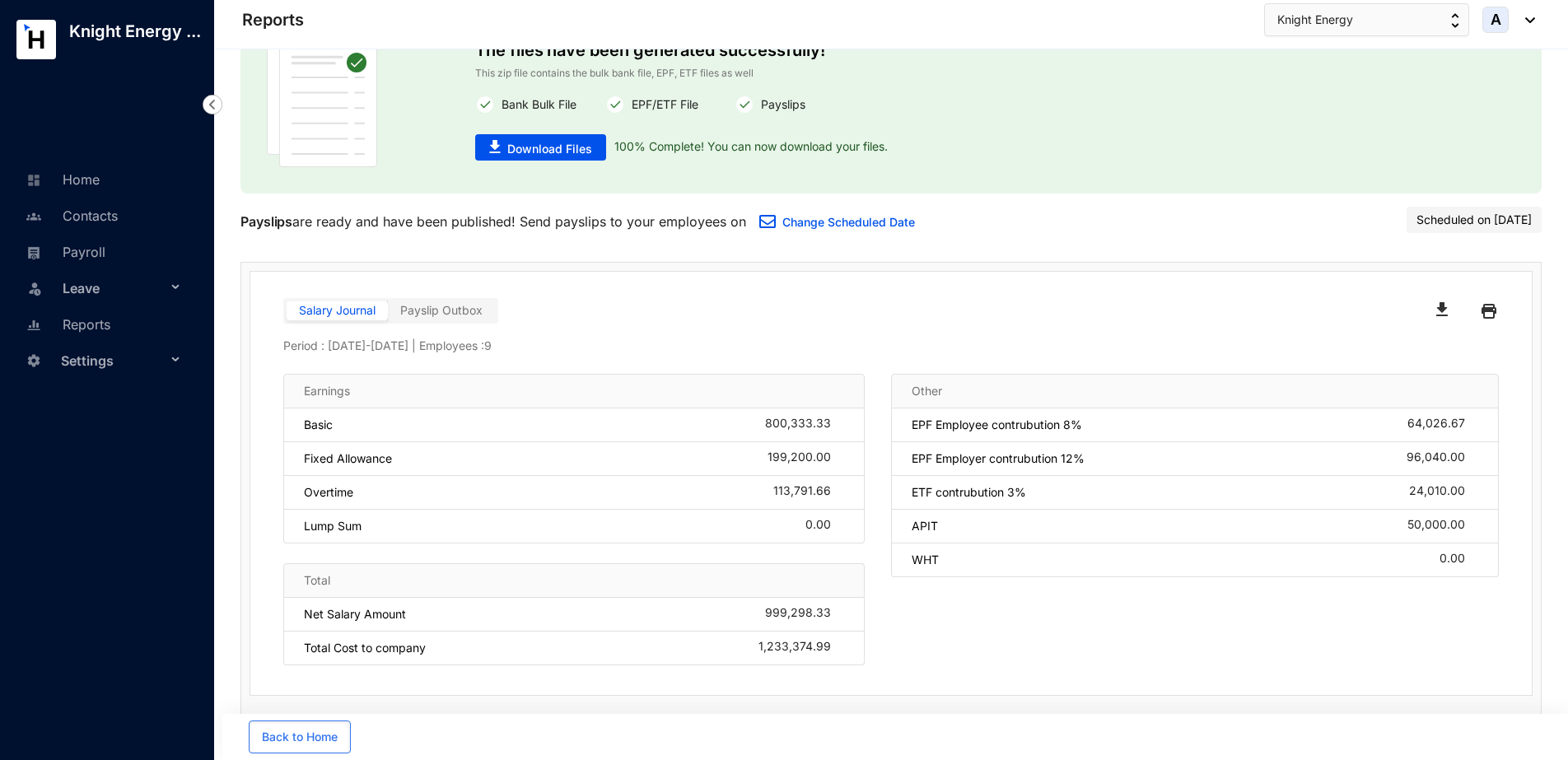
scroll to position [97, 0]
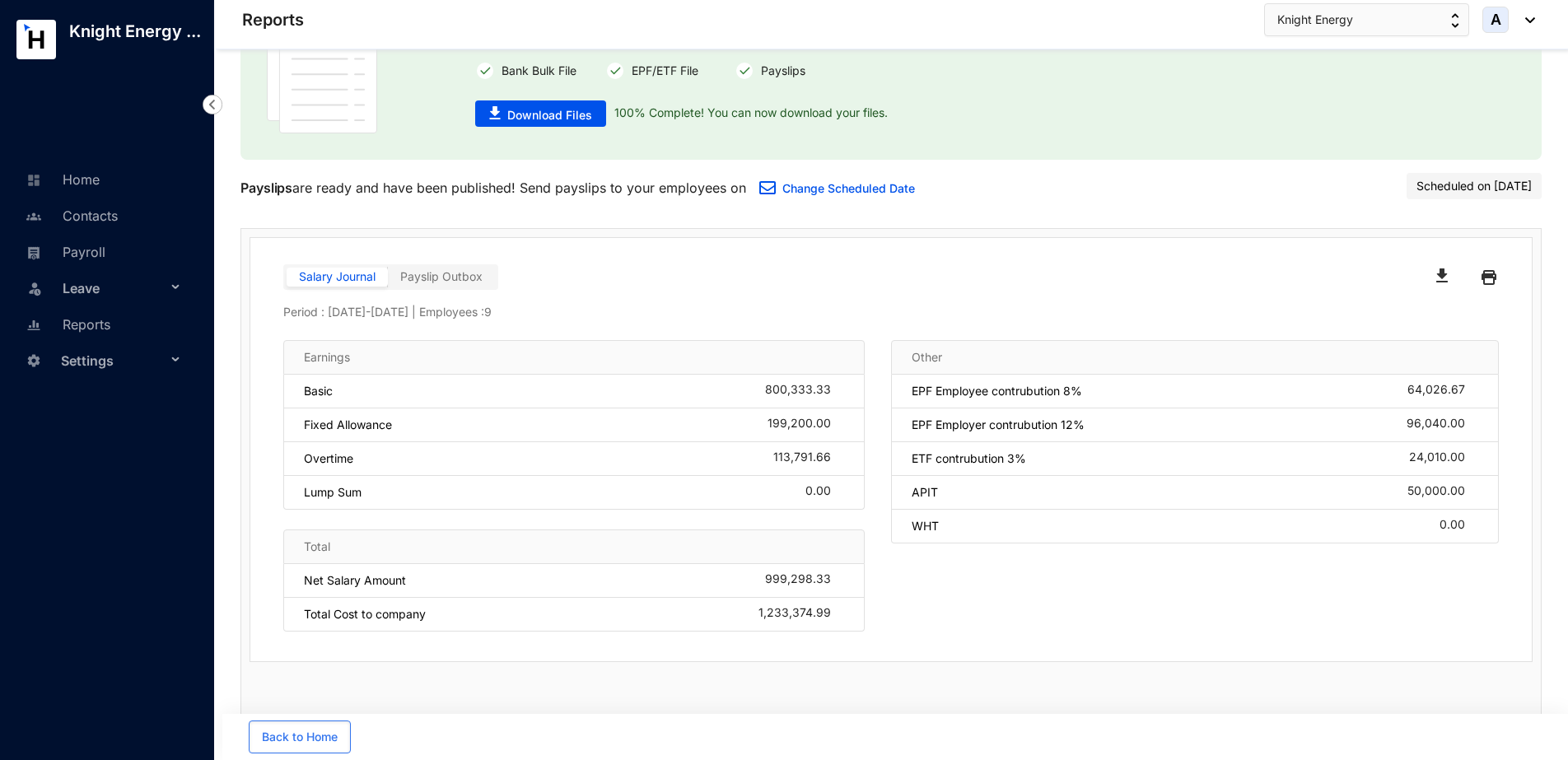
click at [1451, 278] on button "button" at bounding box center [1445, 278] width 45 height 26
click at [564, 112] on span "Download Files" at bounding box center [549, 115] width 85 height 17
click at [901, 191] on link "Change Scheduled Date" at bounding box center [848, 188] width 133 height 14
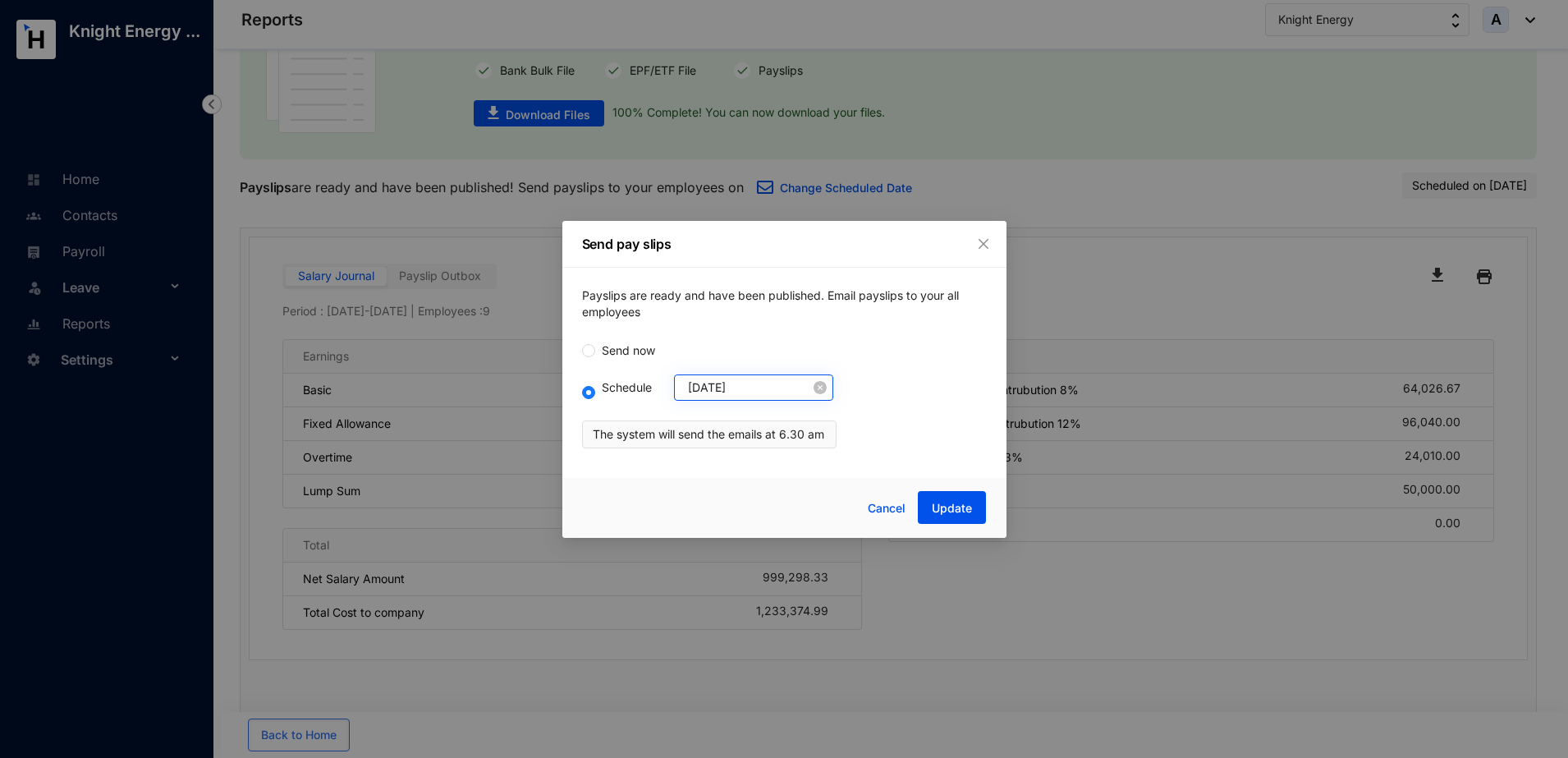
click at [802, 394] on div "[DATE]" at bounding box center [757, 388] width 139 height 18
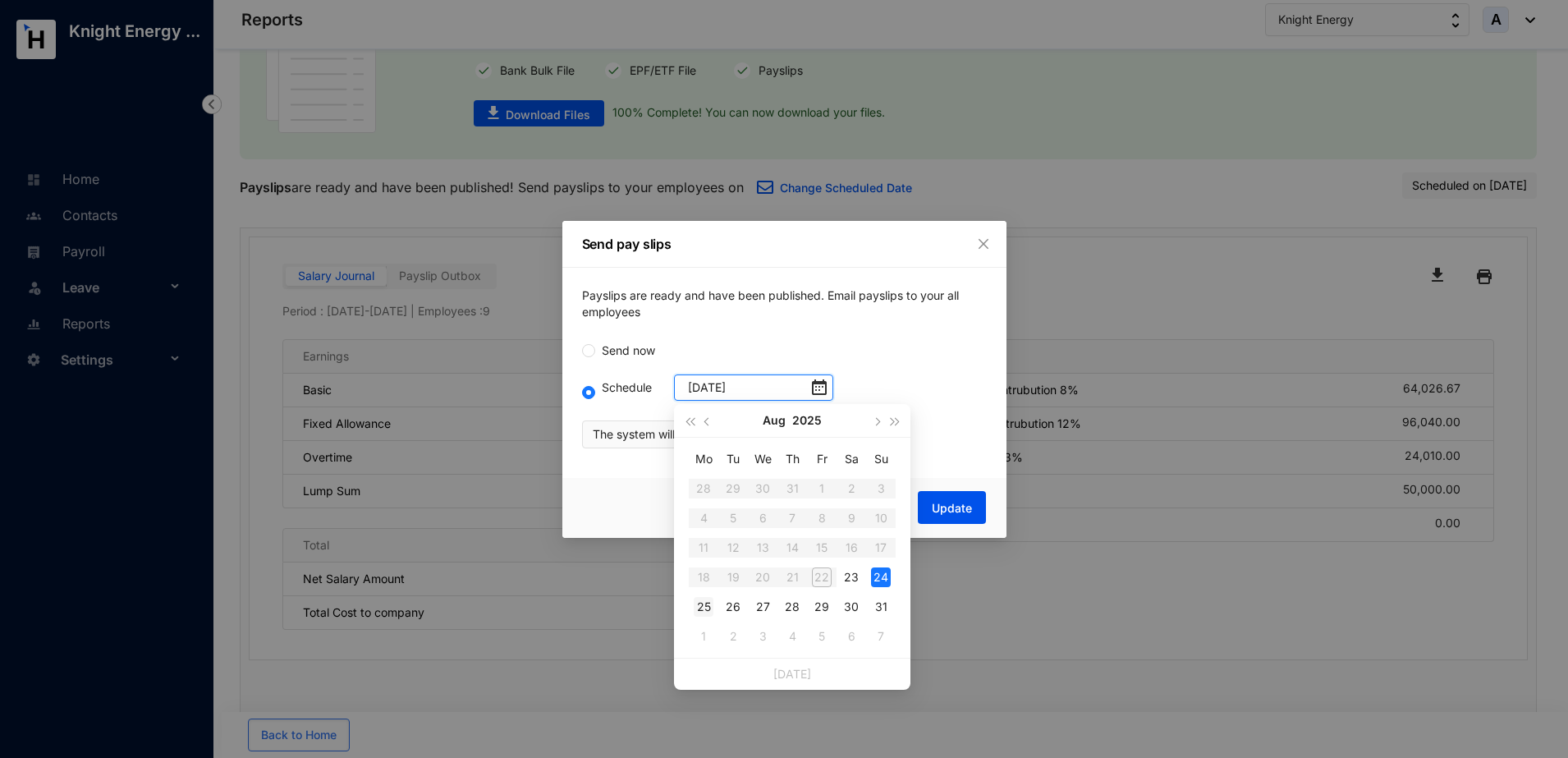
type input "[DATE]"
click at [702, 610] on div "25" at bounding box center [703, 606] width 20 height 20
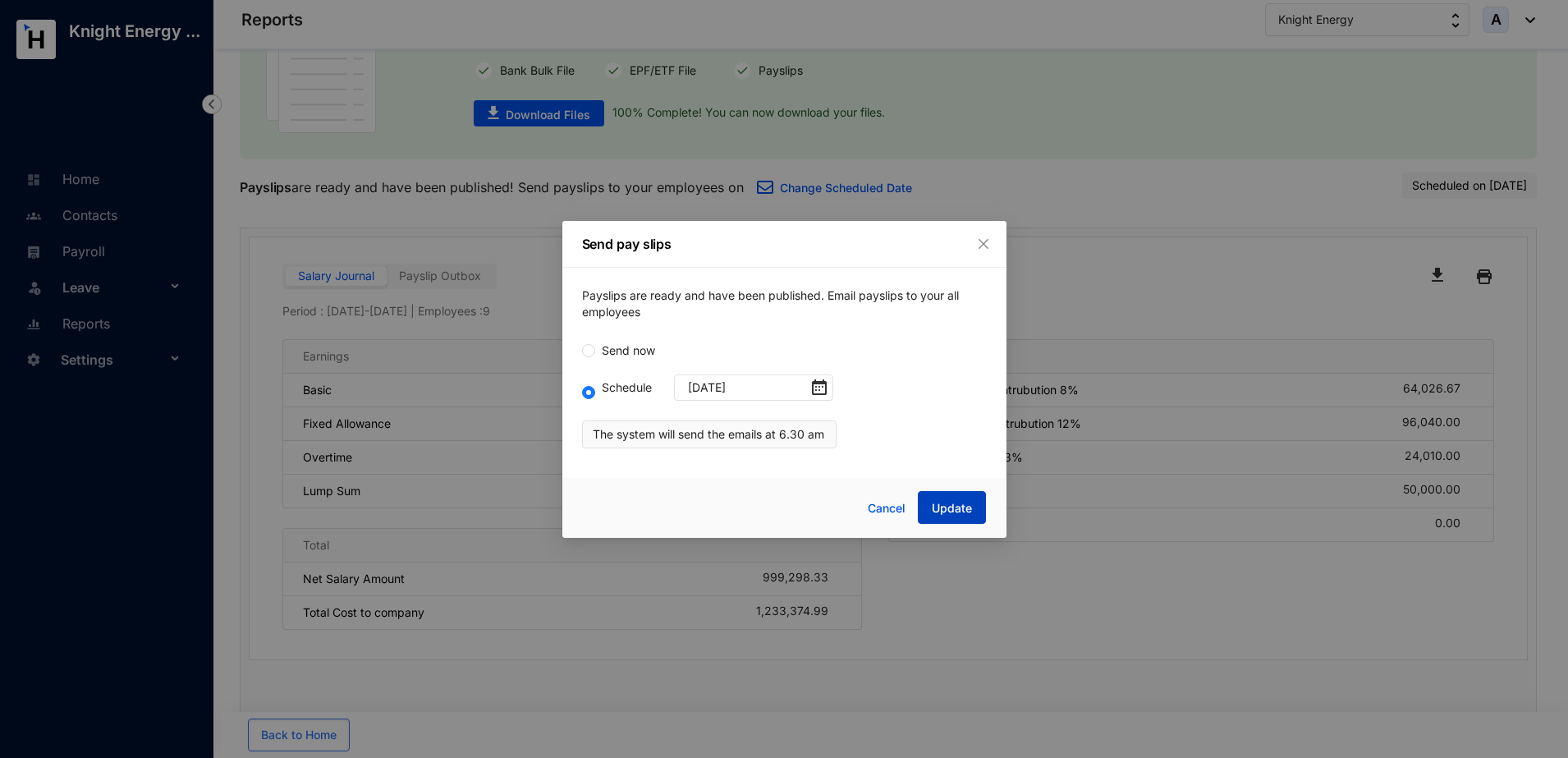
click at [953, 510] on span "Update" at bounding box center [952, 508] width 40 height 17
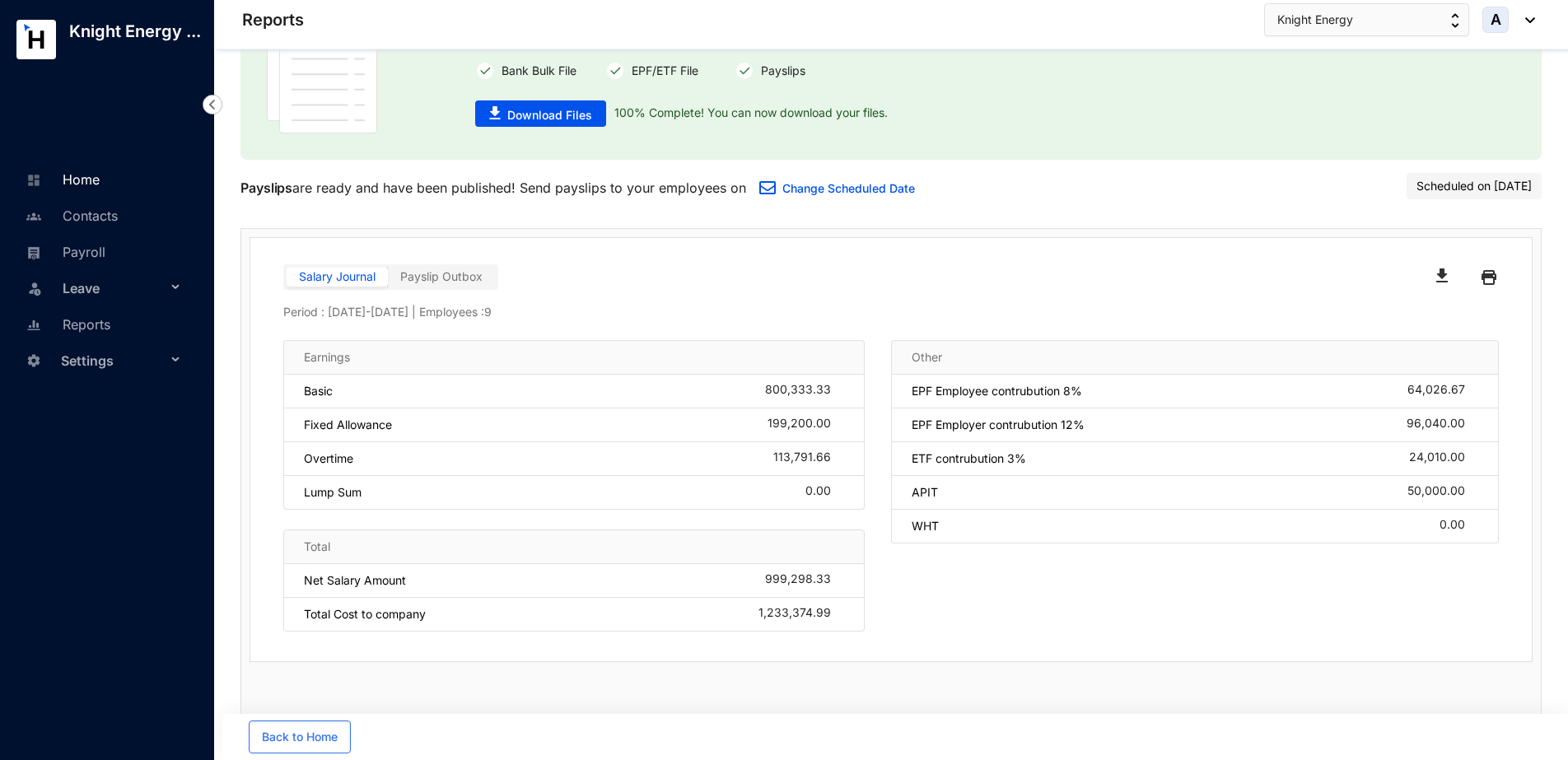
click at [100, 186] on link "Home" at bounding box center [61, 179] width 79 height 17
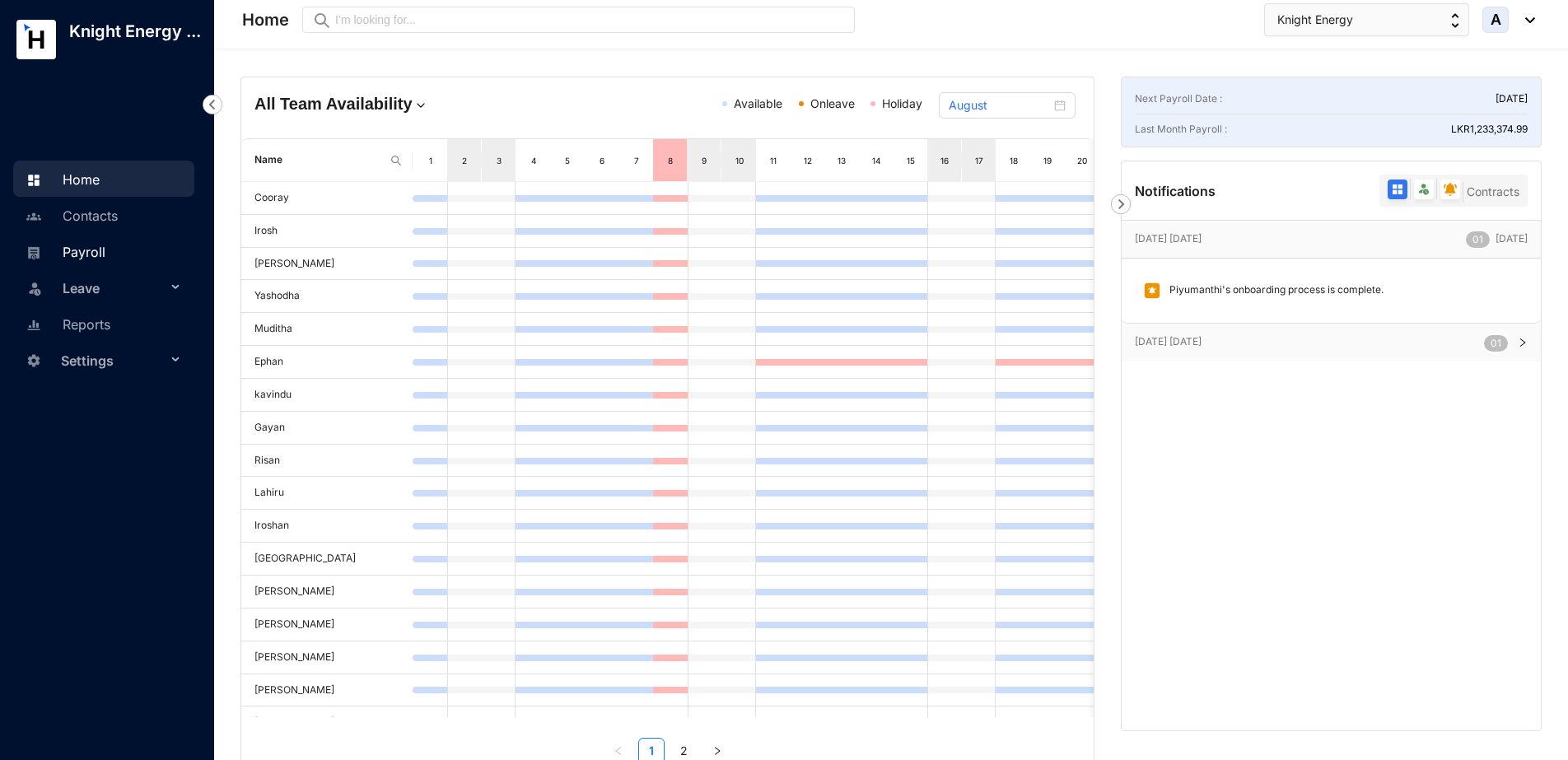
click at [98, 257] on link "Payroll" at bounding box center [64, 252] width 84 height 17
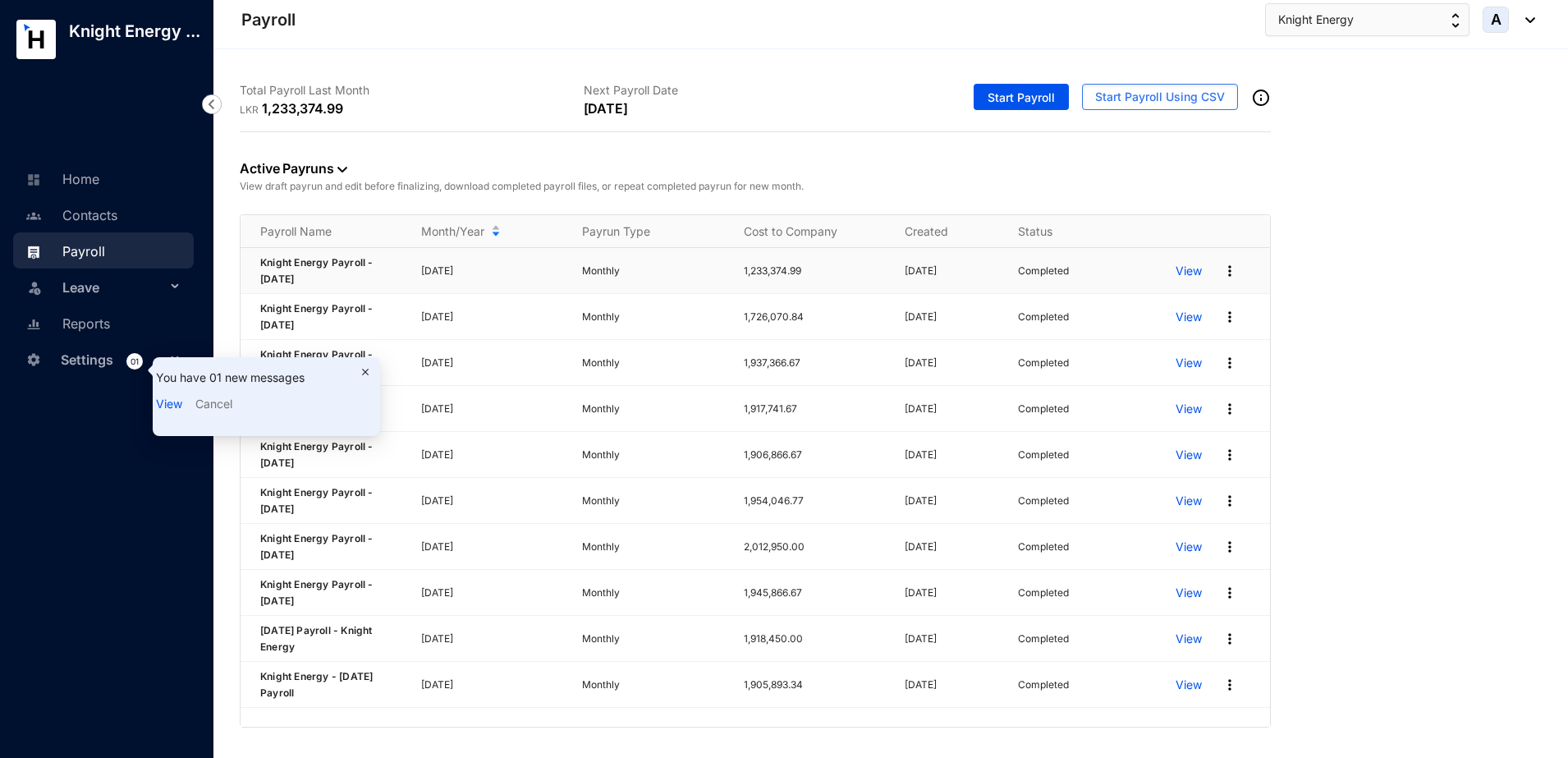
click at [1186, 270] on p "View" at bounding box center [1189, 271] width 26 height 17
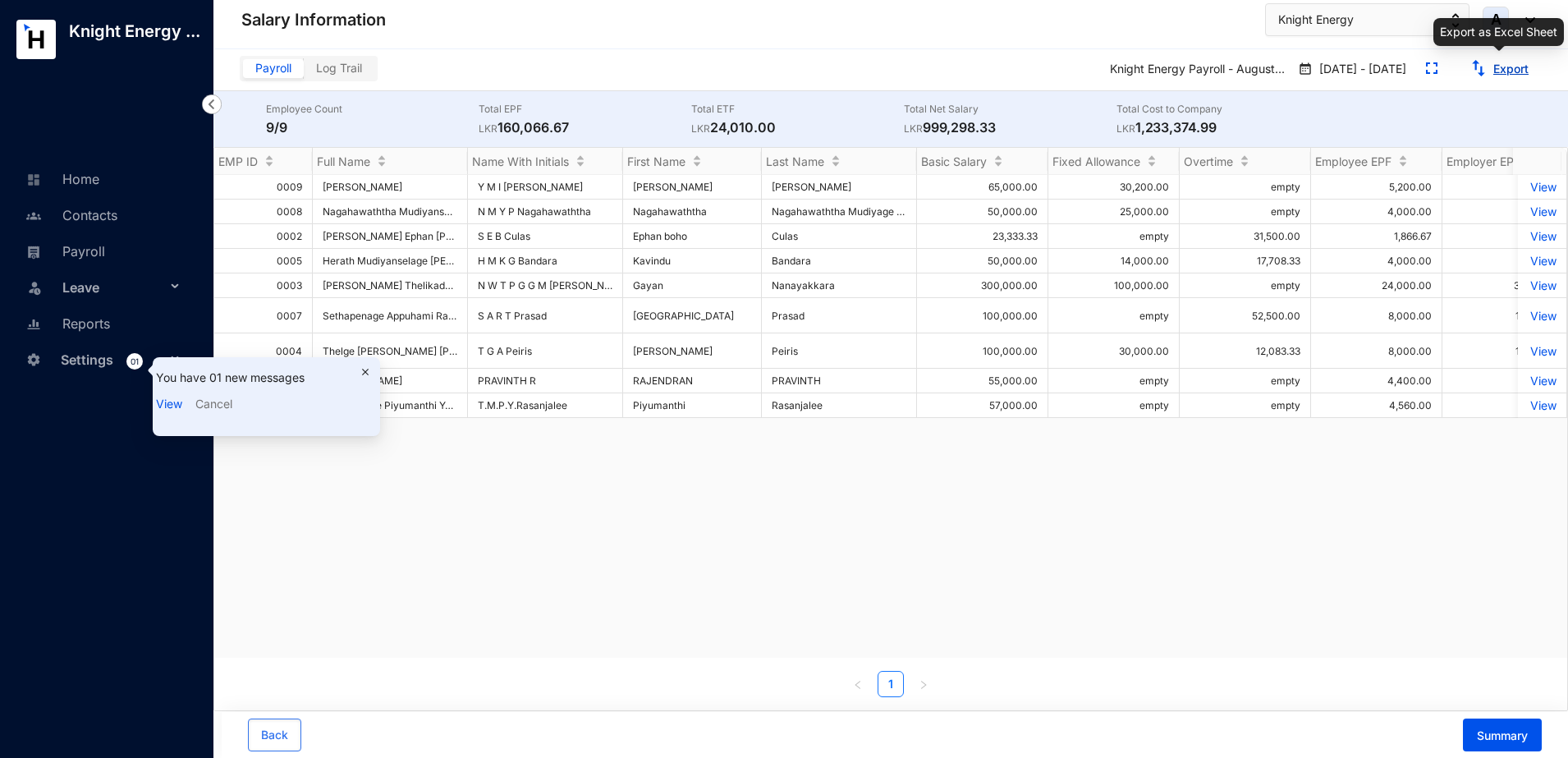
click at [1513, 64] on link "Export" at bounding box center [1511, 69] width 36 height 14
